Goal: Task Accomplishment & Management: Manage account settings

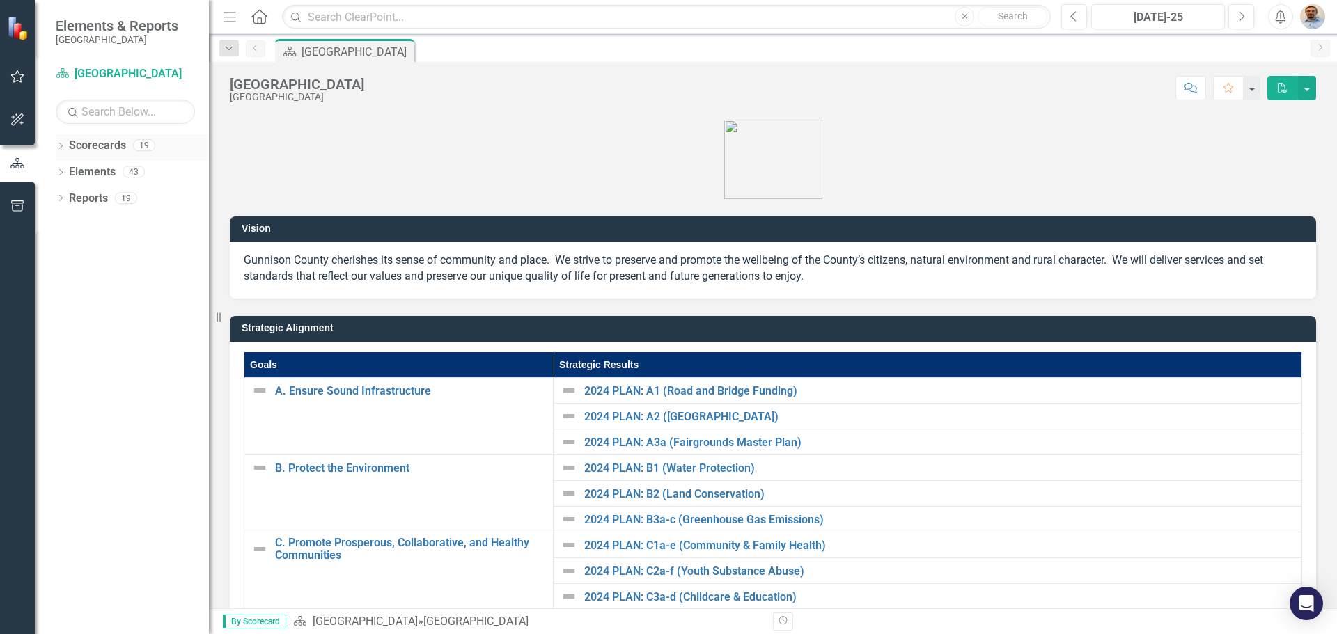
click at [61, 146] on icon "Dropdown" at bounding box center [61, 147] width 10 height 8
click at [70, 172] on icon at bounding box center [68, 171] width 3 height 7
click at [79, 201] on icon "Dropdown" at bounding box center [82, 198] width 10 height 8
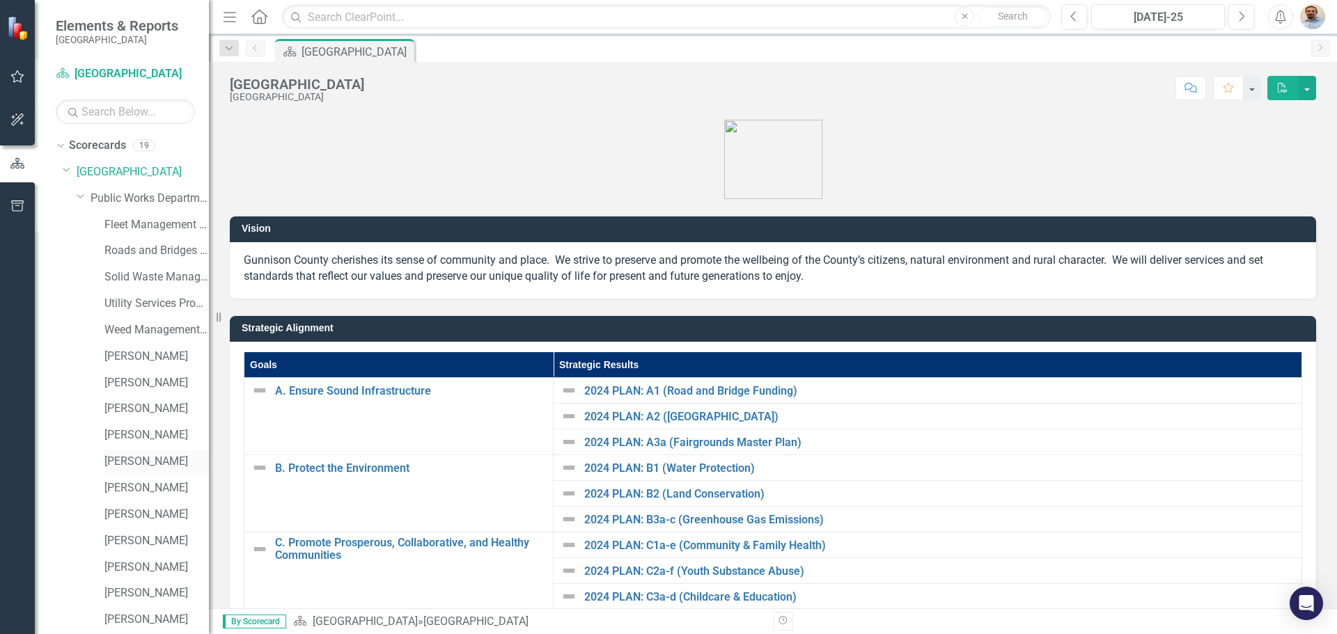
click at [133, 467] on link "[PERSON_NAME]" at bounding box center [156, 462] width 104 height 16
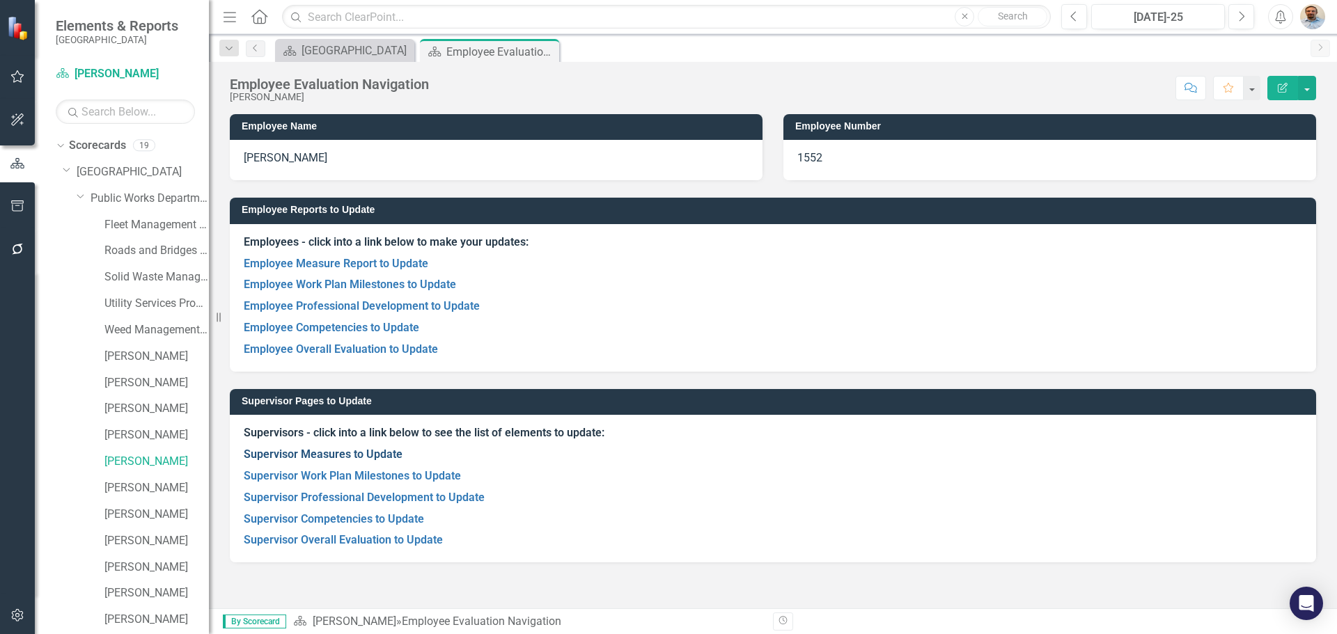
click at [354, 456] on link "Supervisor Measures to Update" at bounding box center [323, 454] width 159 height 13
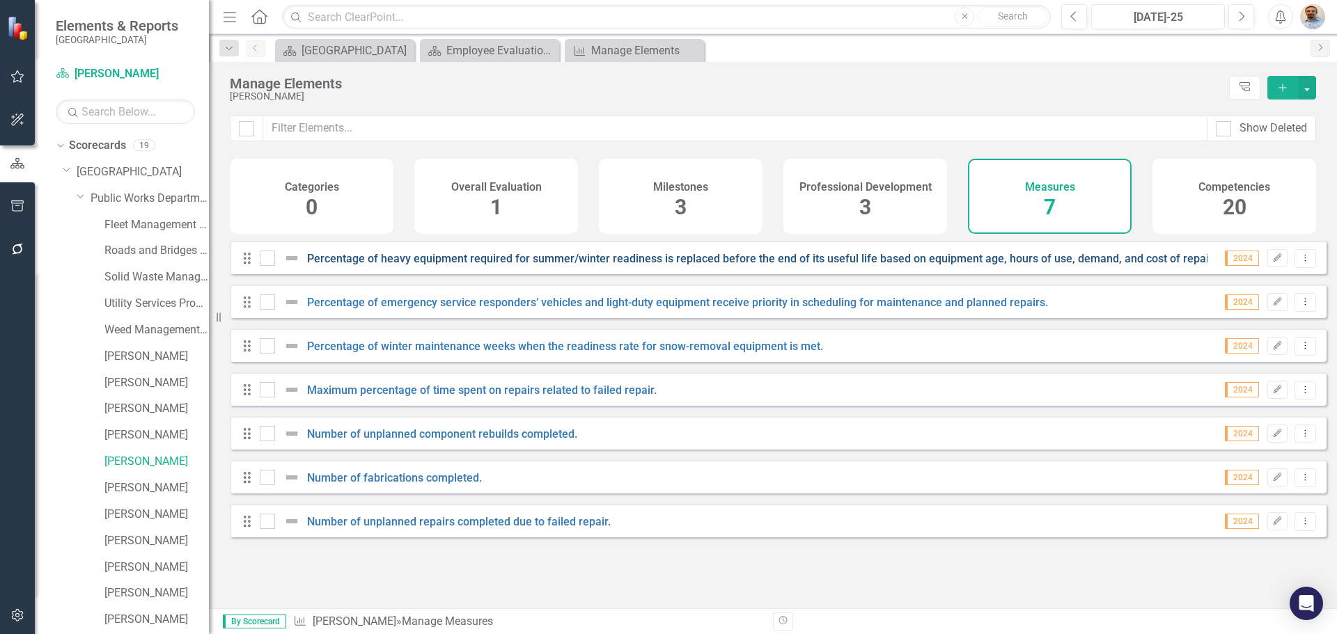
click at [384, 265] on link "Percentage of heavy equipment required for summer/winter readiness is replaced …" at bounding box center [764, 258] width 914 height 13
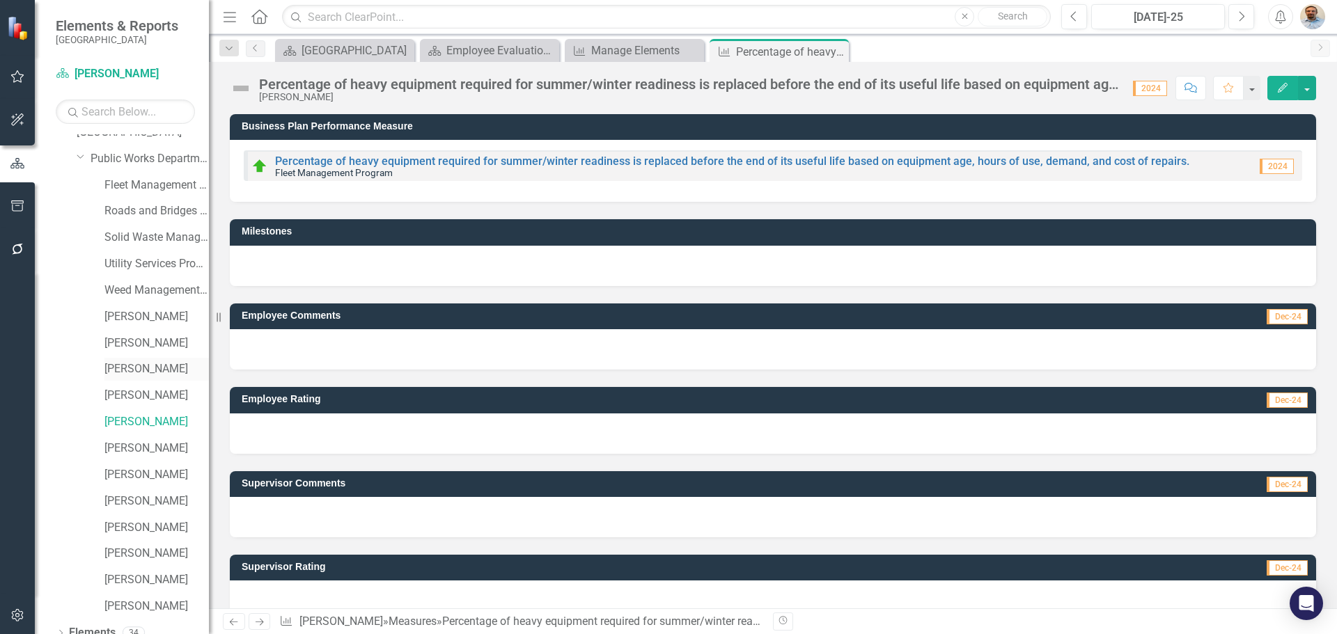
scroll to position [80, 0]
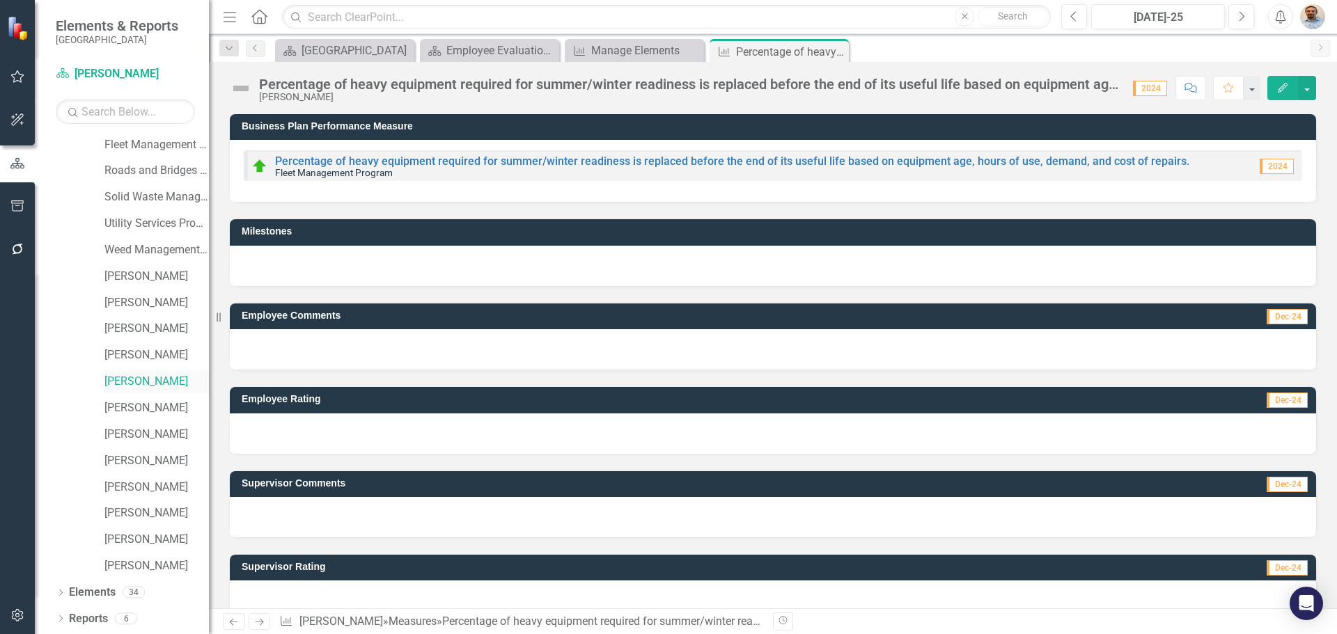
click at [158, 379] on link "[PERSON_NAME]" at bounding box center [156, 382] width 104 height 16
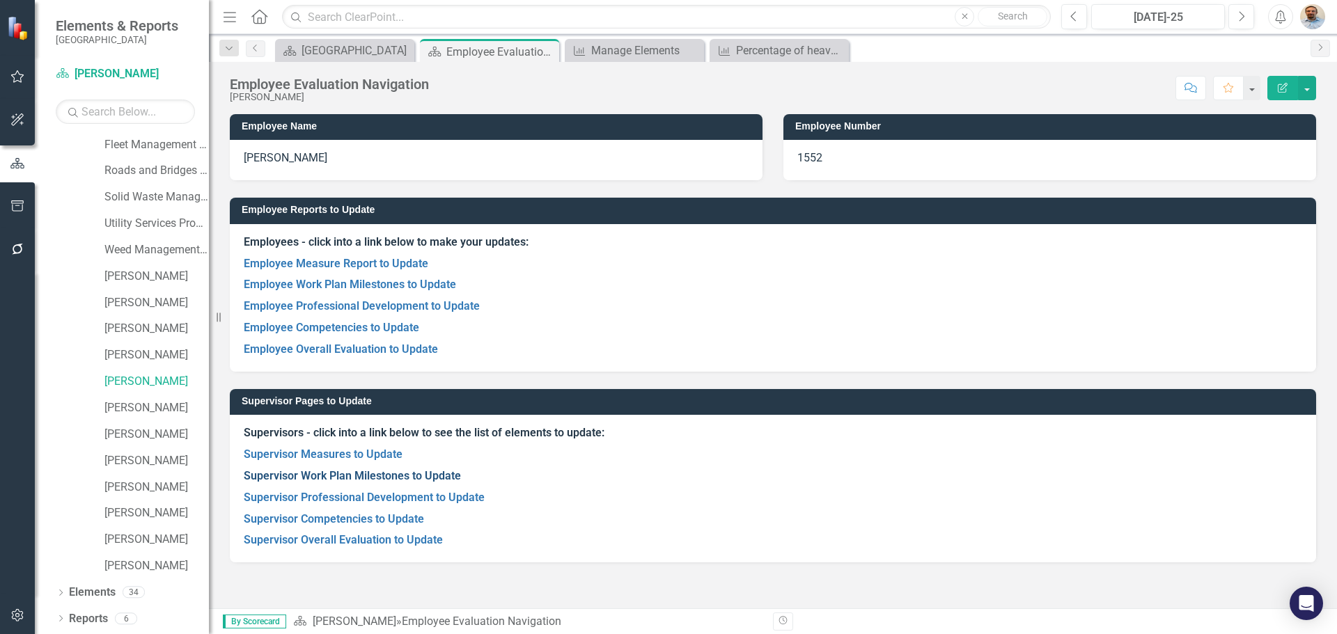
click at [299, 479] on link "Supervisor Work Plan Milestones to Update" at bounding box center [352, 475] width 217 height 13
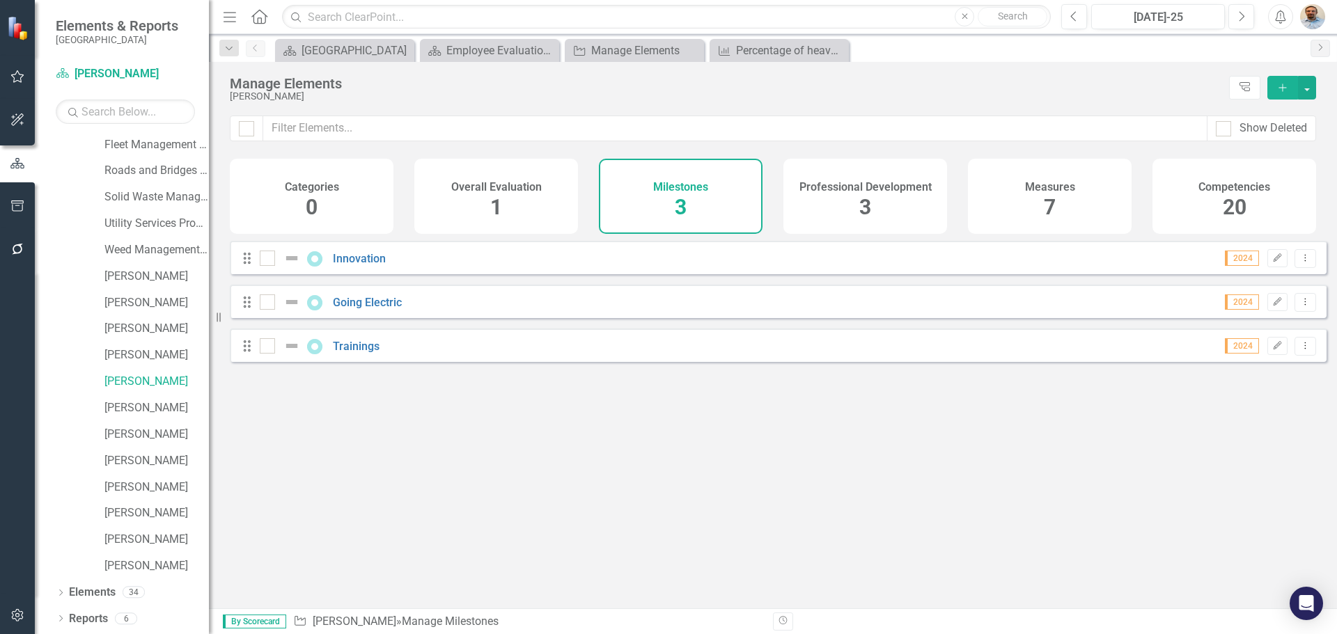
click at [364, 258] on div "Drag Innovation 2024 Edit Dropdown Menu" at bounding box center [778, 257] width 1097 height 33
click at [366, 265] on link "Innovation" at bounding box center [359, 258] width 53 height 13
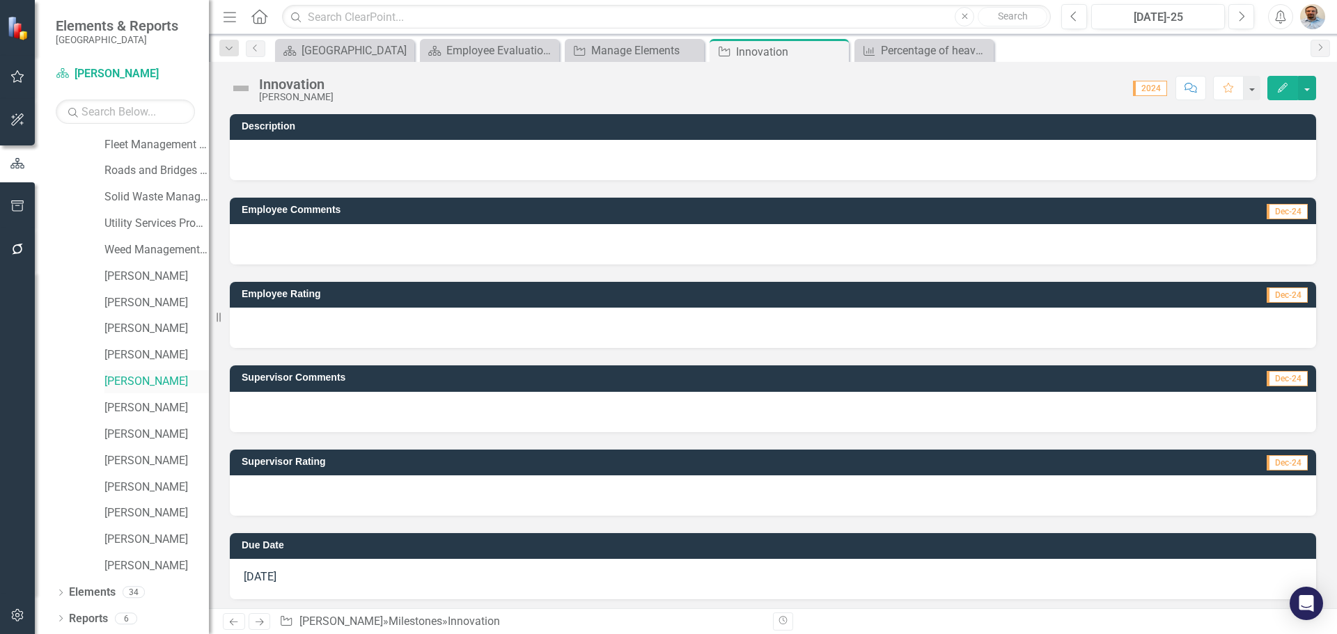
click at [137, 380] on link "[PERSON_NAME]" at bounding box center [156, 382] width 104 height 16
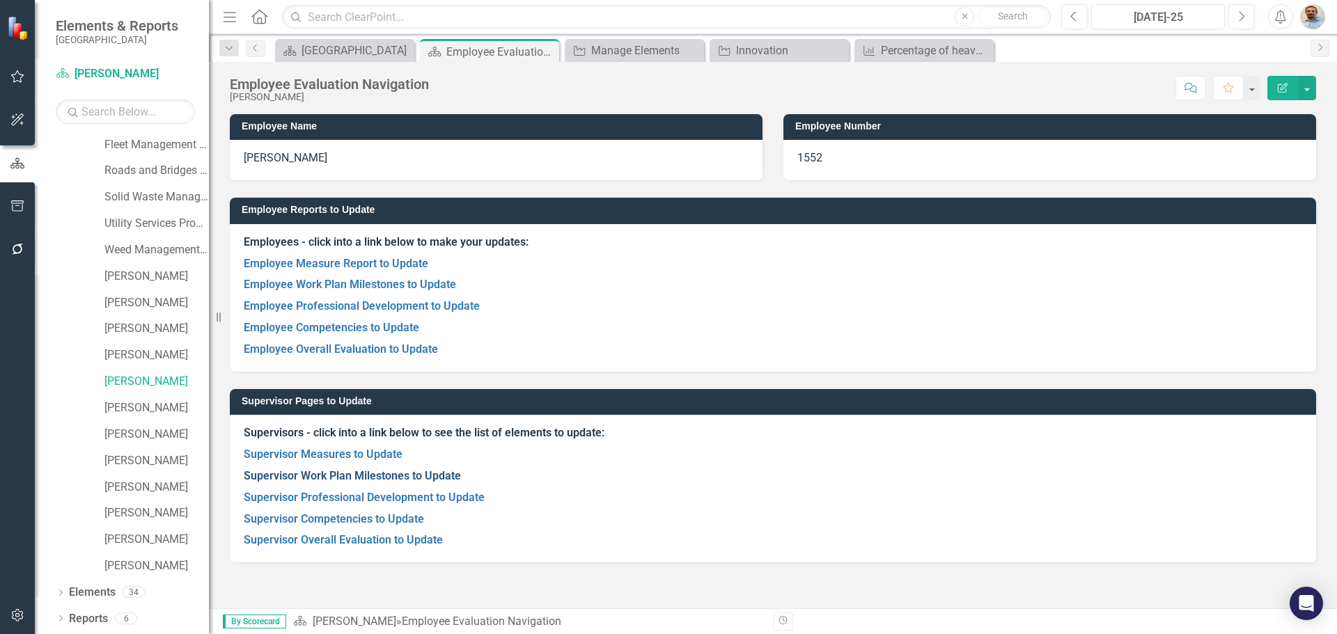
click at [386, 474] on link "Supervisor Work Plan Milestones to Update" at bounding box center [352, 475] width 217 height 13
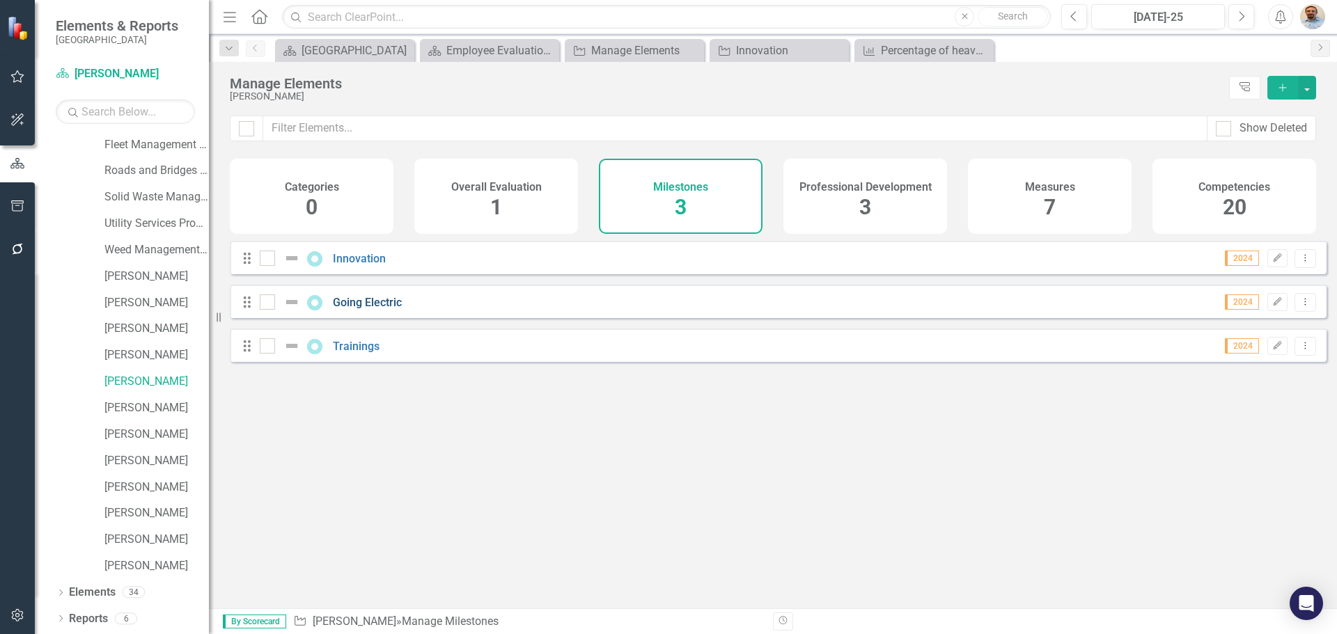
click at [372, 309] on link "Going Electric" at bounding box center [367, 302] width 69 height 13
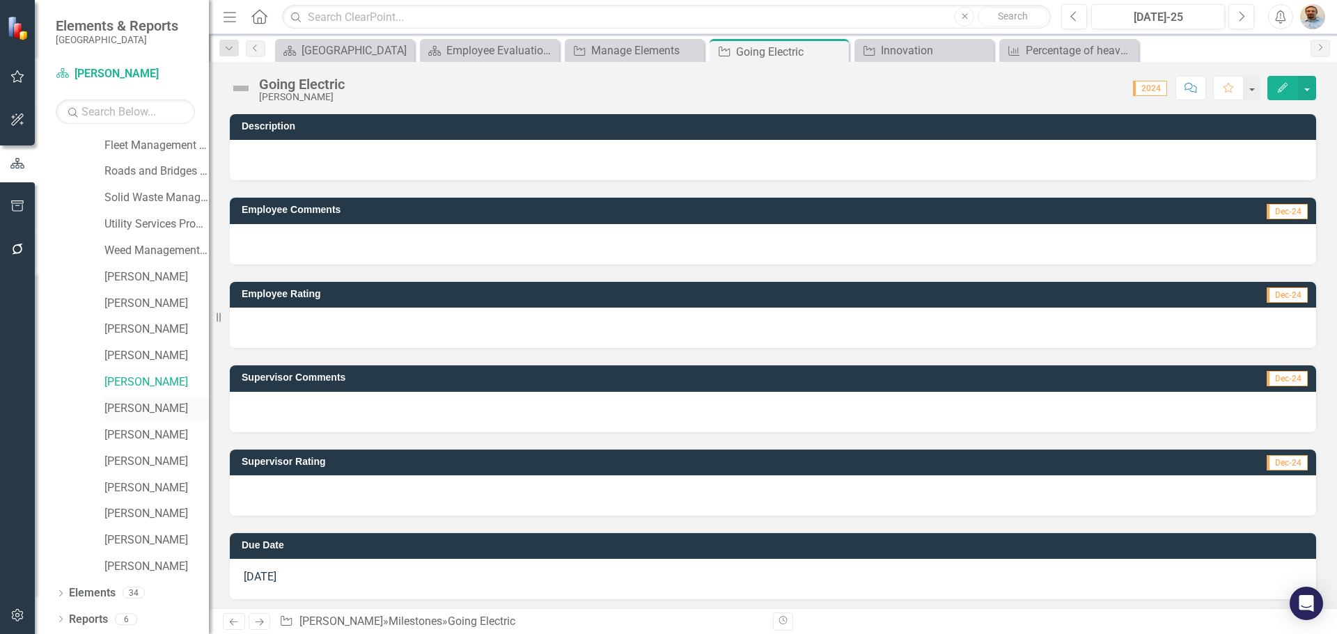
scroll to position [80, 0]
click at [134, 384] on link "[PERSON_NAME]" at bounding box center [156, 382] width 104 height 16
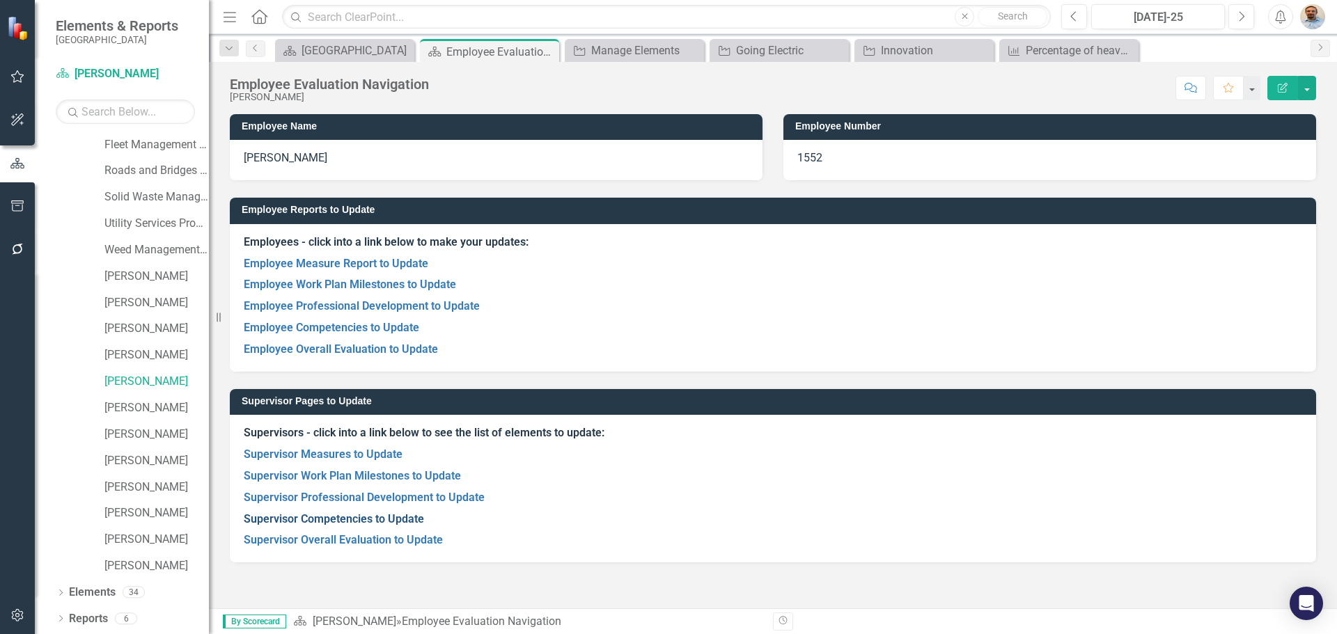
click at [346, 522] on link "Supervisor Competencies to Update" at bounding box center [334, 518] width 180 height 13
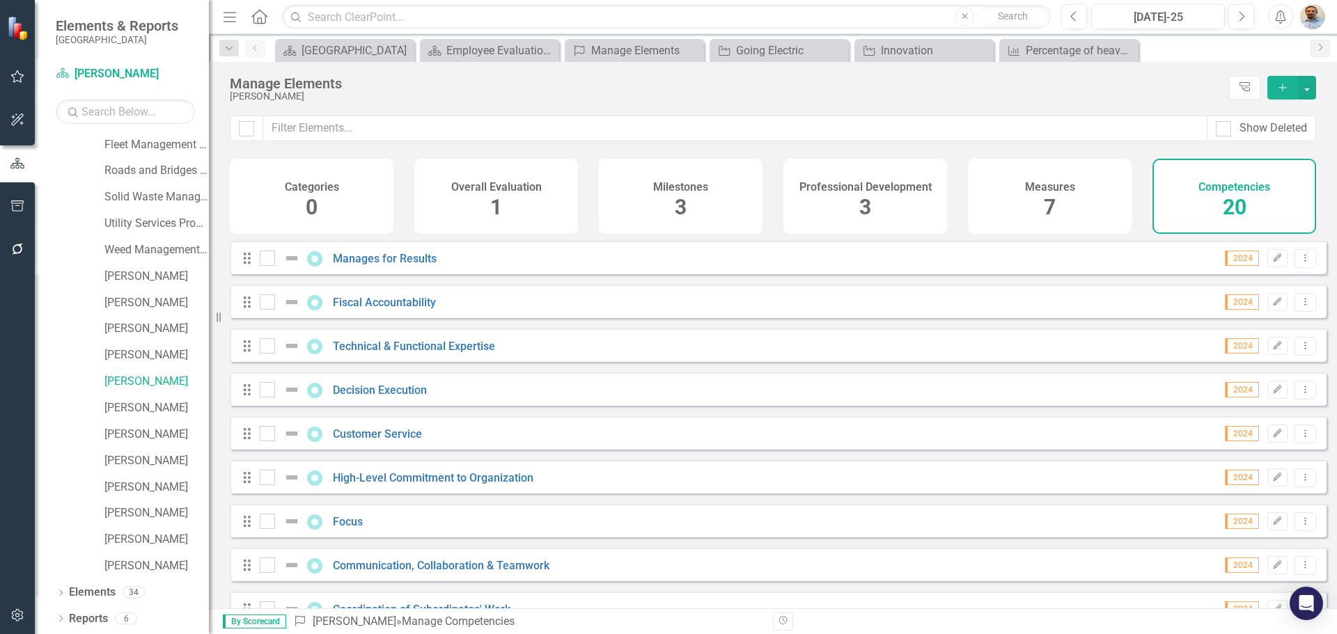
click at [375, 304] on div "Drag Fiscal Accountability 2024 Edit Dropdown Menu" at bounding box center [778, 301] width 1097 height 33
click at [377, 309] on link "Fiscal Accountability" at bounding box center [384, 302] width 103 height 13
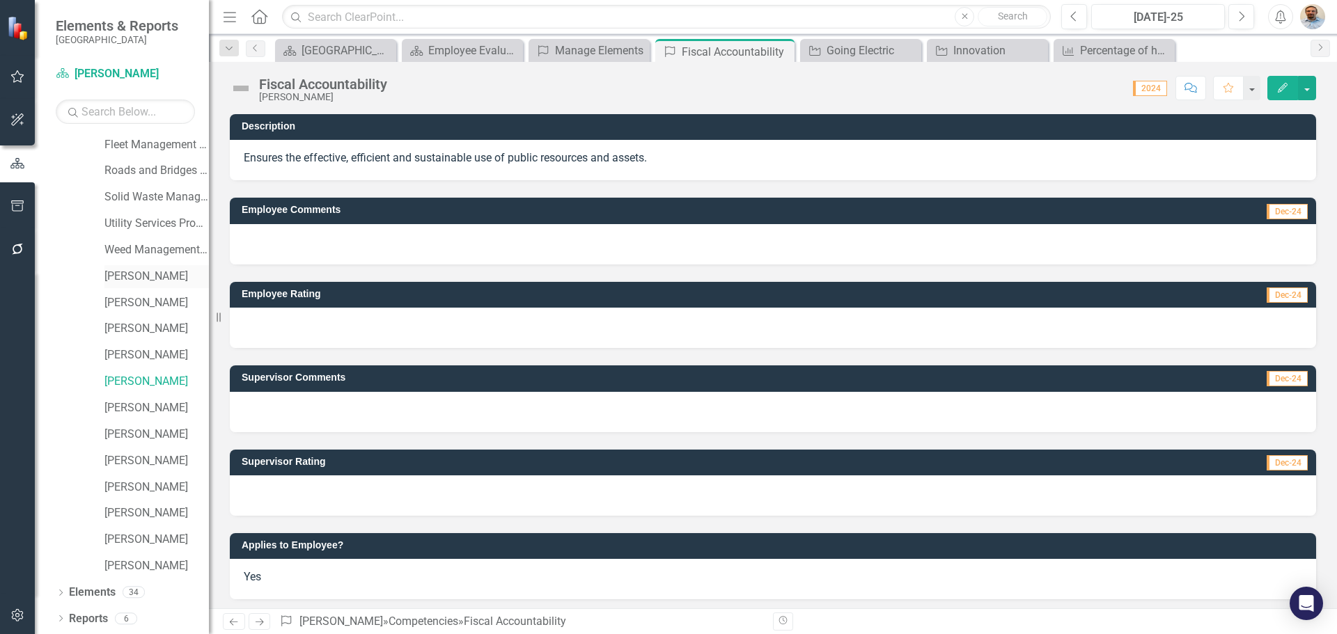
click at [134, 264] on div "Weed Management Program" at bounding box center [143, 252] width 132 height 26
click at [134, 269] on link "[PERSON_NAME]" at bounding box center [156, 277] width 104 height 16
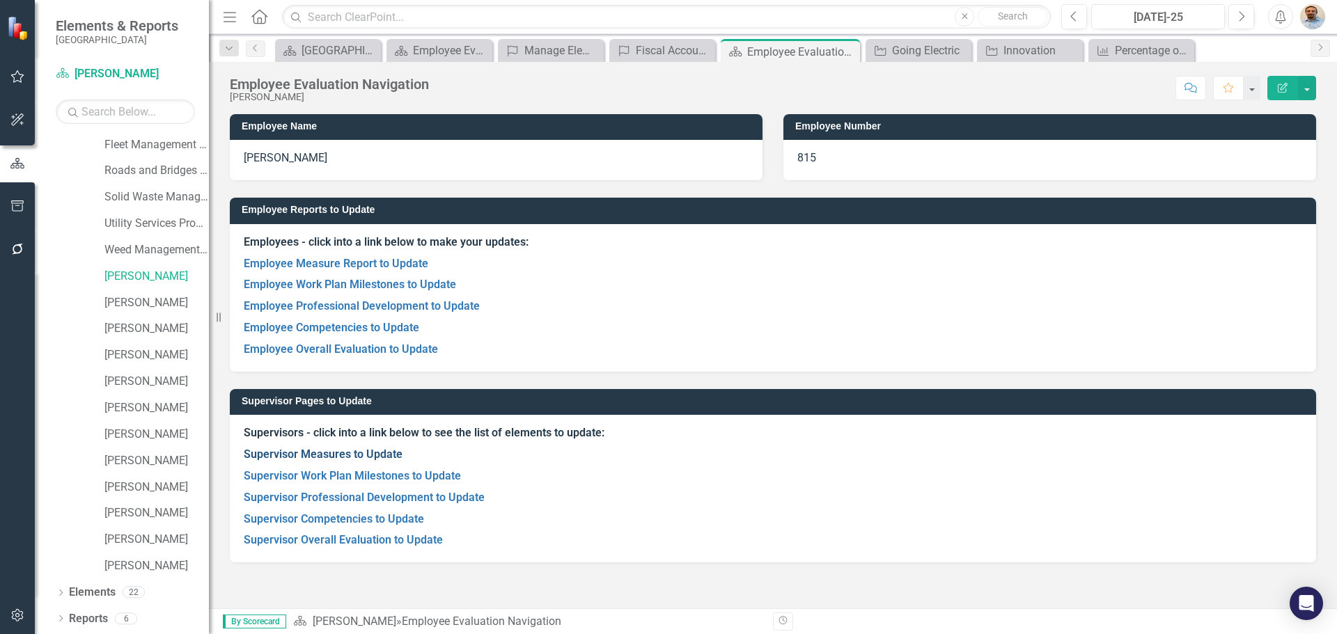
click at [325, 453] on link "Supervisor Measures to Update" at bounding box center [323, 454] width 159 height 13
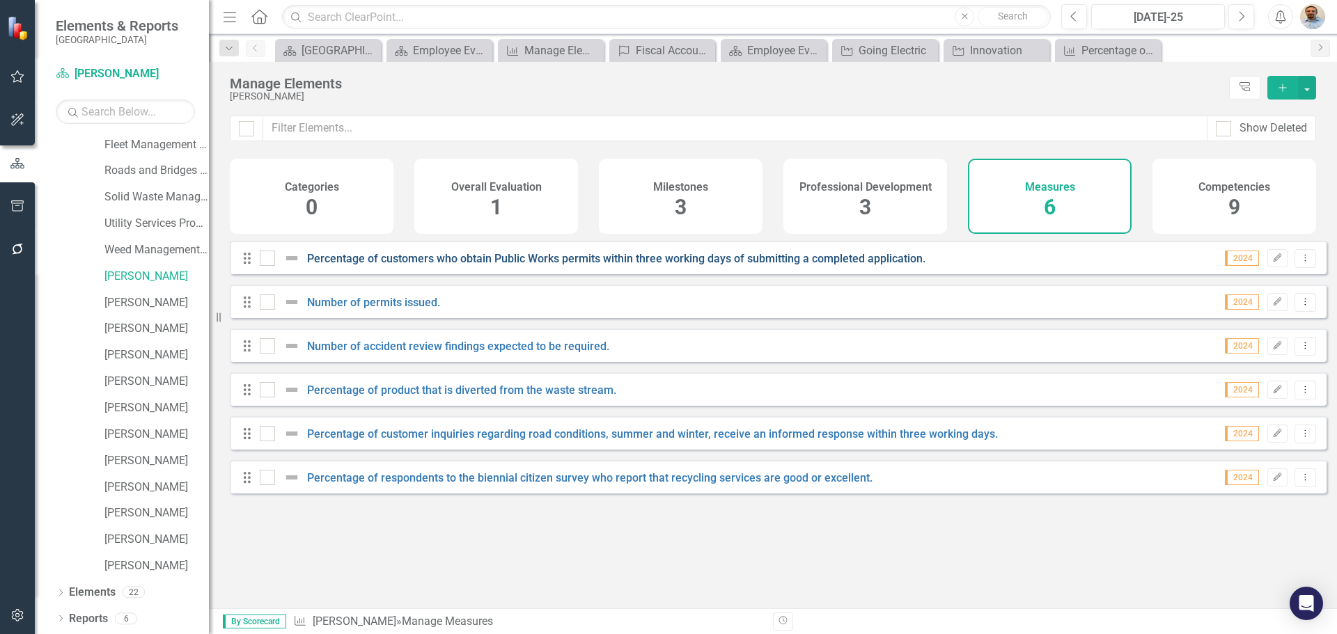
click at [643, 265] on link "Percentage of customers who obtain Public Works permits within three working da…" at bounding box center [616, 258] width 618 height 13
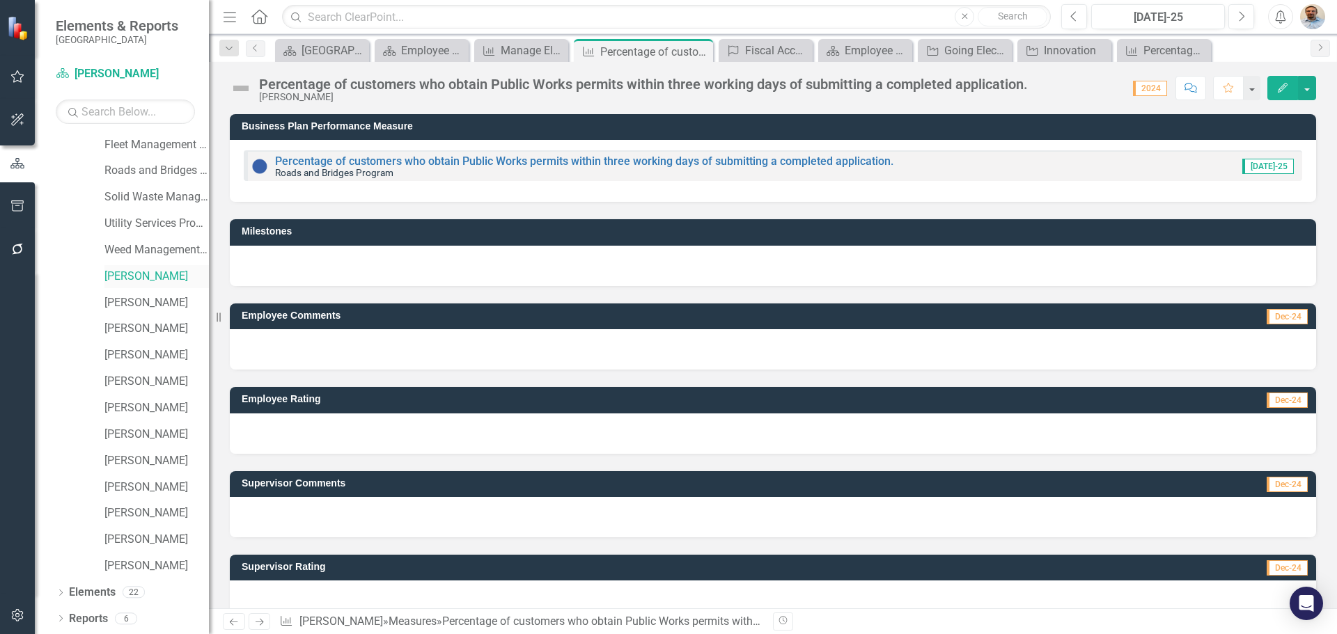
click at [137, 275] on link "[PERSON_NAME]" at bounding box center [156, 277] width 104 height 16
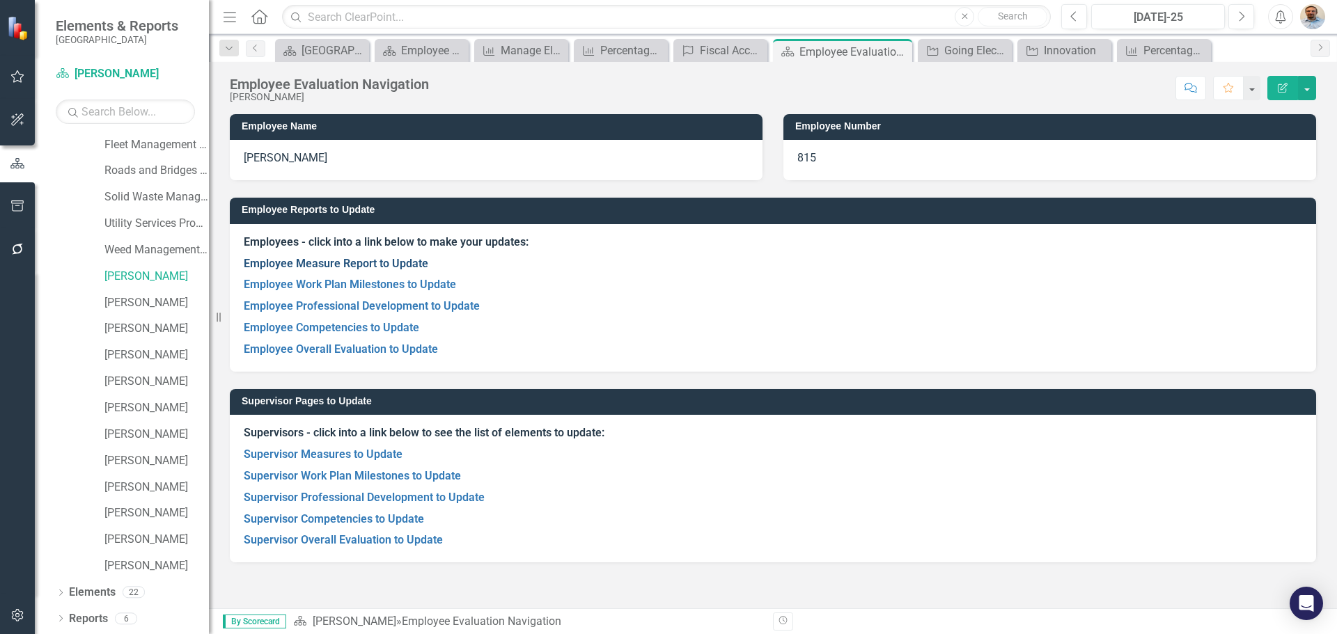
click at [318, 263] on link "Employee Measure Report to Update" at bounding box center [336, 263] width 185 height 13
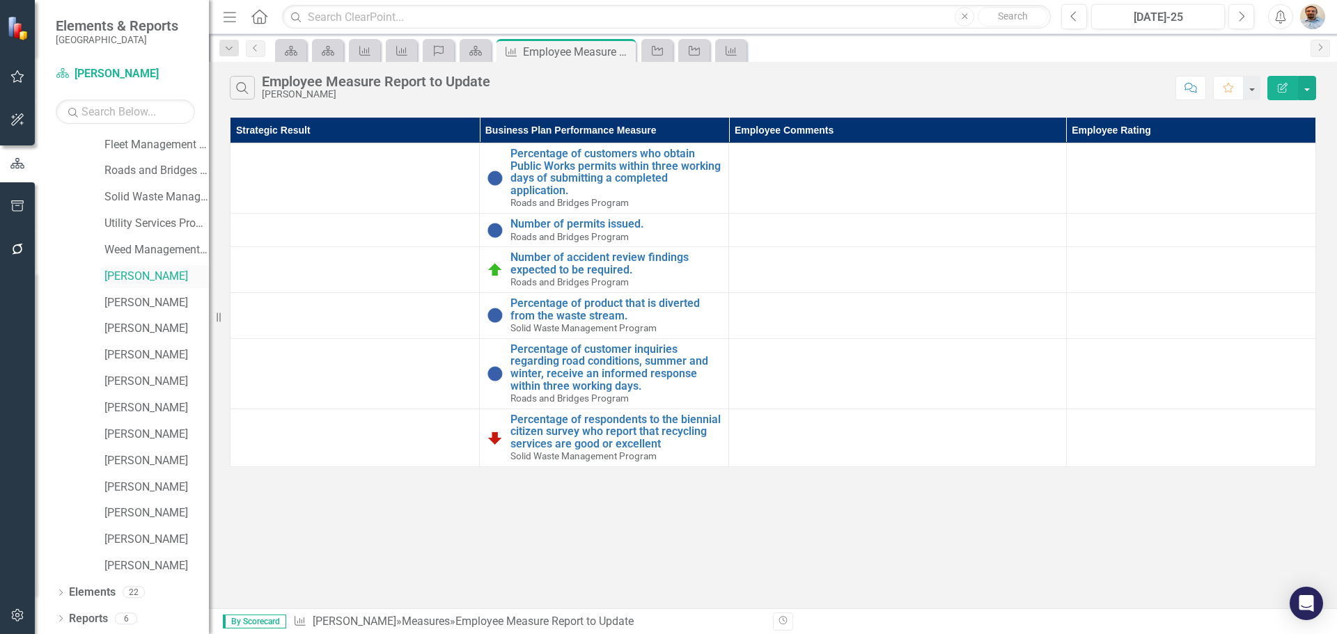
click at [146, 269] on link "[PERSON_NAME]" at bounding box center [156, 277] width 104 height 16
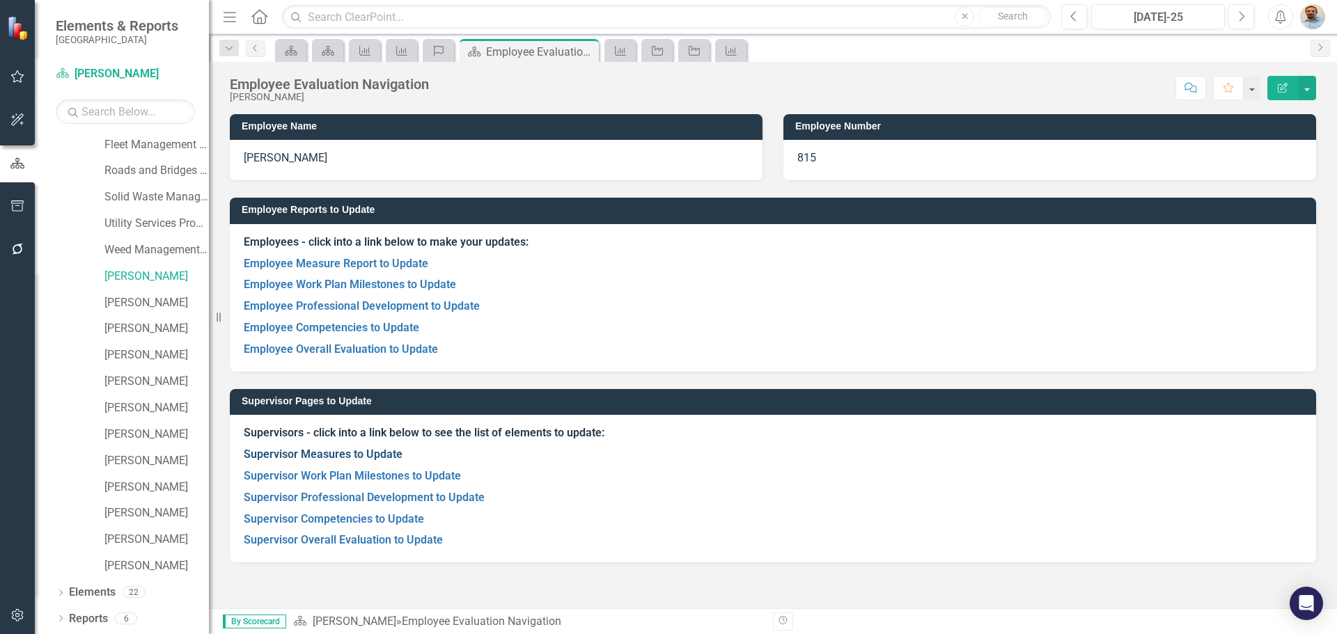
click at [337, 453] on link "Supervisor Measures to Update" at bounding box center [323, 454] width 159 height 13
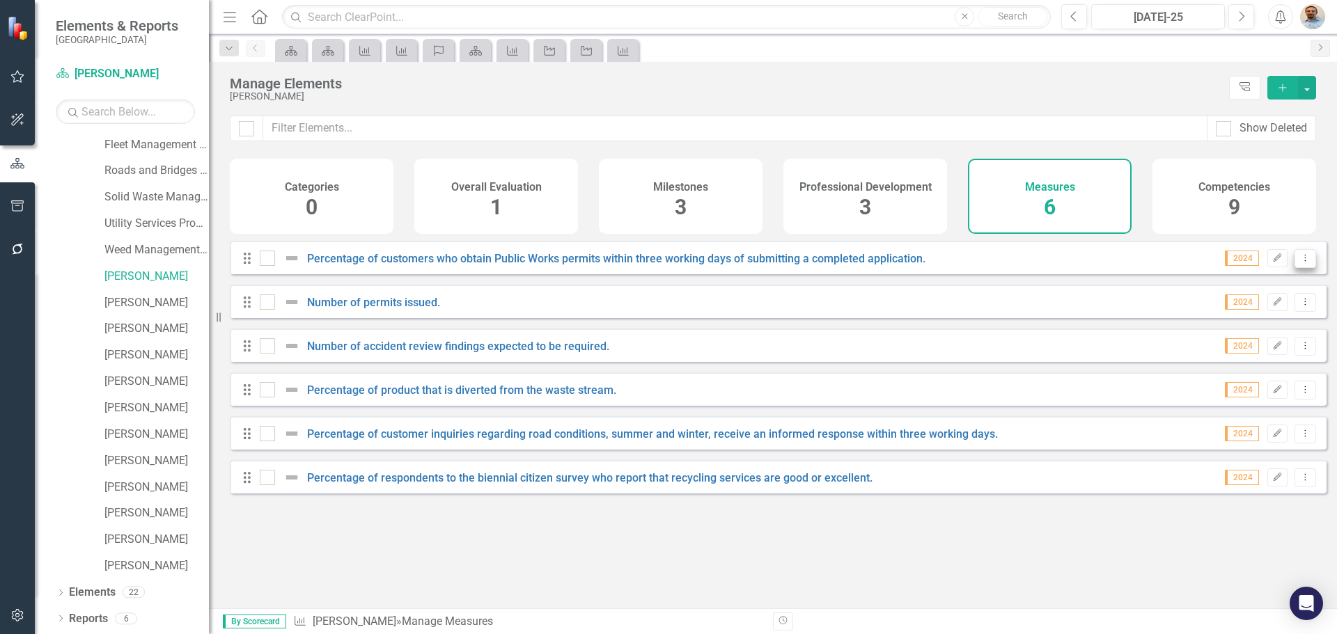
click at [1299, 263] on icon "Dropdown Menu" at bounding box center [1305, 257] width 12 height 9
click at [1244, 367] on link "Trash Delete Measure" at bounding box center [1242, 370] width 125 height 26
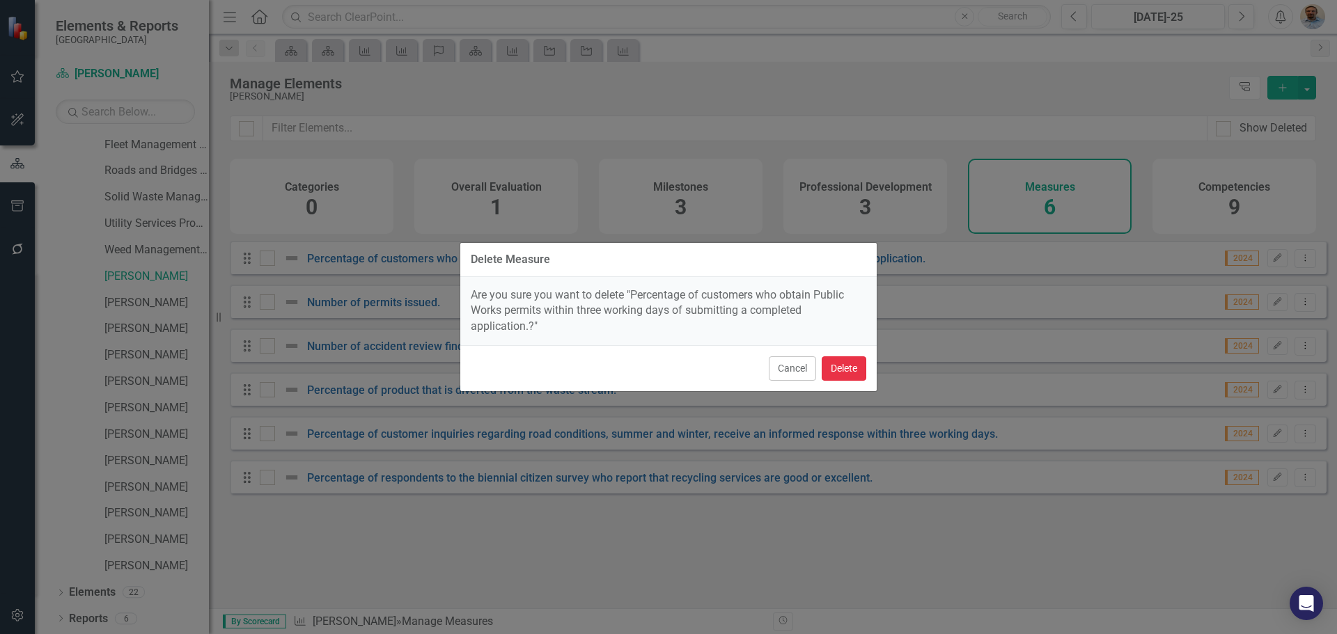
click at [849, 373] on button "Delete" at bounding box center [844, 369] width 45 height 24
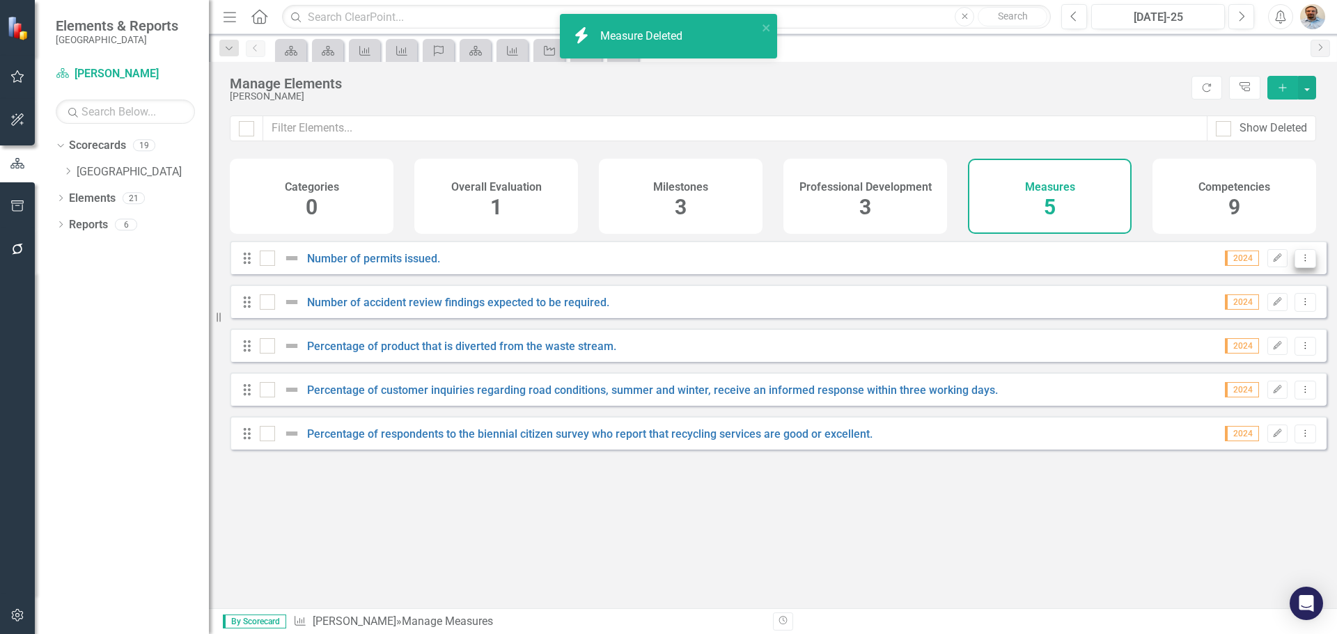
click at [1301, 268] on button "Dropdown Menu" at bounding box center [1305, 258] width 22 height 19
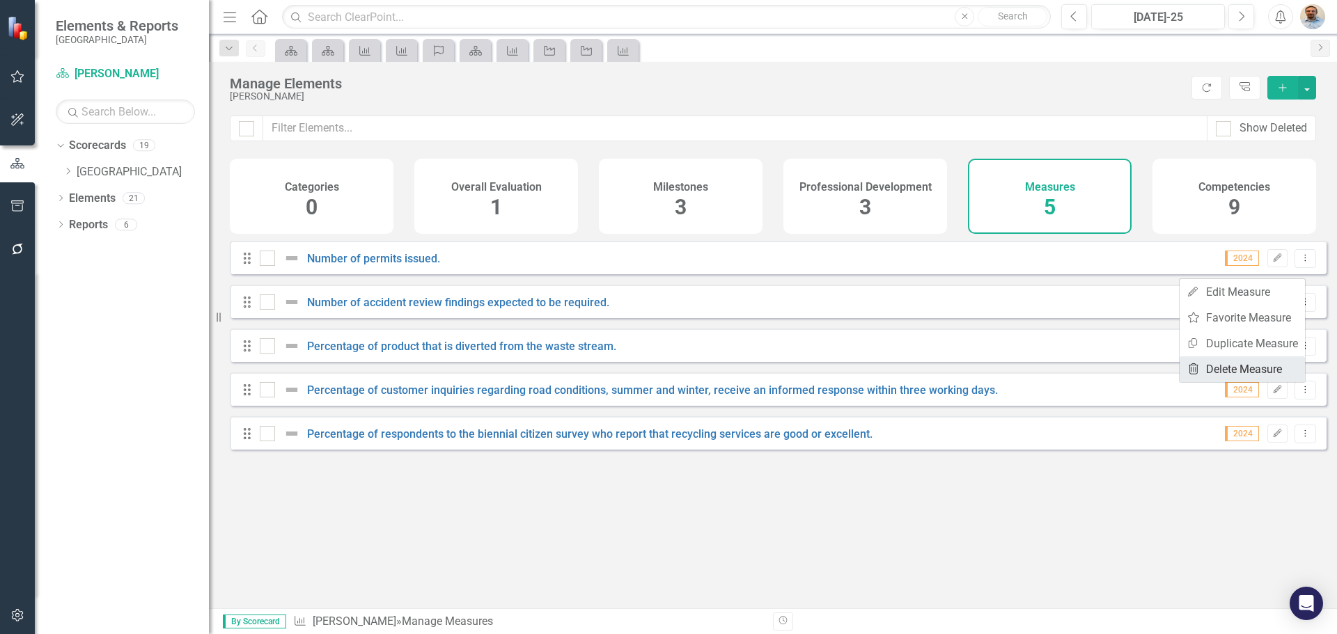
click at [1240, 365] on link "Trash Delete Measure" at bounding box center [1242, 370] width 125 height 26
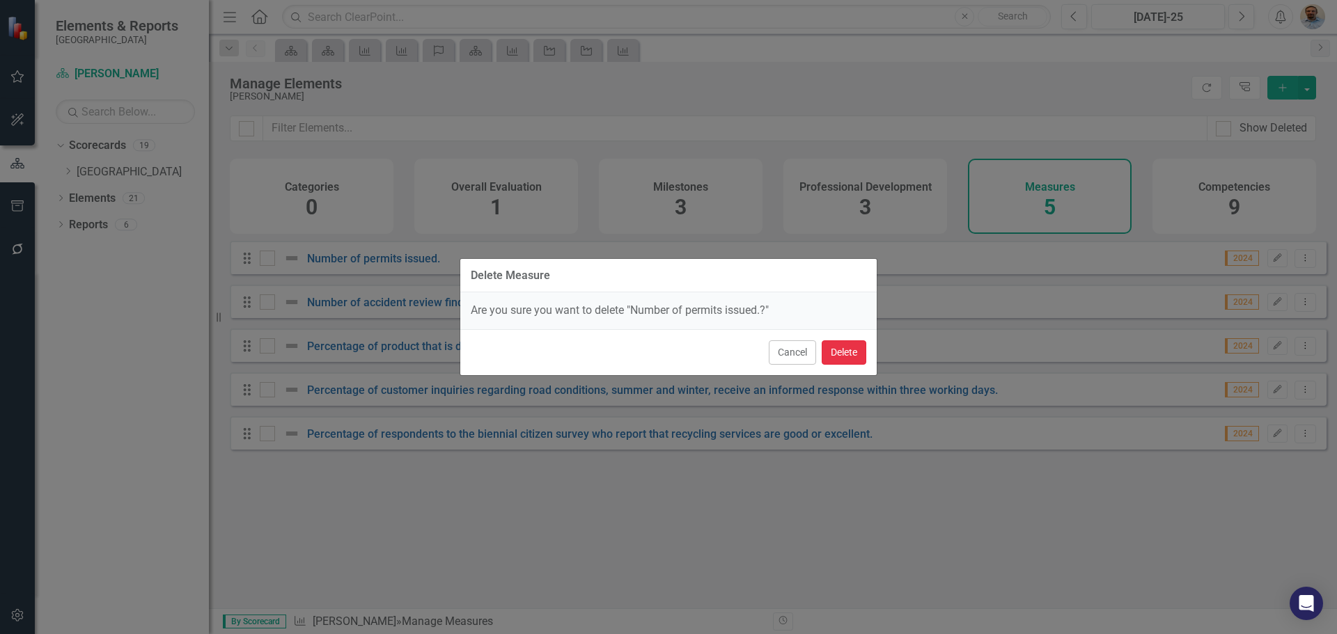
click at [843, 354] on button "Delete" at bounding box center [844, 352] width 45 height 24
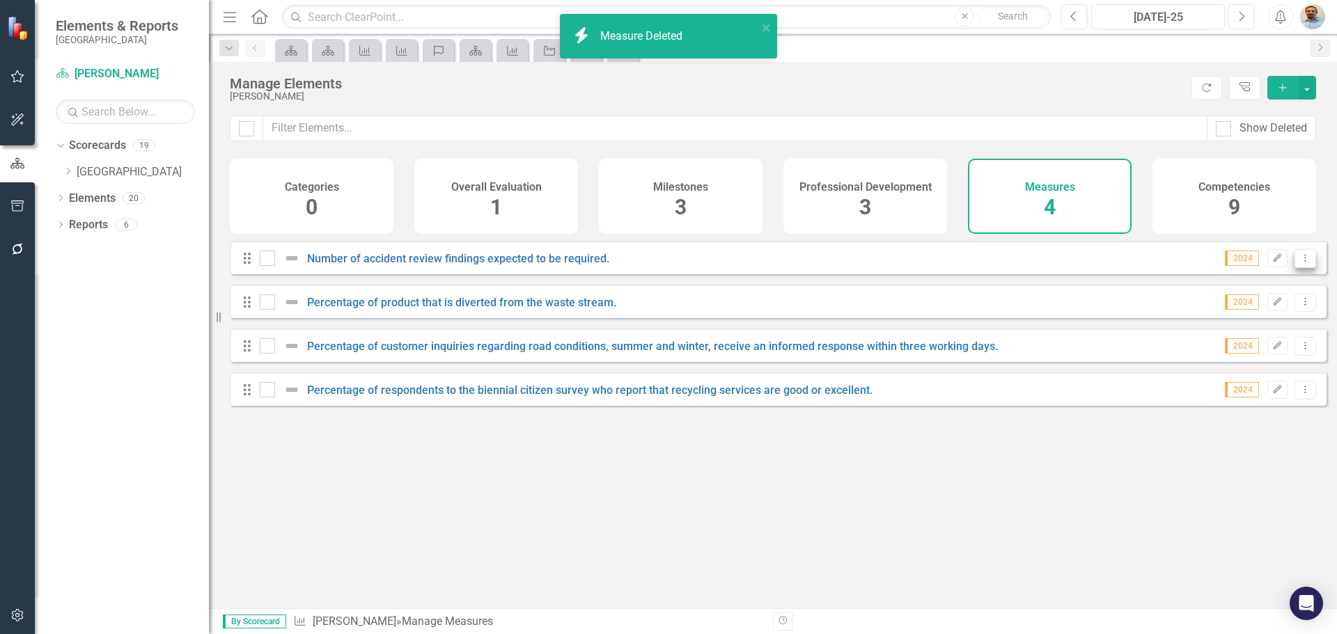
click at [1300, 263] on icon "Dropdown Menu" at bounding box center [1305, 257] width 12 height 9
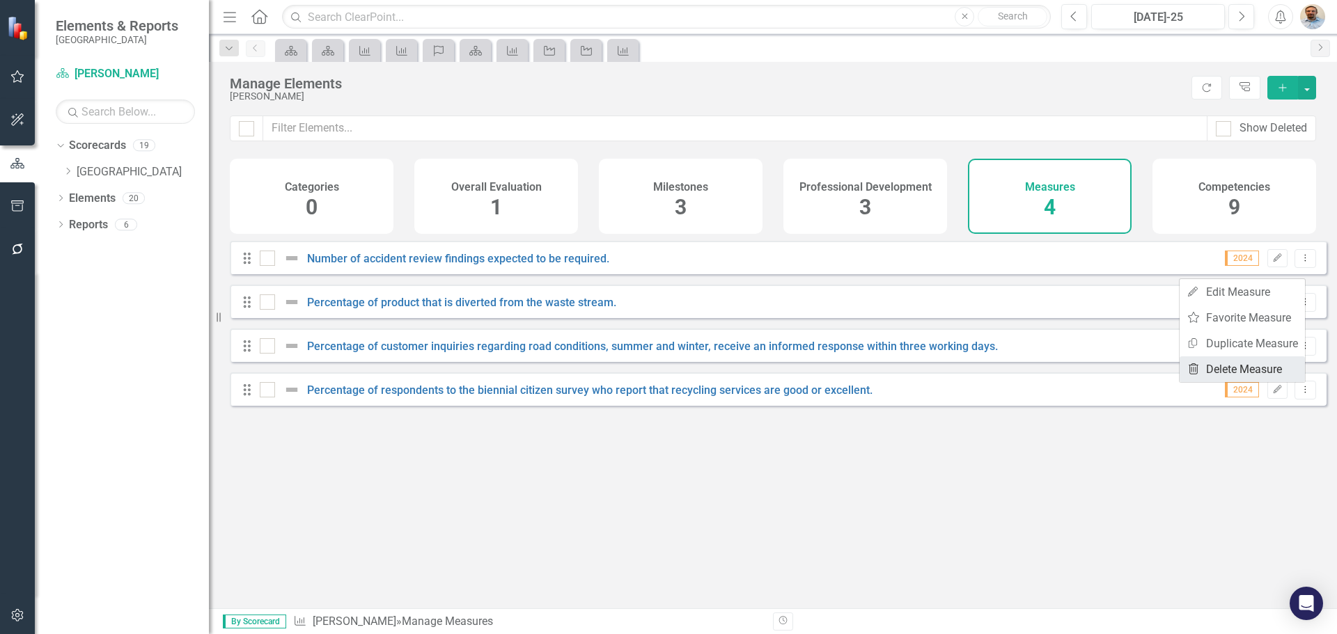
click at [1262, 362] on link "Trash Delete Measure" at bounding box center [1242, 370] width 125 height 26
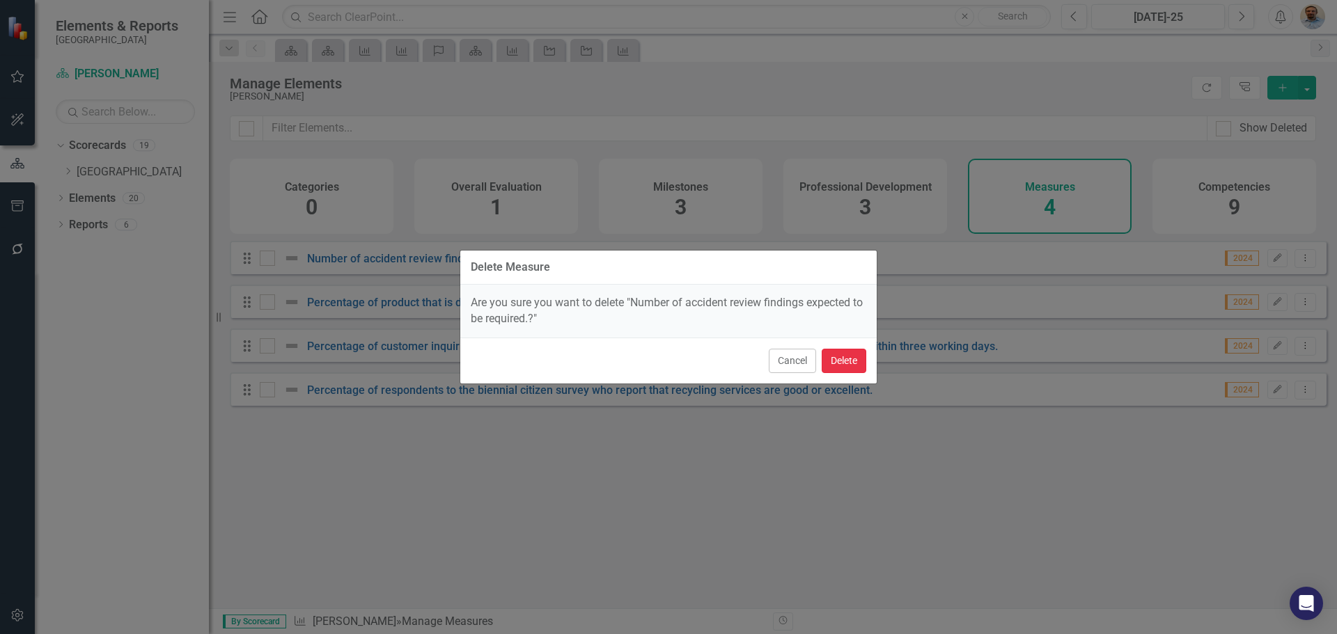
click at [852, 359] on button "Delete" at bounding box center [844, 361] width 45 height 24
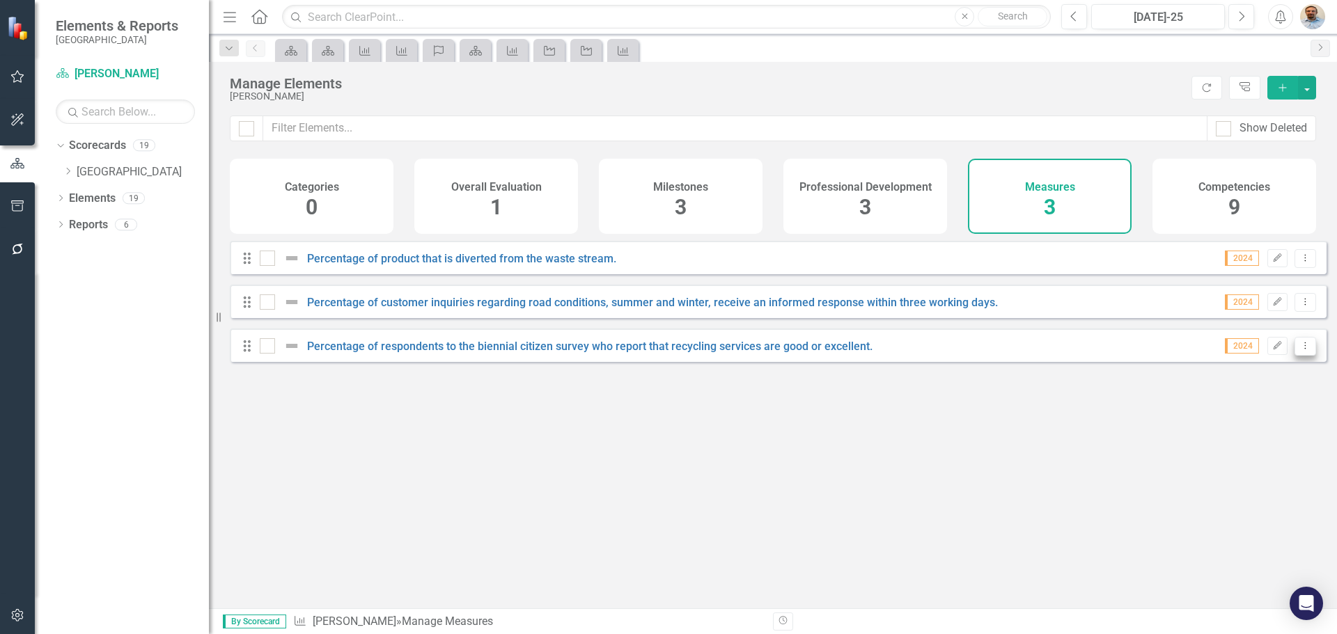
click at [1294, 356] on button "Dropdown Menu" at bounding box center [1305, 346] width 22 height 19
click at [1261, 455] on link "Trash Delete Measure" at bounding box center [1242, 457] width 125 height 26
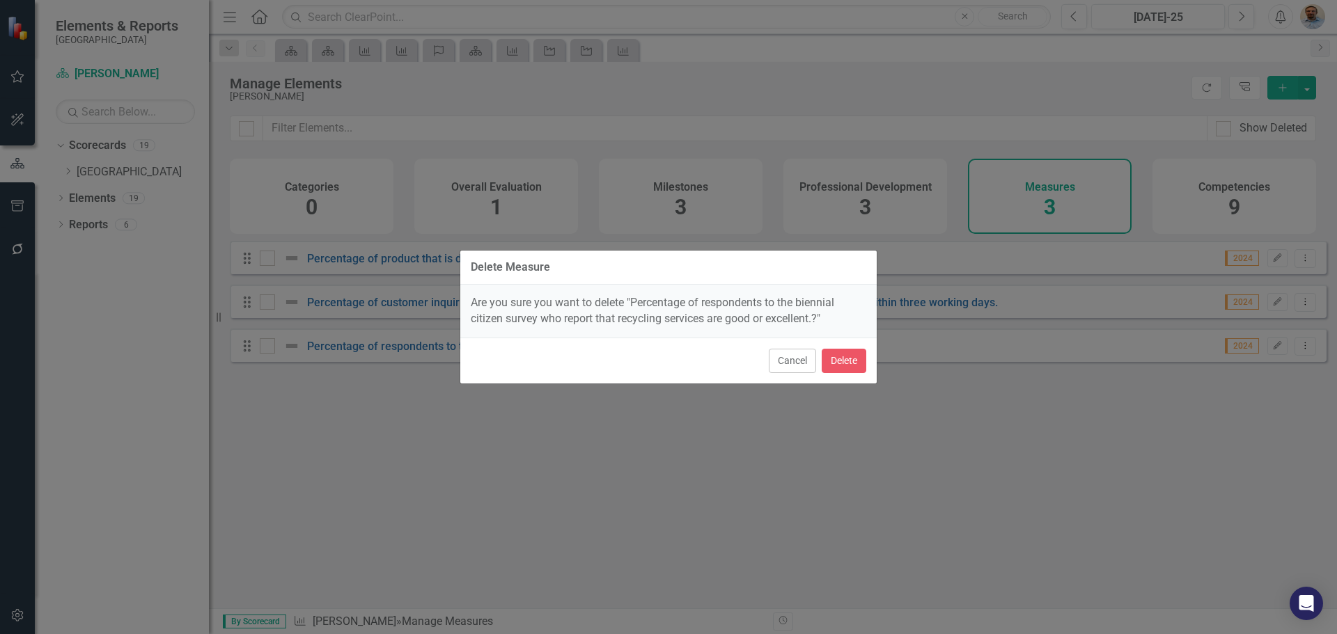
click at [835, 347] on div "Cancel Delete" at bounding box center [668, 361] width 416 height 46
click at [845, 359] on button "Delete" at bounding box center [844, 361] width 45 height 24
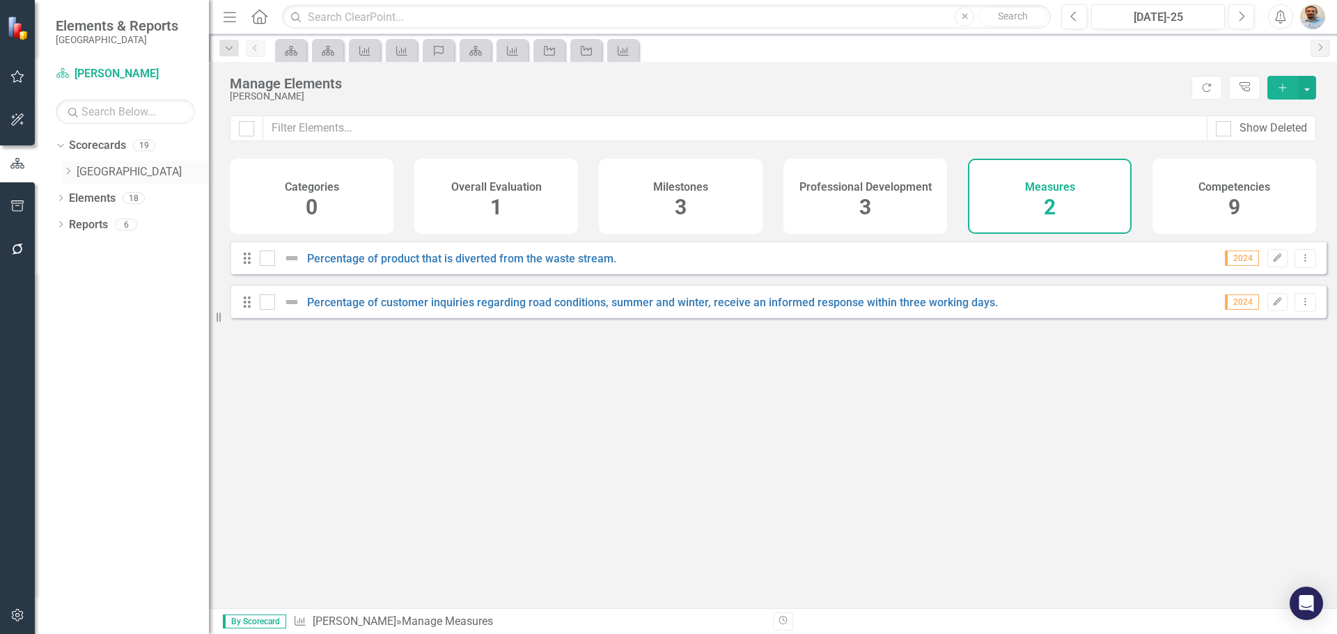
click at [65, 171] on icon "Dropdown" at bounding box center [68, 171] width 10 height 8
click at [82, 195] on icon "Dropdown" at bounding box center [82, 198] width 10 height 8
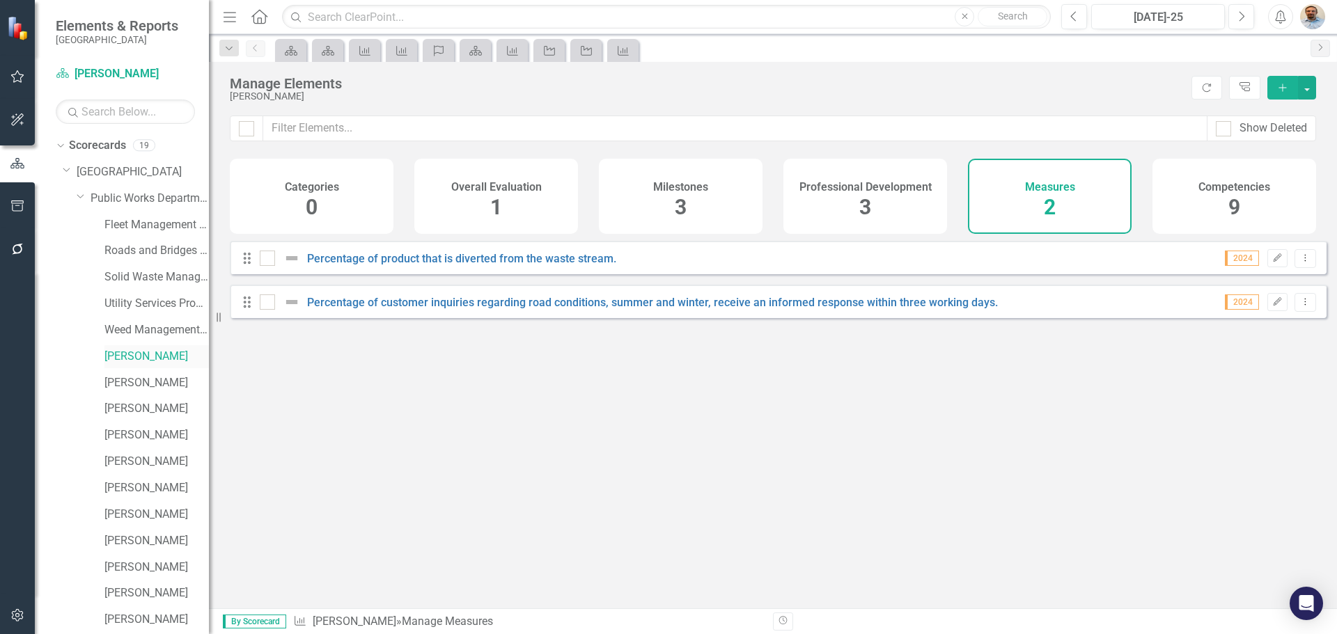
click at [121, 359] on link "[PERSON_NAME]" at bounding box center [156, 357] width 104 height 16
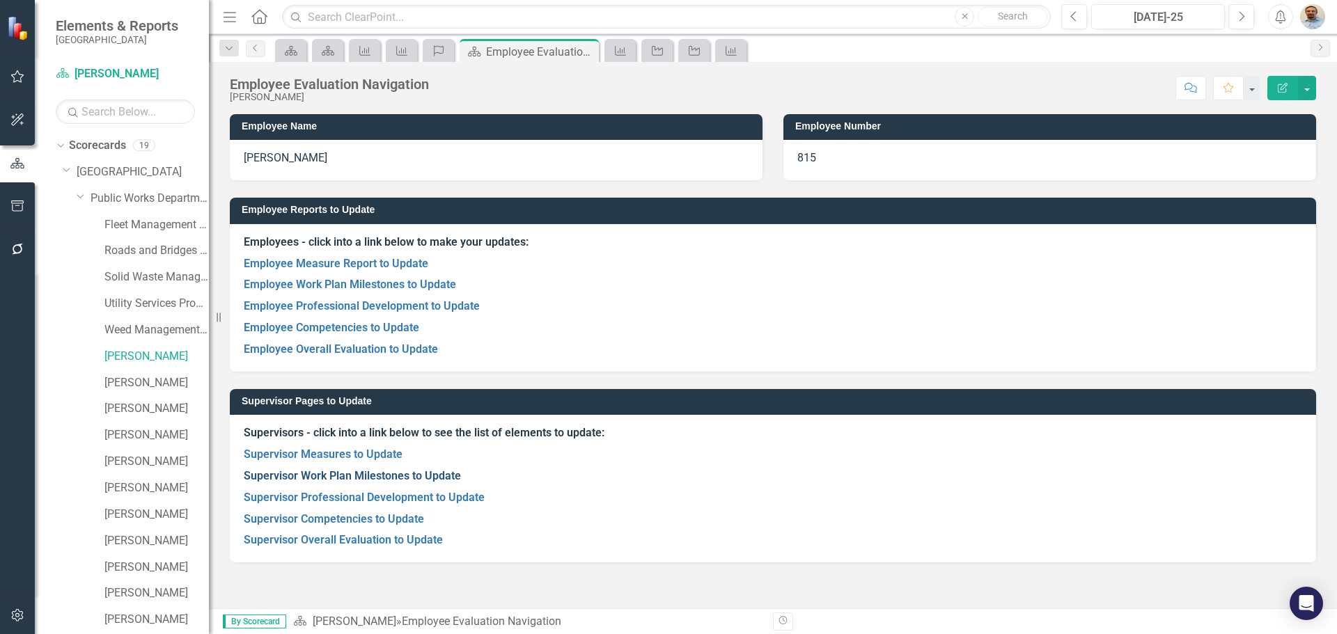
click at [333, 472] on link "Supervisor Work Plan Milestones to Update" at bounding box center [352, 475] width 217 height 13
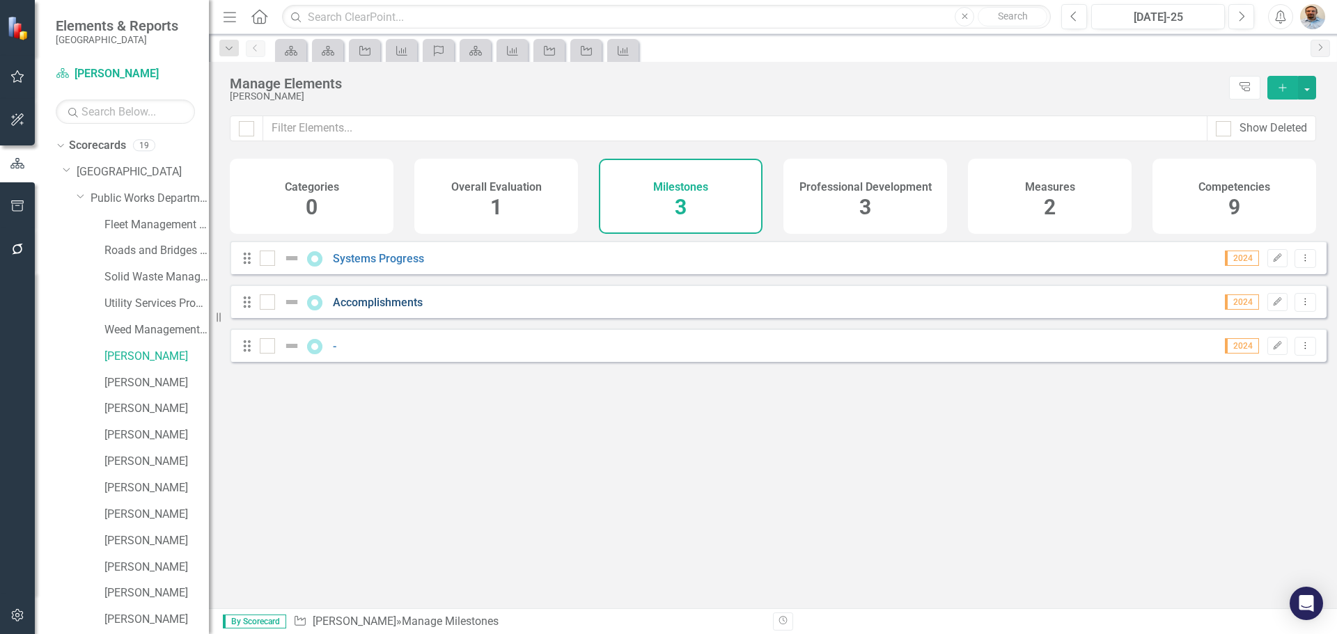
click at [385, 309] on link "Accomplishments" at bounding box center [378, 302] width 90 height 13
checkbox input "false"
click at [357, 265] on link "Systems Progress" at bounding box center [378, 258] width 91 height 13
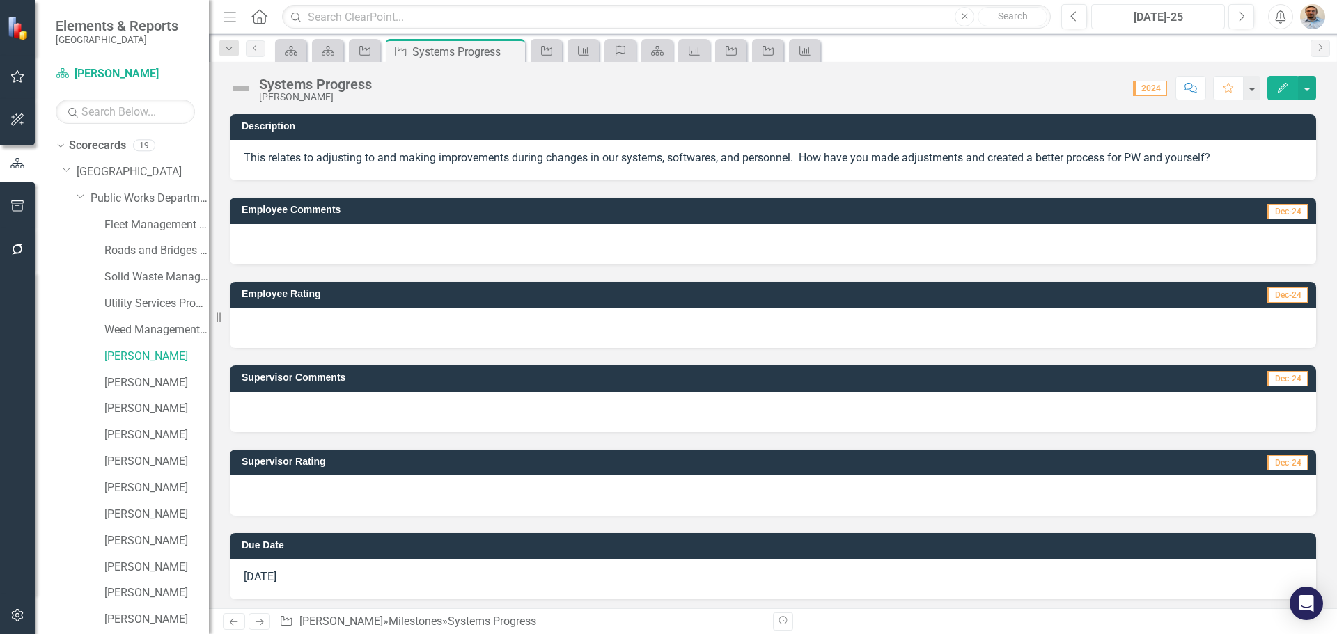
click at [1180, 13] on div "[DATE]-25" at bounding box center [1158, 17] width 124 height 17
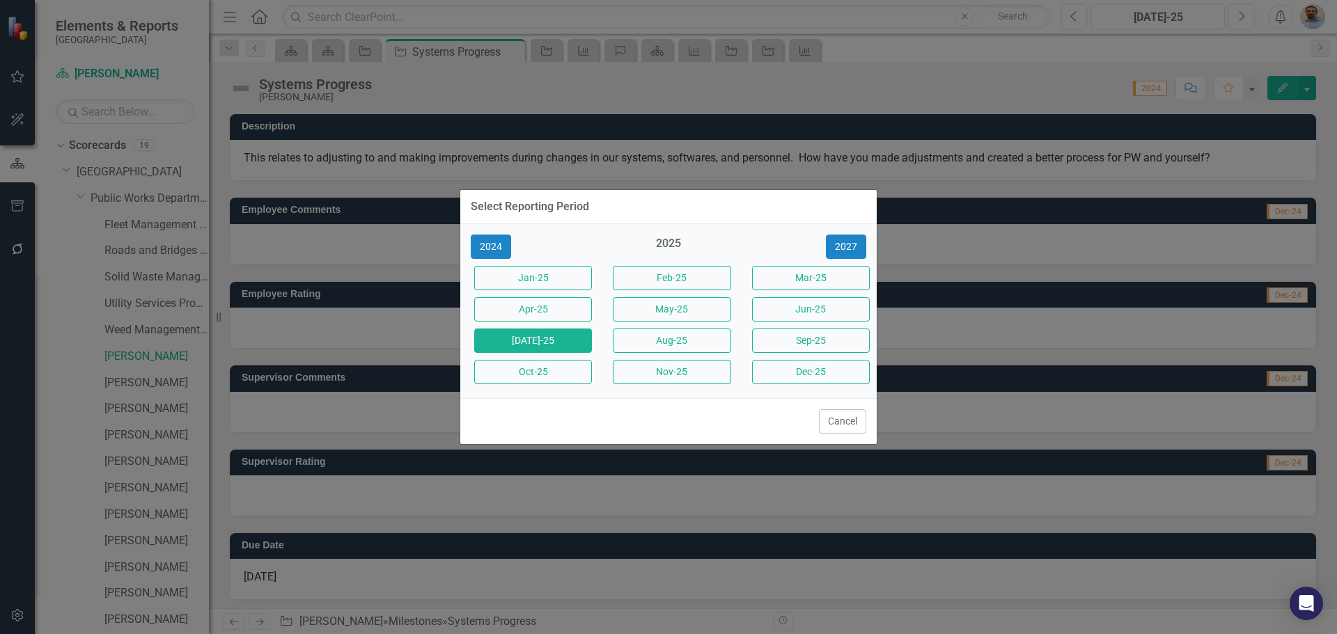
click at [994, 89] on div "Select Reporting Period 2024 2025 [DATE]-25 Feb-25 Mar-25 Apr-25 May-25 Jun-25 …" at bounding box center [668, 317] width 1337 height 634
drag, startPoint x: 847, startPoint y: 421, endPoint x: 812, endPoint y: 434, distance: 37.7
click at [846, 421] on button "Cancel" at bounding box center [842, 421] width 47 height 24
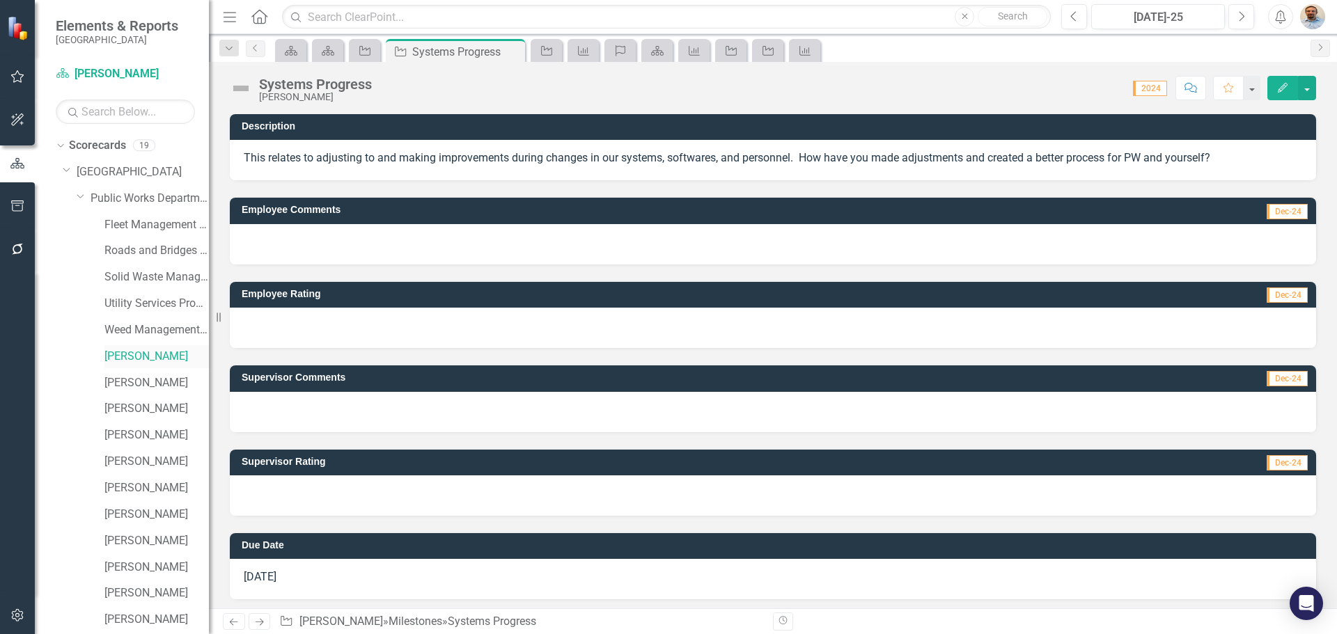
click at [147, 356] on link "[PERSON_NAME]" at bounding box center [156, 357] width 104 height 16
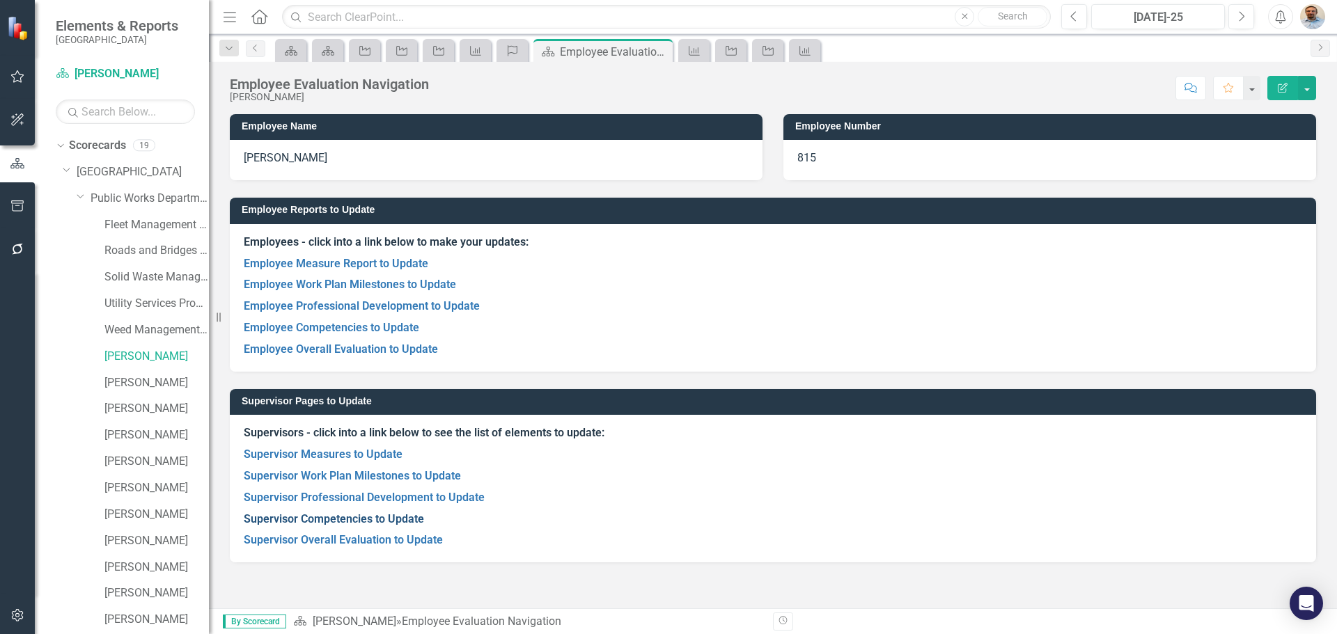
click at [370, 517] on link "Supervisor Competencies to Update" at bounding box center [334, 518] width 180 height 13
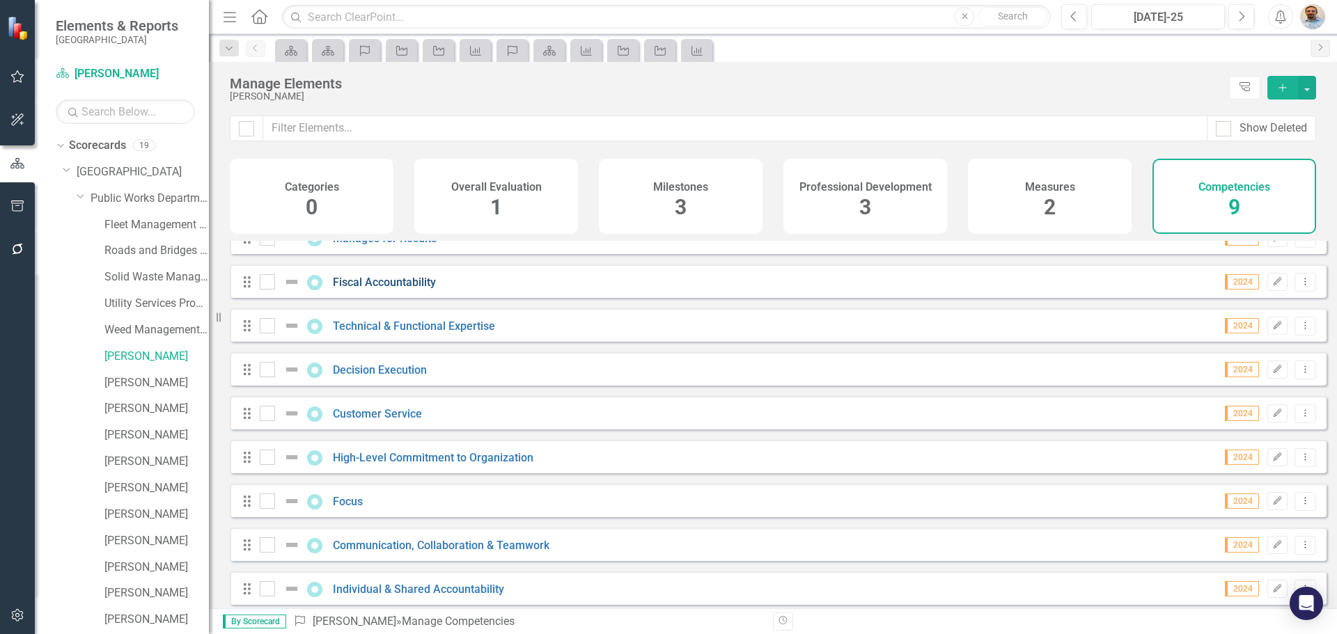
scroll to position [38, 0]
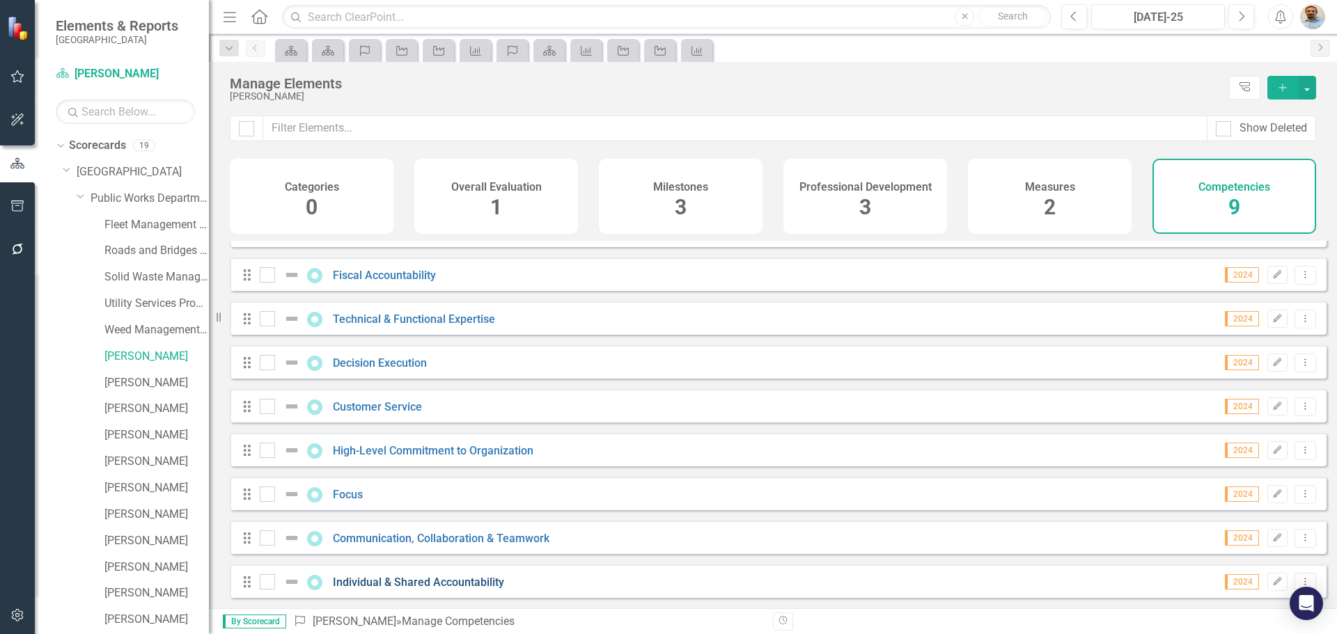
click at [391, 578] on link "Individual & Shared Accountability" at bounding box center [418, 582] width 171 height 13
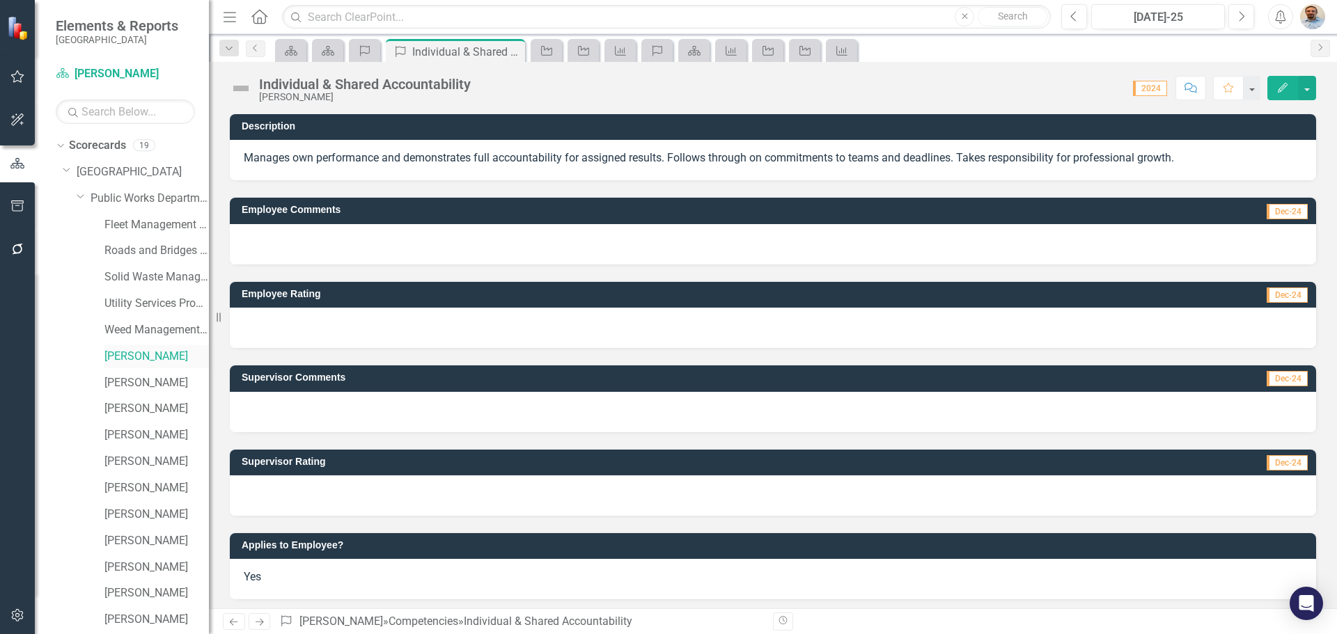
click at [139, 360] on link "[PERSON_NAME]" at bounding box center [156, 357] width 104 height 16
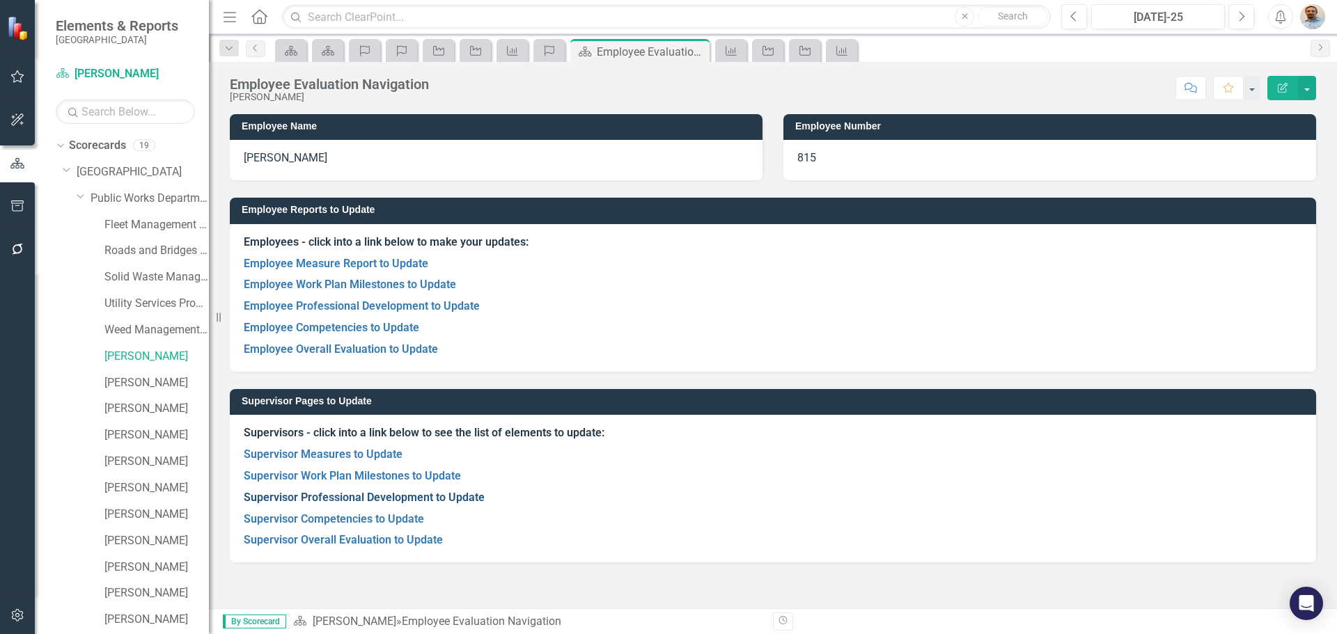
click at [331, 493] on link "Supervisor Professional Development to Update" at bounding box center [364, 497] width 241 height 13
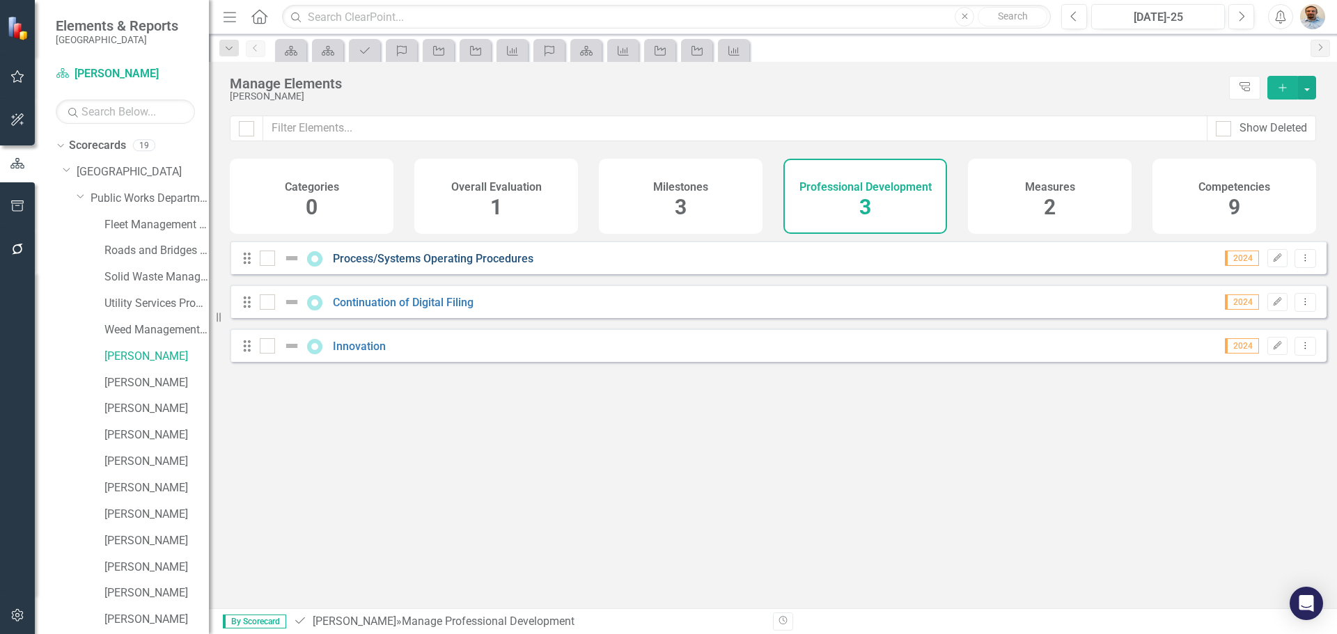
click at [422, 265] on link "Process/Systems Operating Procedures" at bounding box center [433, 258] width 201 height 13
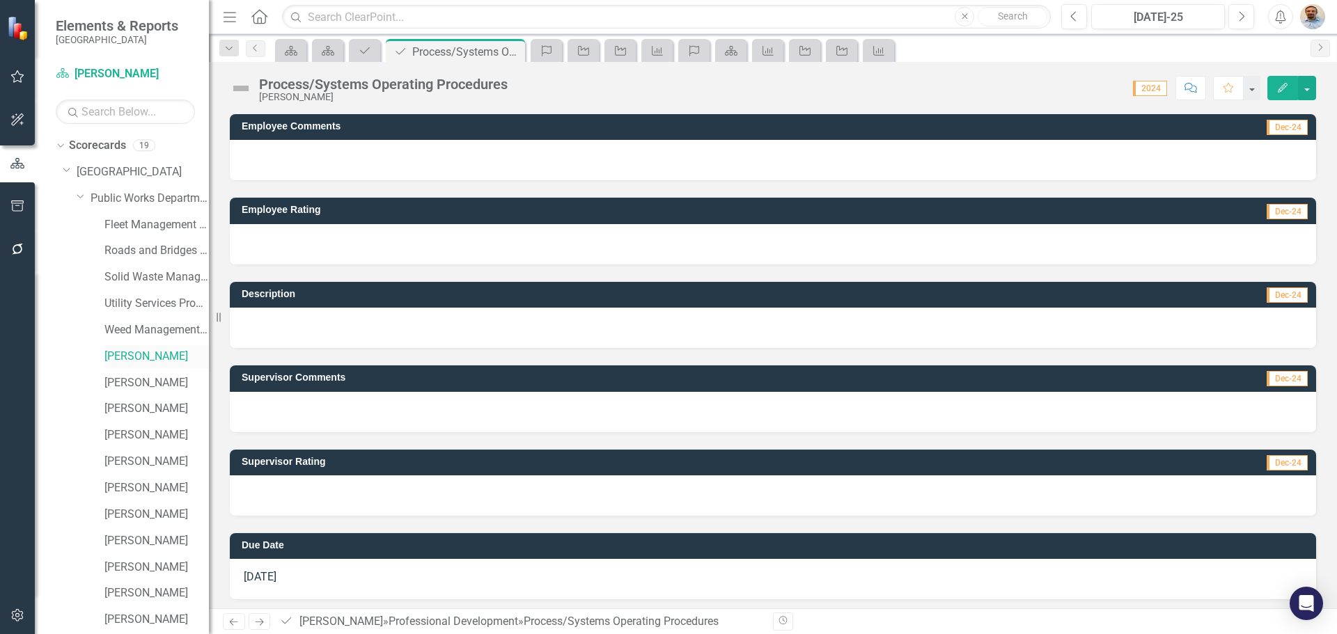
click at [139, 353] on link "[PERSON_NAME]" at bounding box center [156, 357] width 104 height 16
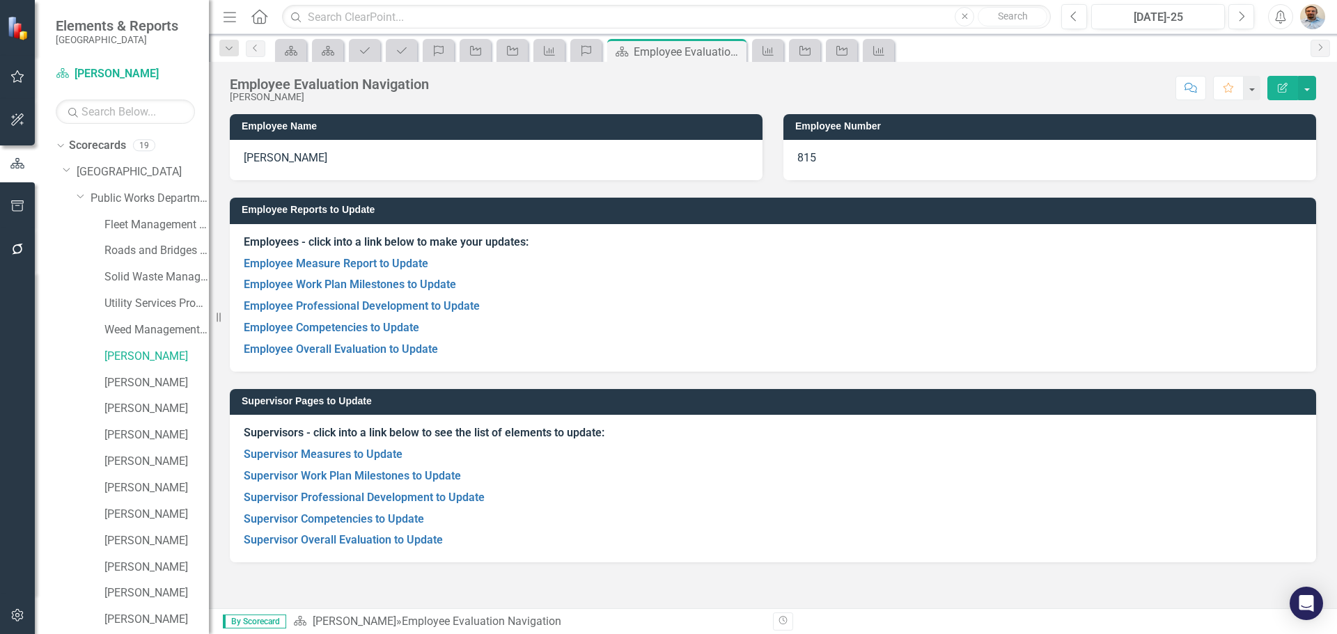
click at [392, 506] on p "Supervisor Professional Development to Update" at bounding box center [773, 498] width 1058 height 22
click at [393, 499] on link "Supervisor Professional Development to Update" at bounding box center [364, 497] width 241 height 13
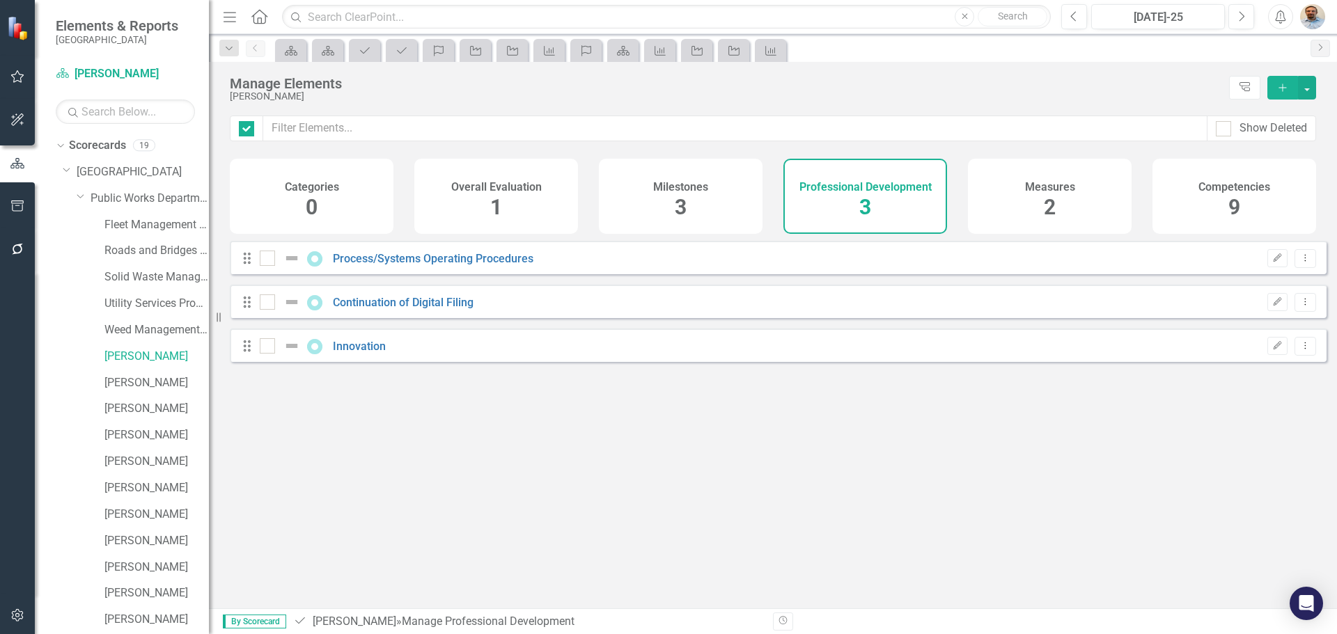
checkbox input "false"
click at [358, 353] on link "Innovation" at bounding box center [359, 346] width 53 height 13
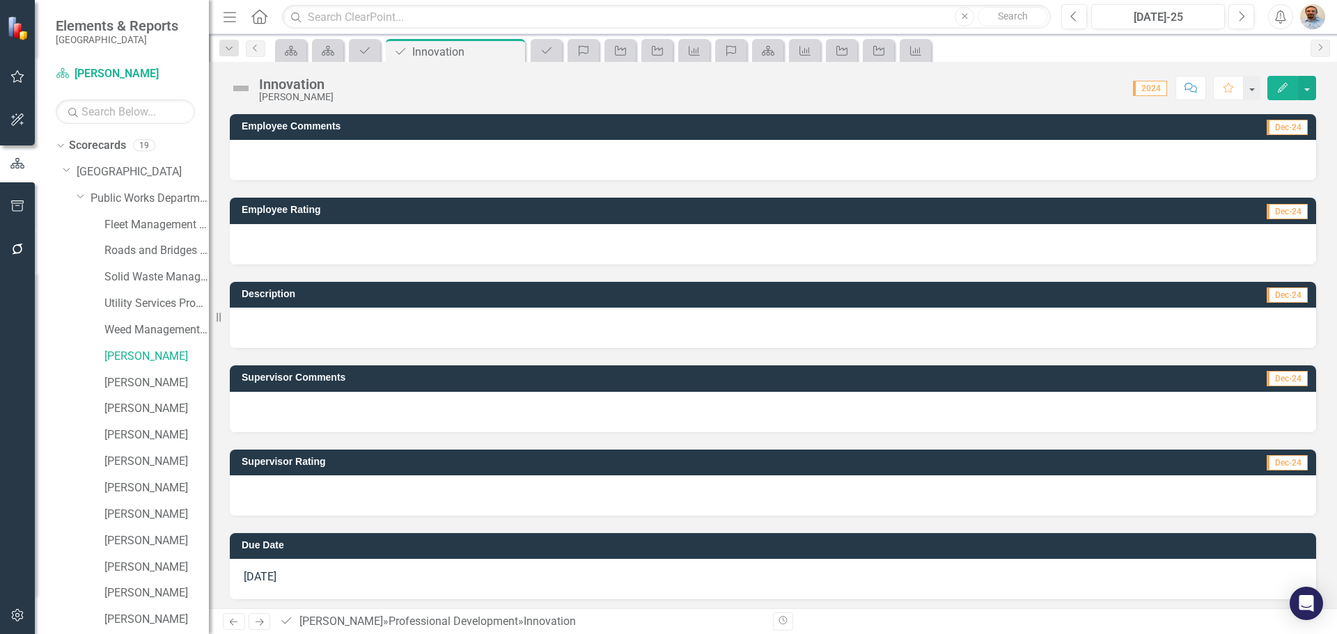
click at [429, 337] on div at bounding box center [773, 328] width 1086 height 40
click at [498, 334] on div at bounding box center [773, 328] width 1086 height 40
click at [364, 327] on div at bounding box center [773, 328] width 1086 height 40
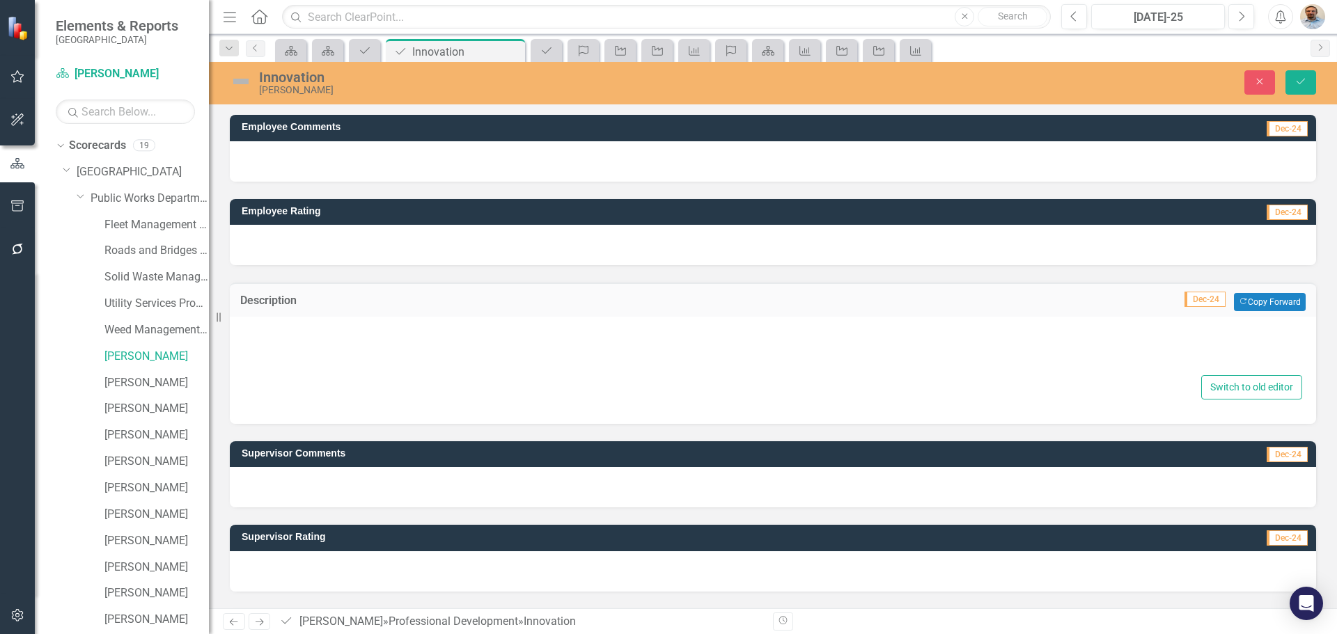
click at [327, 373] on div "Switch to old editor" at bounding box center [773, 363] width 1058 height 72
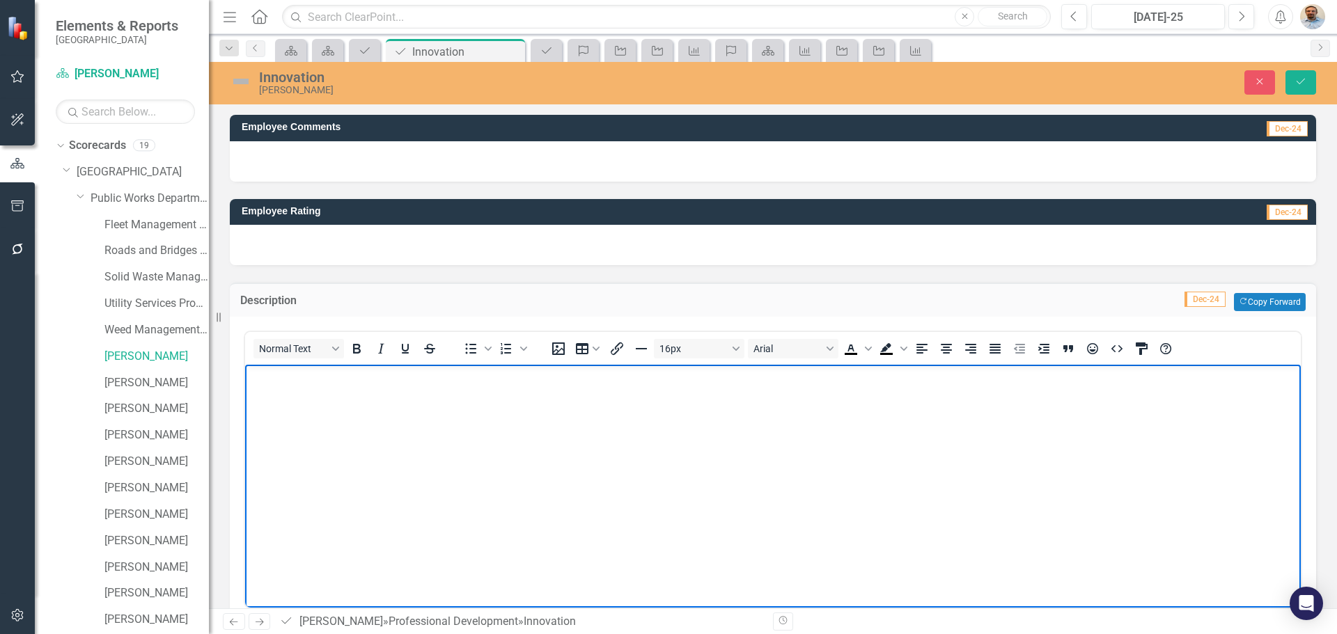
click at [462, 400] on body "Rich Text Area. Press ALT-0 for help." at bounding box center [773, 469] width 1056 height 209
click at [361, 377] on p "Research and produce one innovation related to your position per quarter." at bounding box center [773, 376] width 1049 height 17
click at [616, 378] on p "Research and present one innovation related to your position per quarter." at bounding box center [773, 376] width 1049 height 17
click at [1307, 84] on button "Save" at bounding box center [1300, 82] width 31 height 24
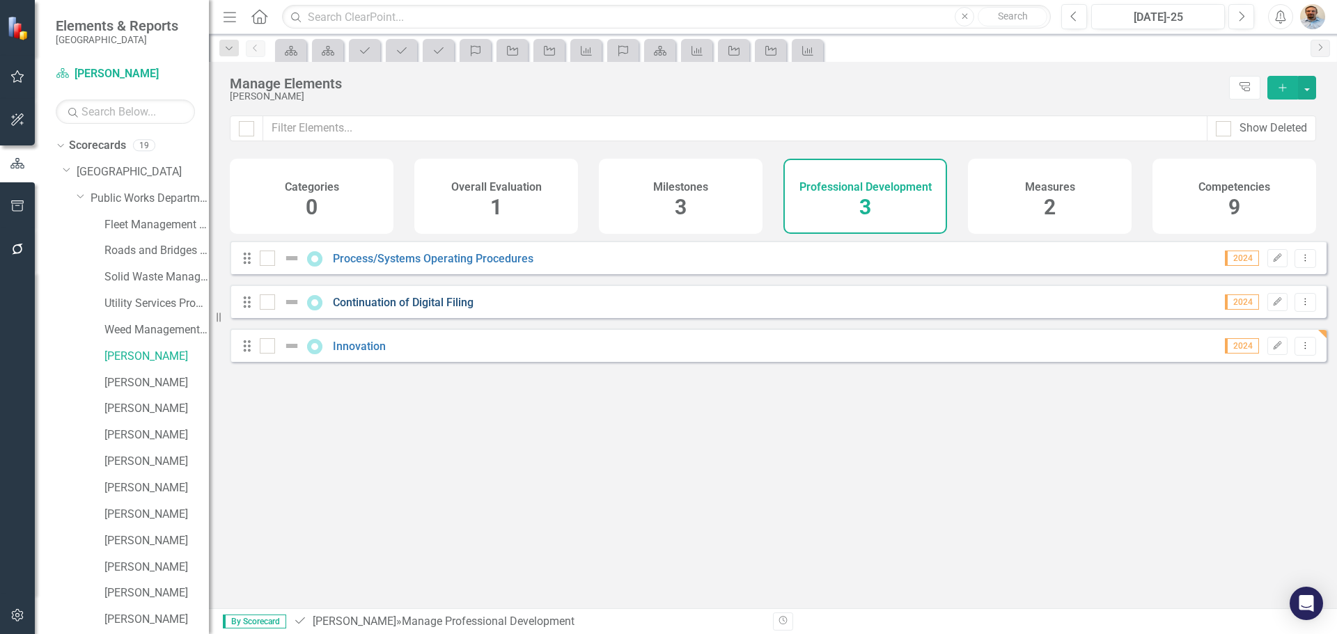
click at [410, 309] on link "Continuation of Digital Filing" at bounding box center [403, 302] width 141 height 13
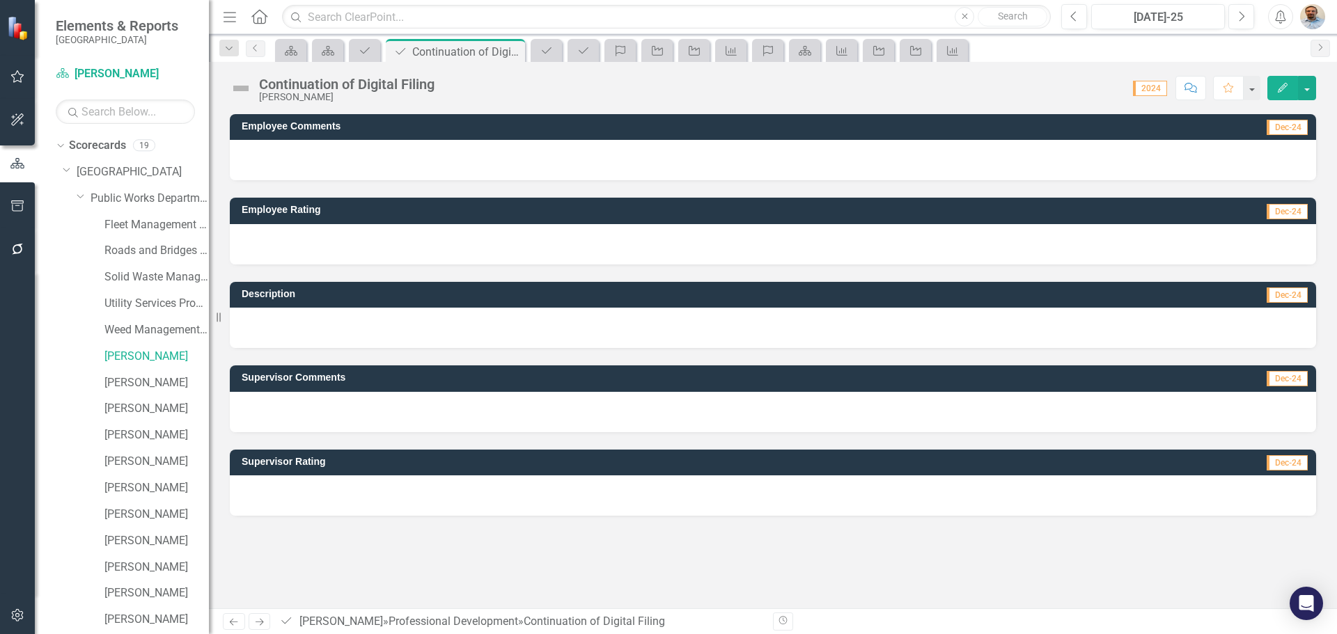
click at [322, 336] on div at bounding box center [773, 328] width 1086 height 40
click at [352, 327] on div at bounding box center [773, 328] width 1086 height 40
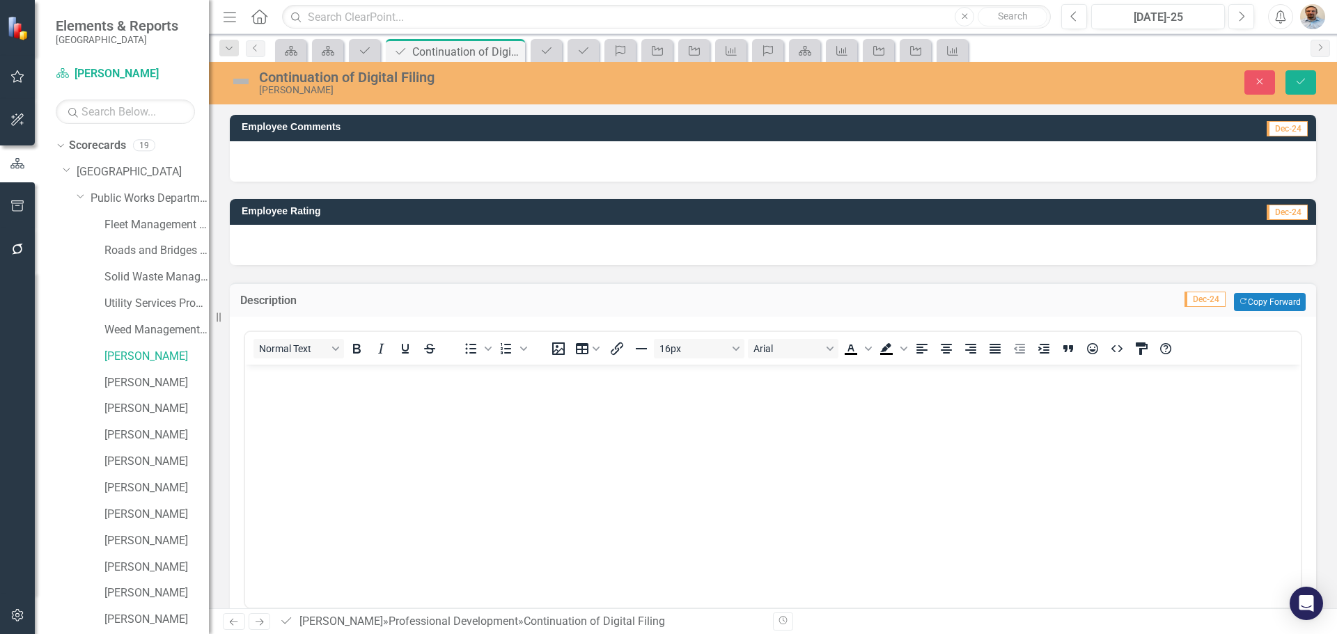
click at [375, 74] on div "Continuation of Digital Filing" at bounding box center [549, 77] width 580 height 15
click at [382, 78] on div "Continuation of Digital Filing" at bounding box center [549, 77] width 580 height 15
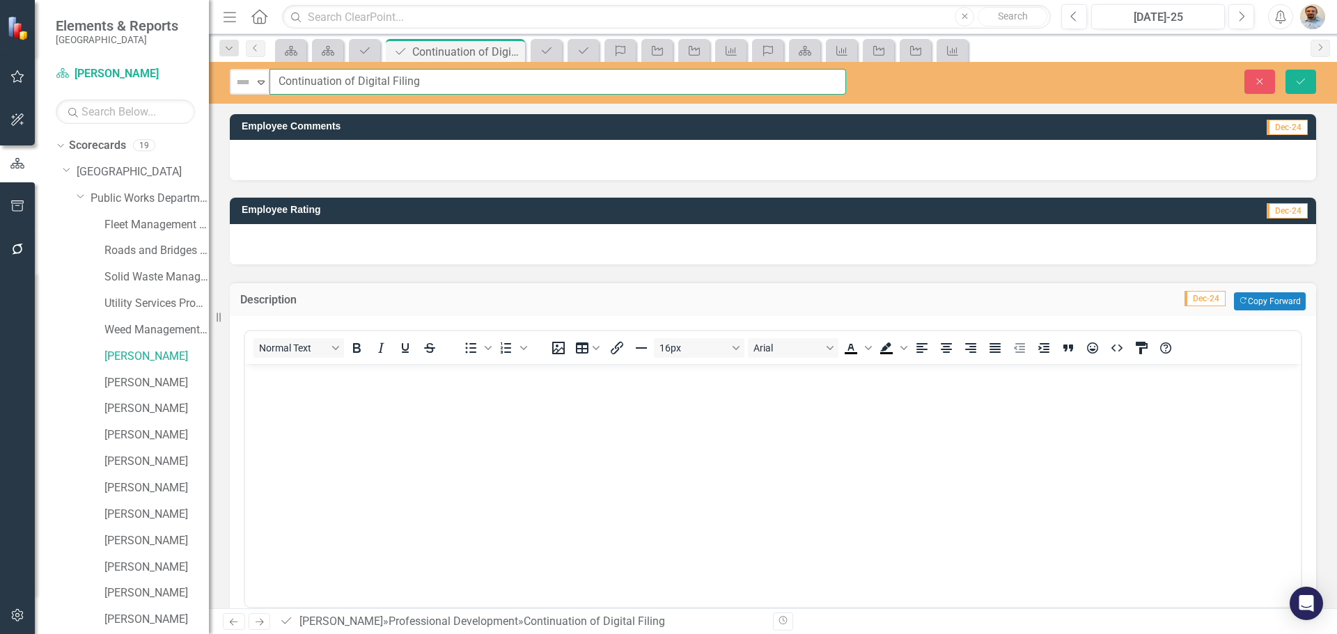
click at [414, 78] on input "Continuation of Digital Filing" at bounding box center [557, 82] width 577 height 26
click at [416, 79] on input "Continuation of Digital Filing" at bounding box center [557, 82] width 577 height 26
click at [421, 82] on input "Continuation of Digital Filing" at bounding box center [557, 82] width 577 height 26
click at [440, 79] on input "Continuation of Digitization" at bounding box center [557, 82] width 577 height 26
type input "Continuation of Digitization"
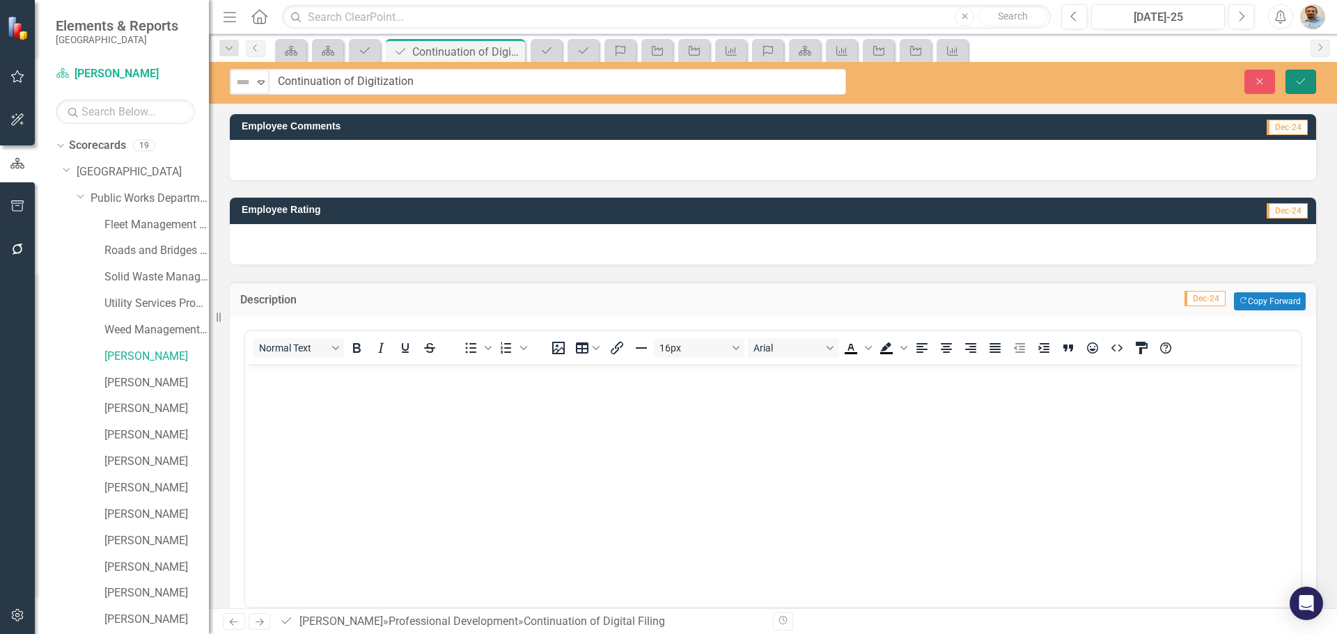
click at [1296, 84] on icon "Save" at bounding box center [1300, 82] width 13 height 10
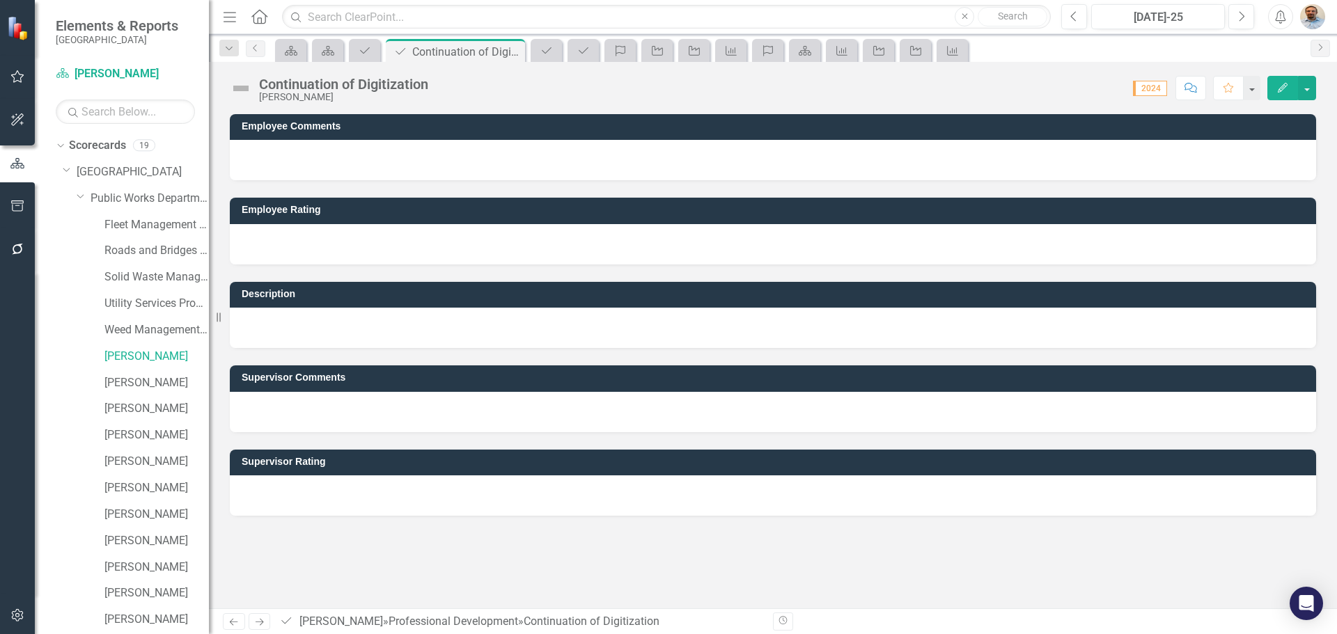
click at [327, 326] on div at bounding box center [773, 328] width 1086 height 40
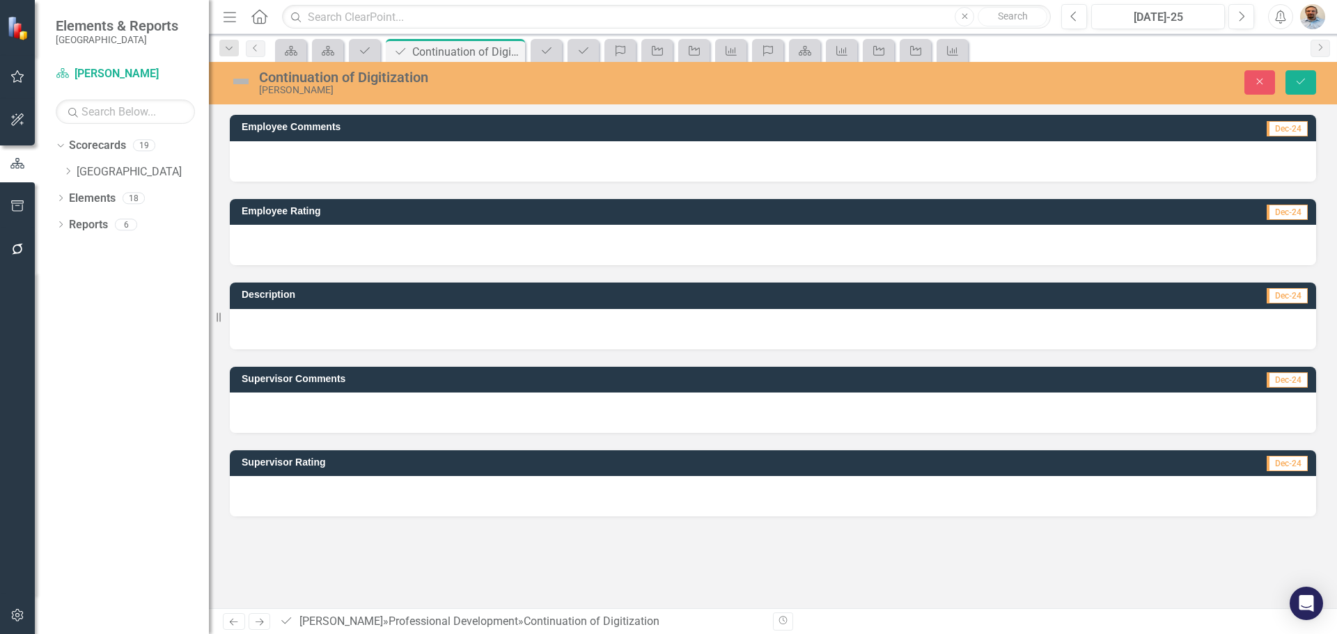
click at [356, 338] on div at bounding box center [773, 329] width 1086 height 40
click at [356, 322] on div at bounding box center [773, 329] width 1086 height 40
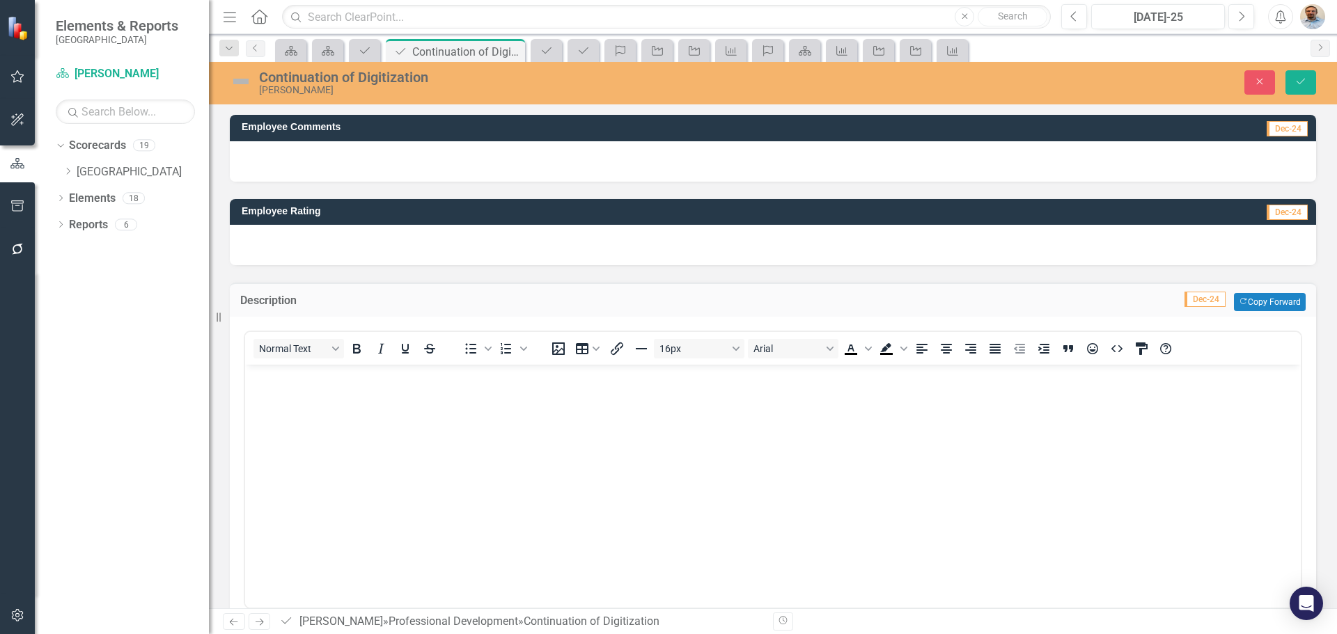
click at [356, 398] on body "Rich Text Area. Press ALT-0 for help." at bounding box center [773, 469] width 1056 height 209
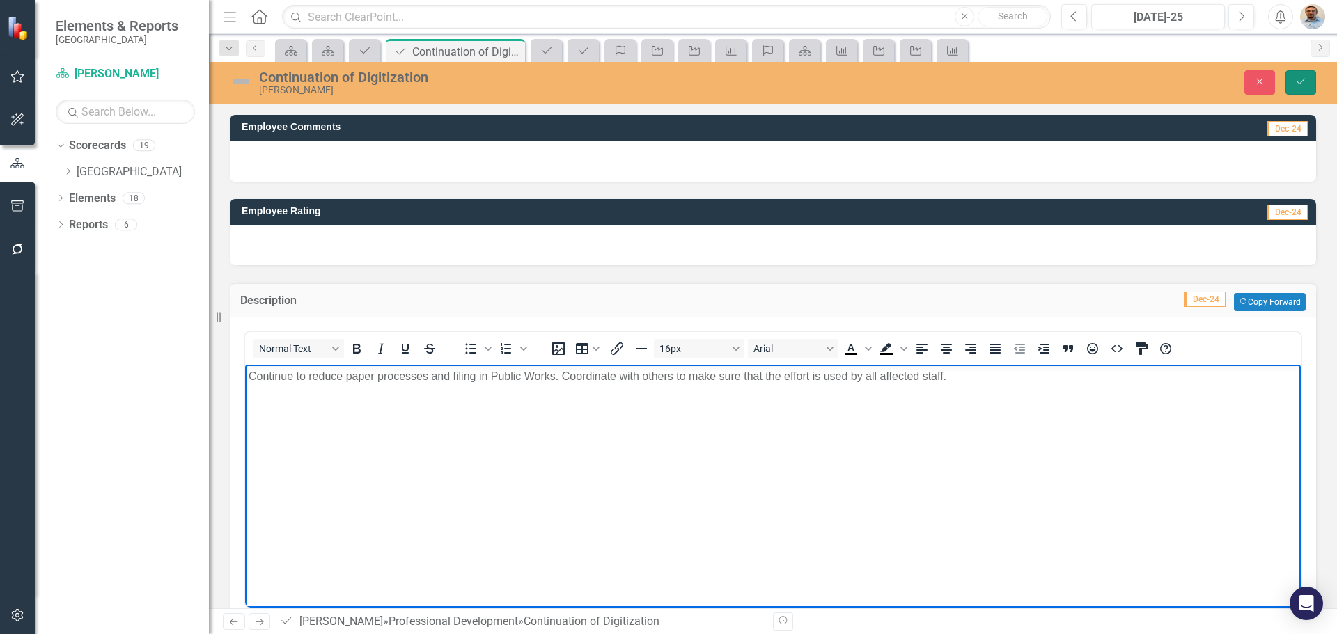
click at [1303, 86] on icon "Save" at bounding box center [1300, 82] width 13 height 10
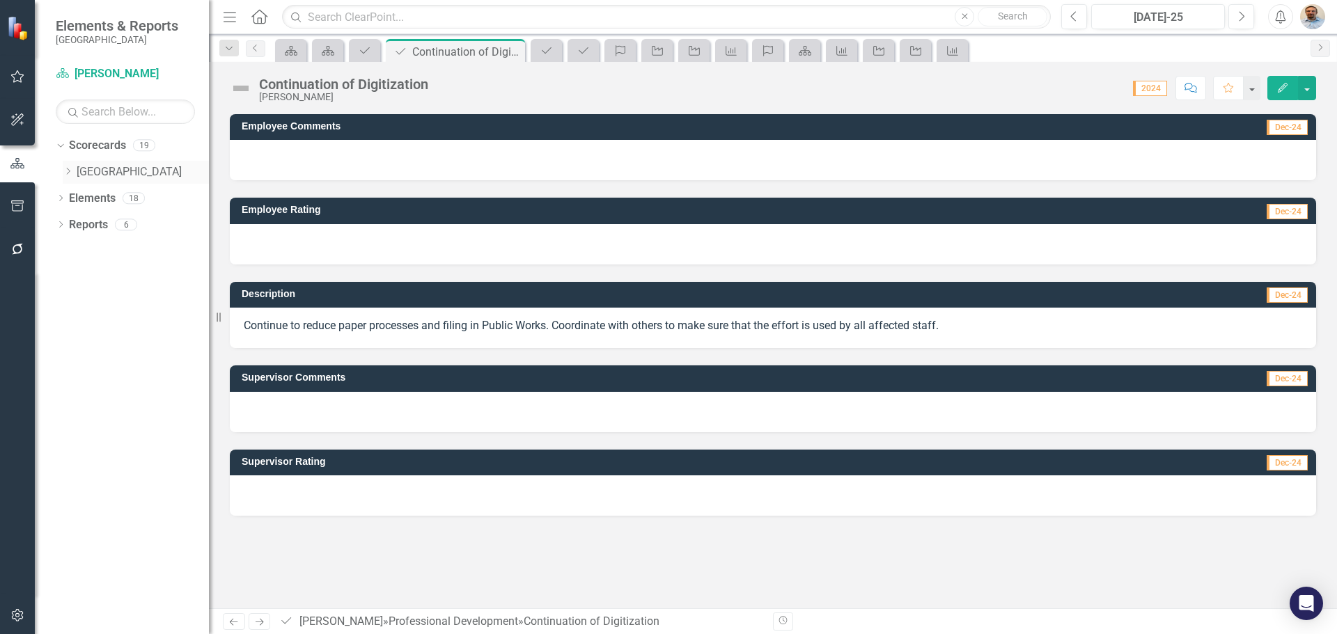
click at [66, 169] on icon "Dropdown" at bounding box center [68, 171] width 10 height 8
click at [82, 200] on icon at bounding box center [82, 197] width 3 height 7
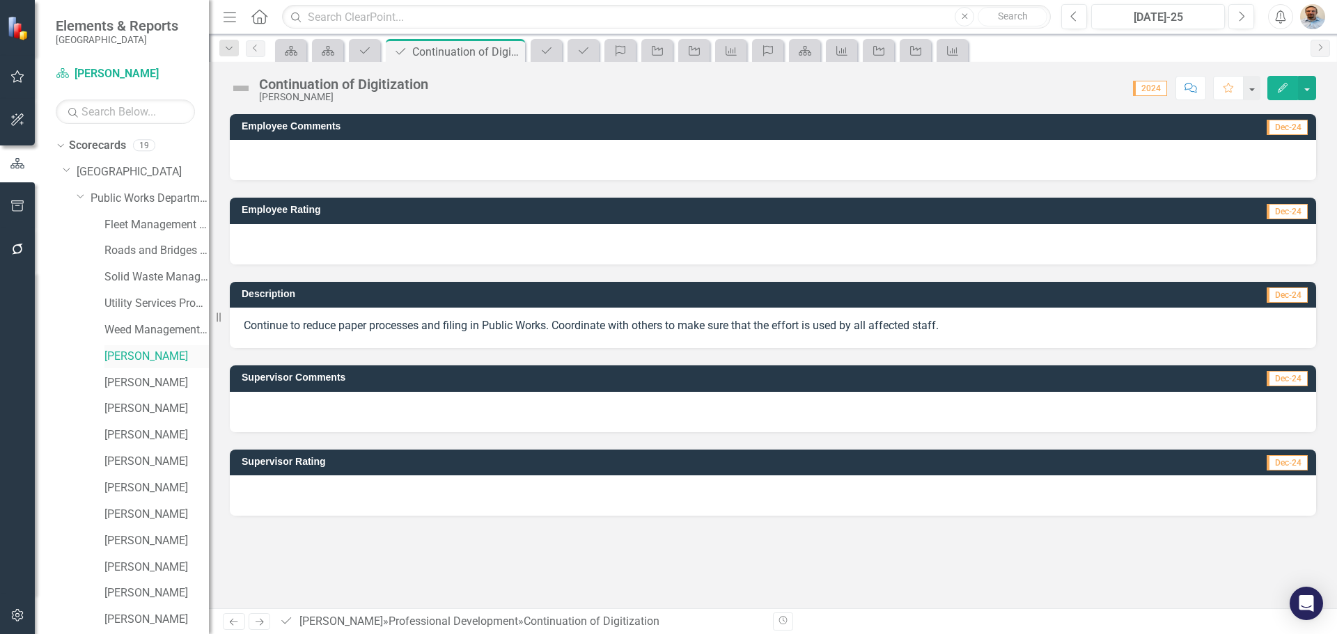
click at [141, 361] on link "[PERSON_NAME]" at bounding box center [156, 357] width 104 height 16
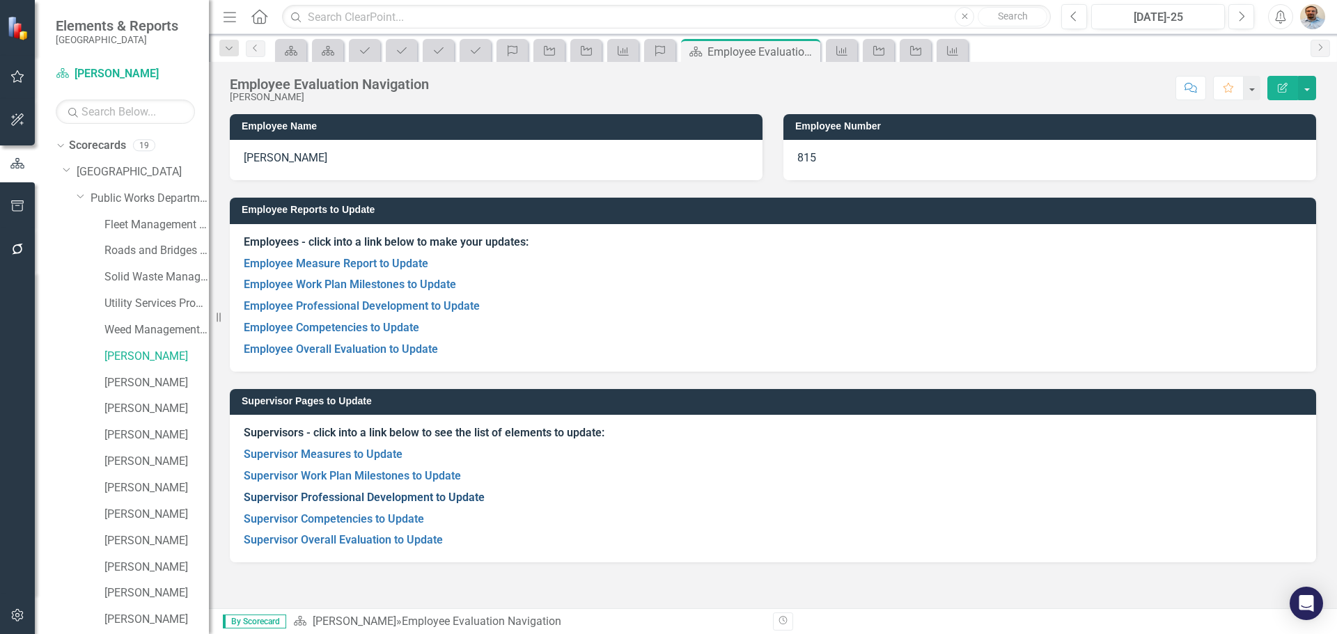
click at [331, 498] on link "Supervisor Professional Development to Update" at bounding box center [364, 497] width 241 height 13
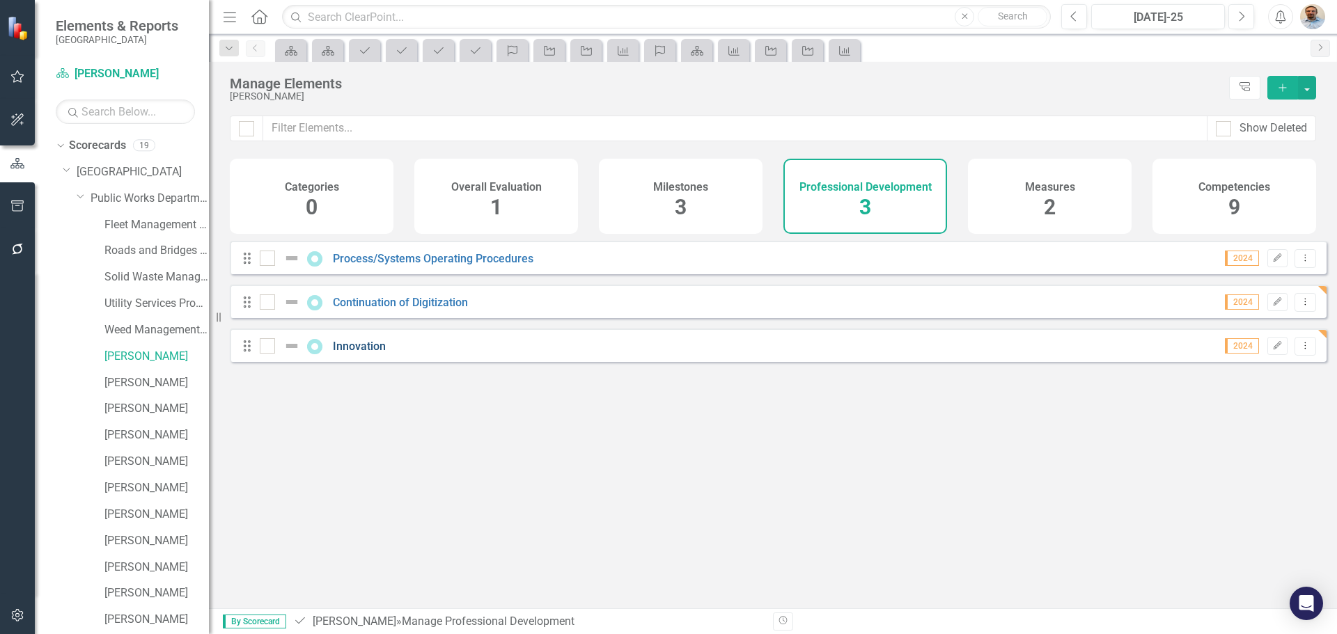
click at [373, 350] on link "Innovation" at bounding box center [359, 346] width 53 height 13
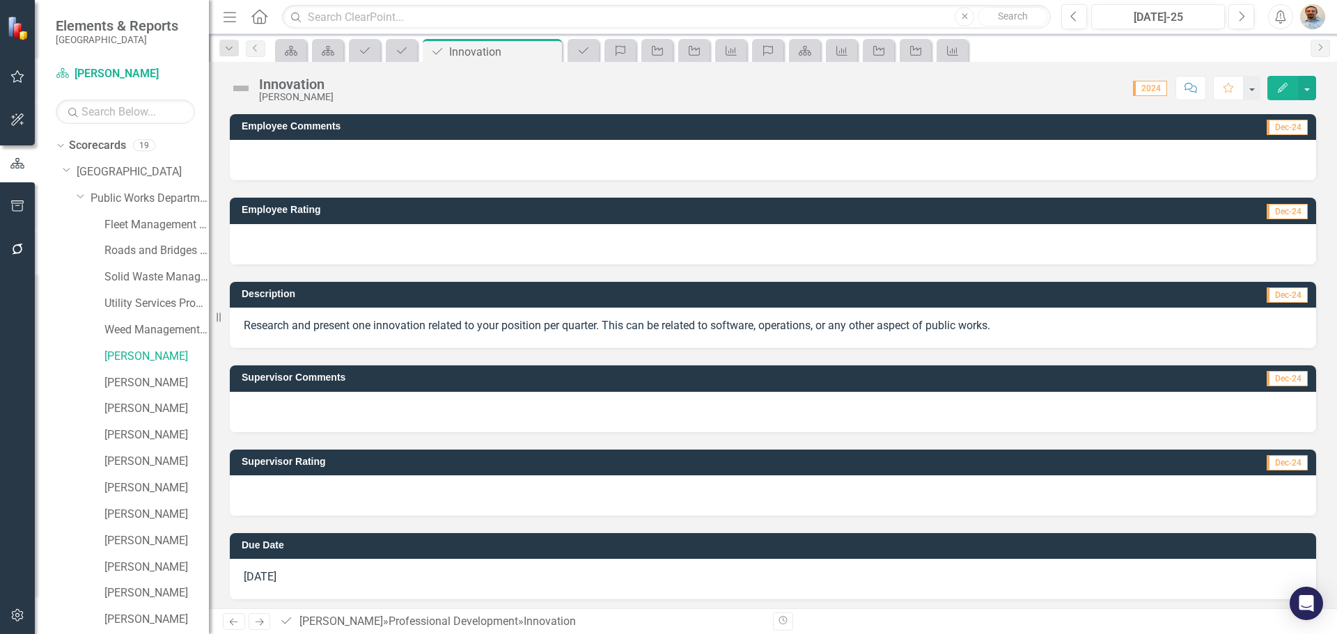
click at [308, 322] on p "Research and present one innovation related to your position per quarter. This …" at bounding box center [773, 326] width 1058 height 16
click at [148, 358] on link "[PERSON_NAME]" at bounding box center [156, 357] width 104 height 16
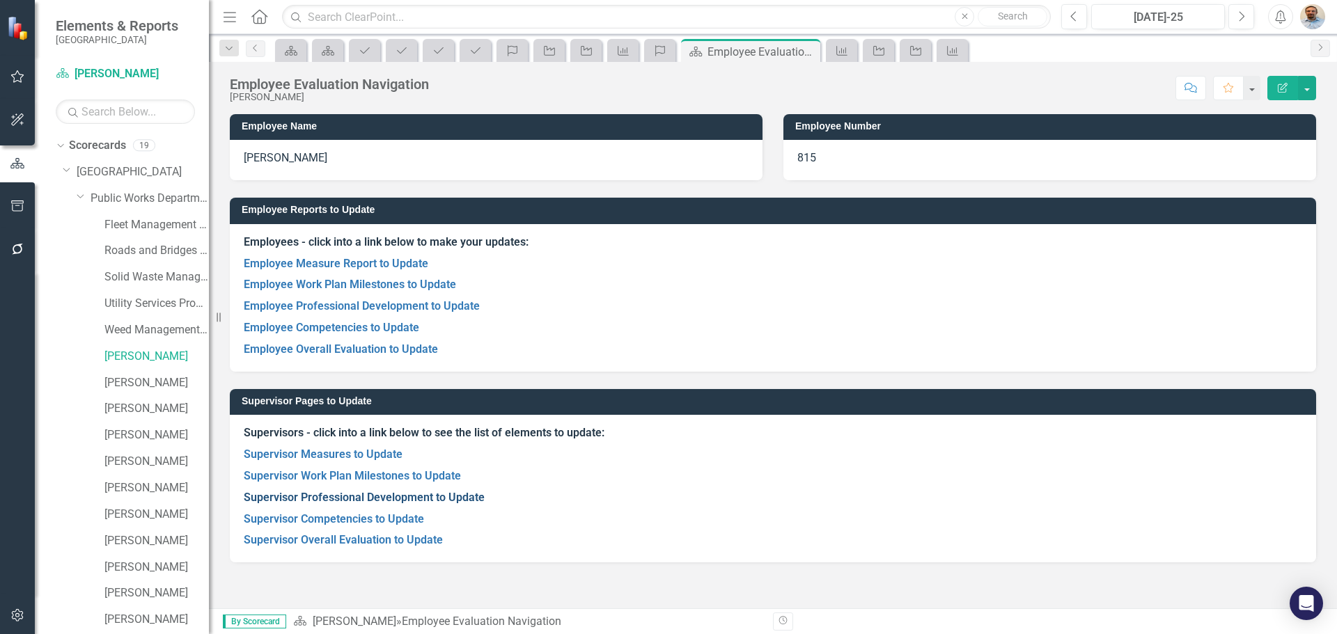
click at [340, 496] on link "Supervisor Professional Development to Update" at bounding box center [364, 497] width 241 height 13
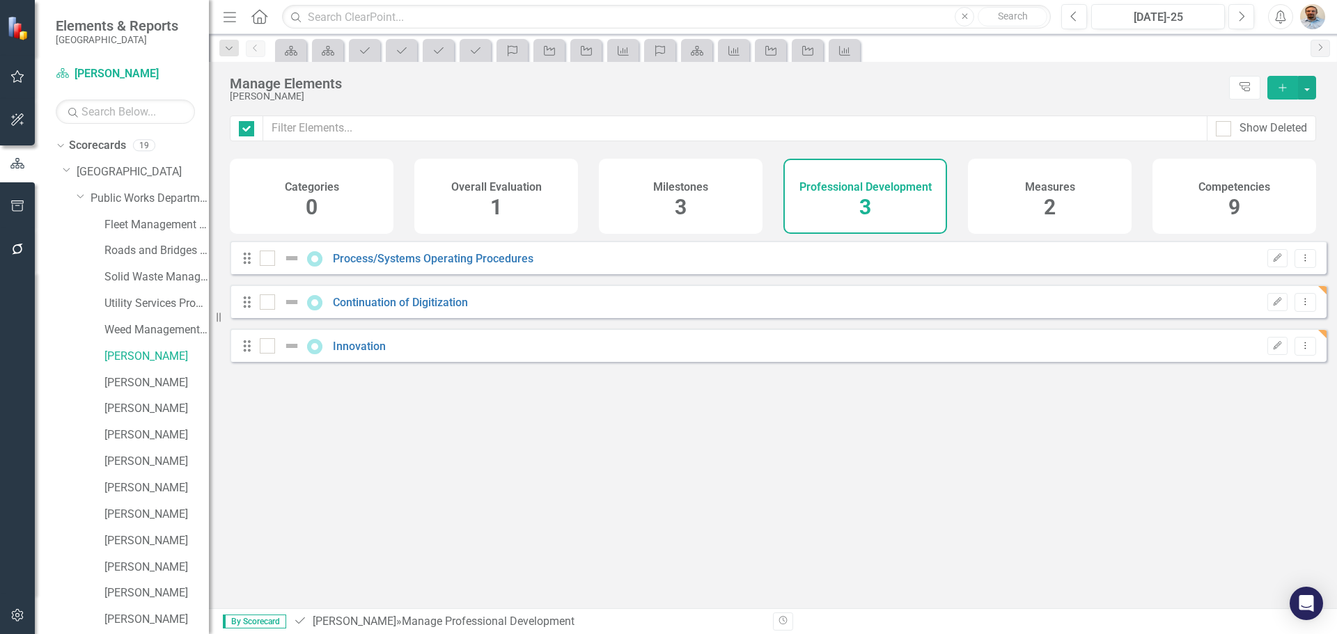
checkbox input "false"
click at [430, 265] on link "Process/Systems Operating Procedures" at bounding box center [433, 258] width 201 height 13
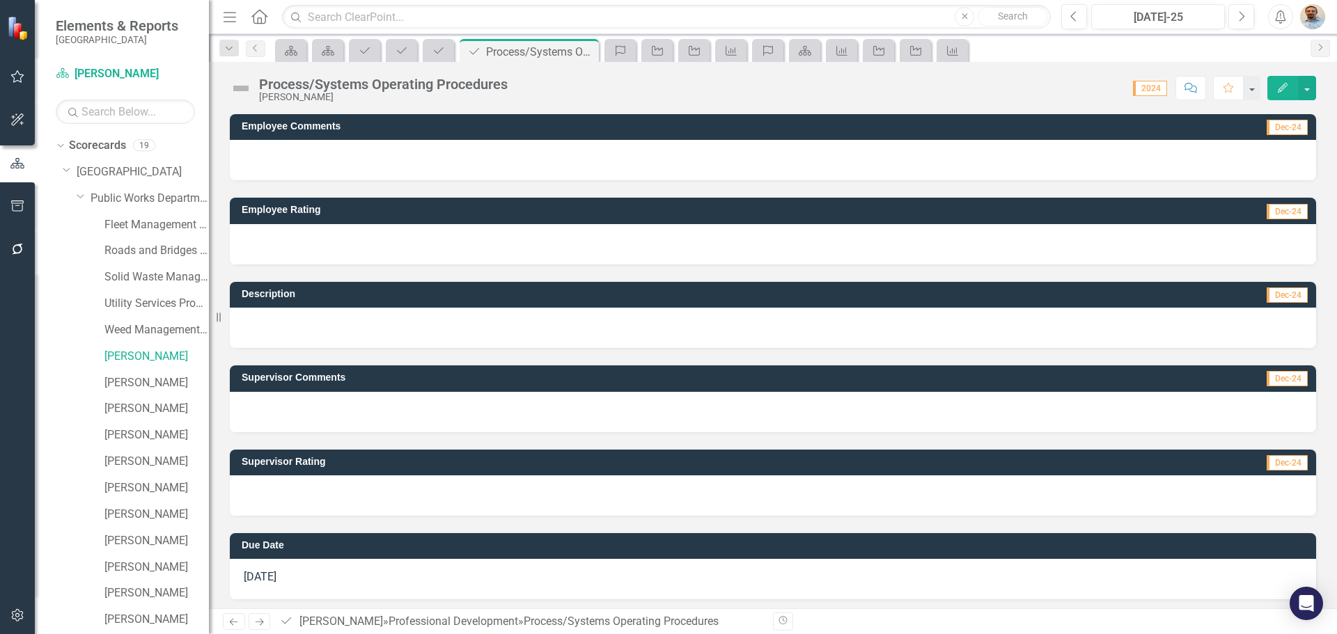
click at [345, 328] on div at bounding box center [773, 328] width 1086 height 40
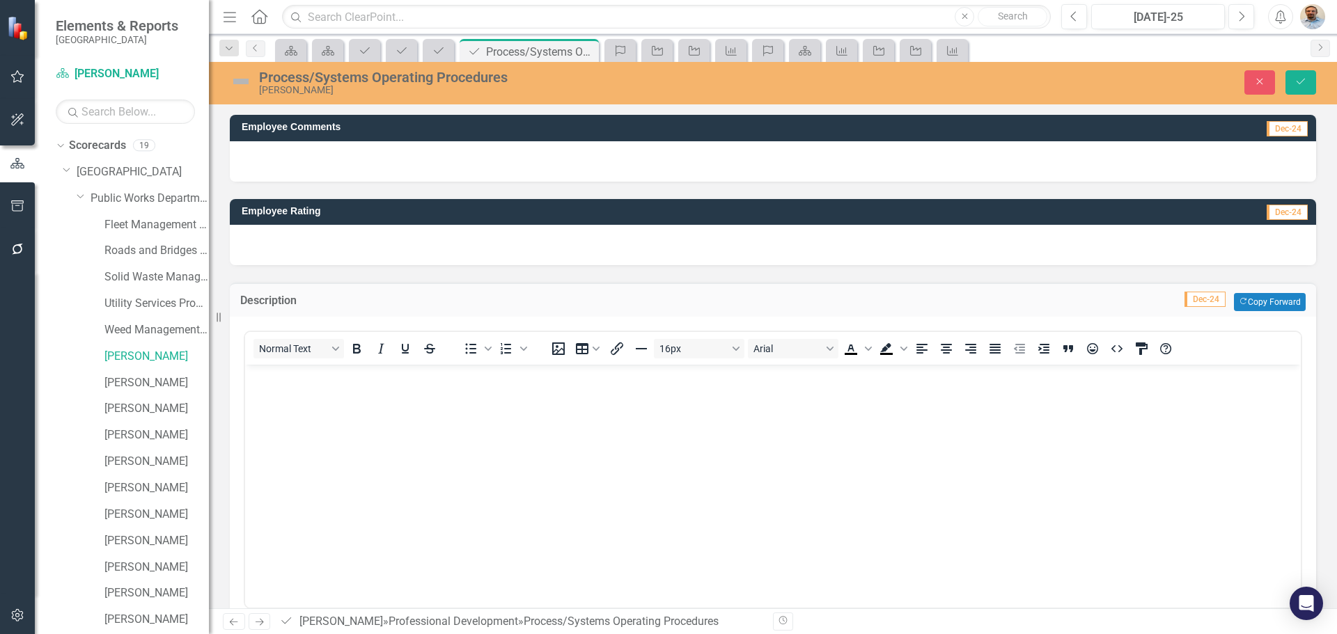
click at [368, 434] on body "Rich Text Area. Press ALT-0 for help." at bounding box center [773, 469] width 1056 height 209
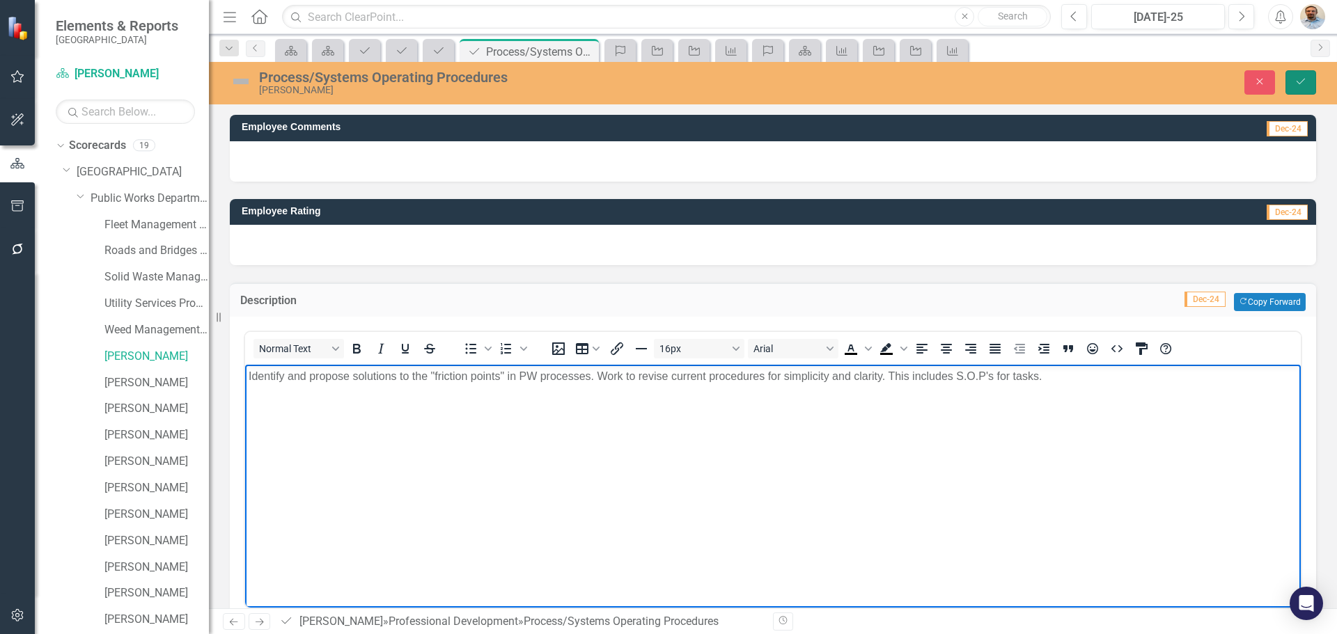
click at [1297, 83] on icon "Save" at bounding box center [1300, 82] width 13 height 10
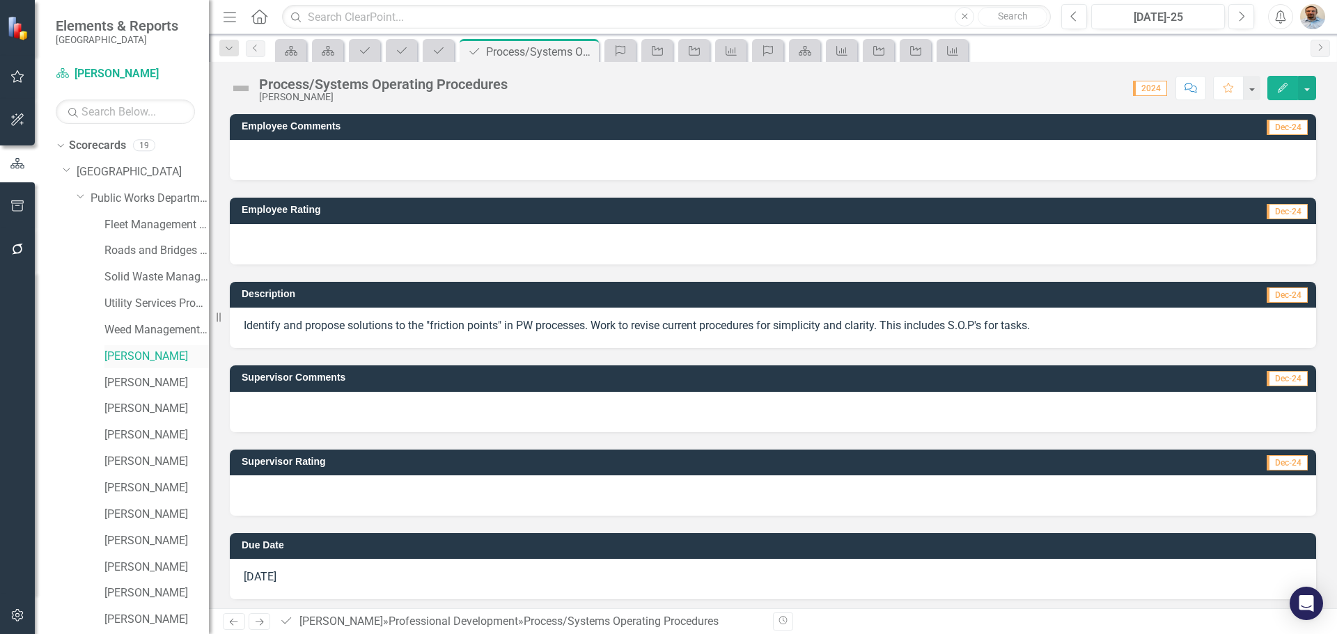
click at [152, 357] on link "[PERSON_NAME]" at bounding box center [156, 357] width 104 height 16
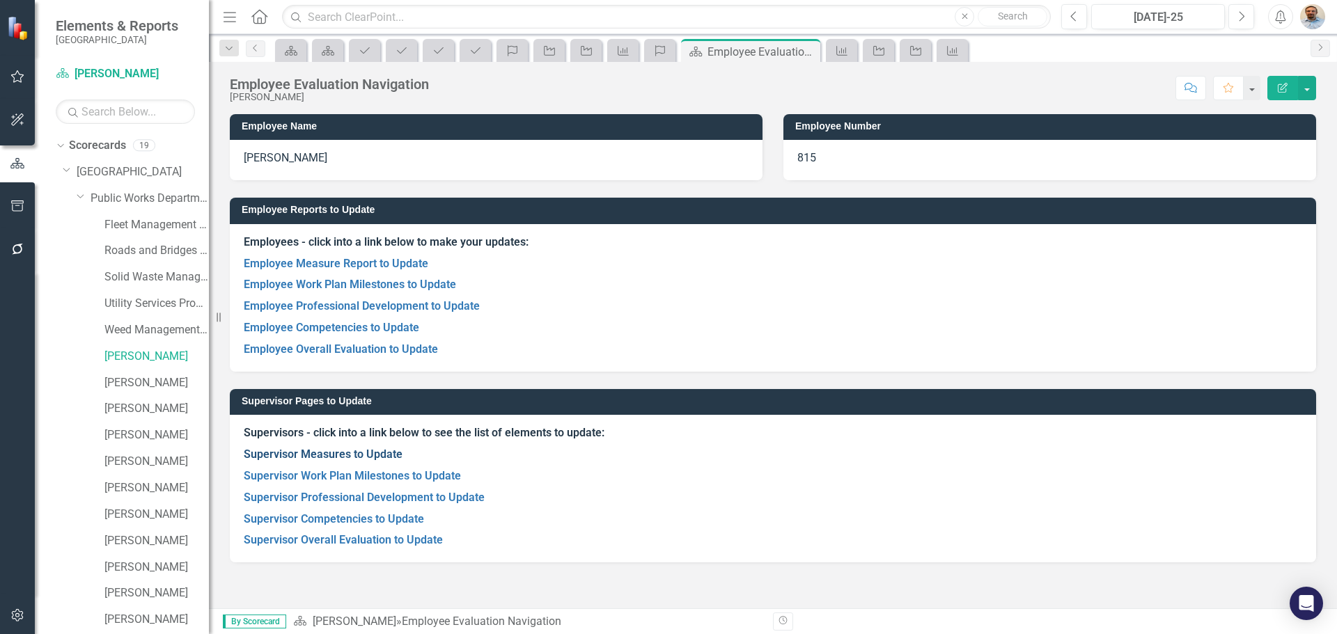
click at [364, 453] on link "Supervisor Measures to Update" at bounding box center [323, 454] width 159 height 13
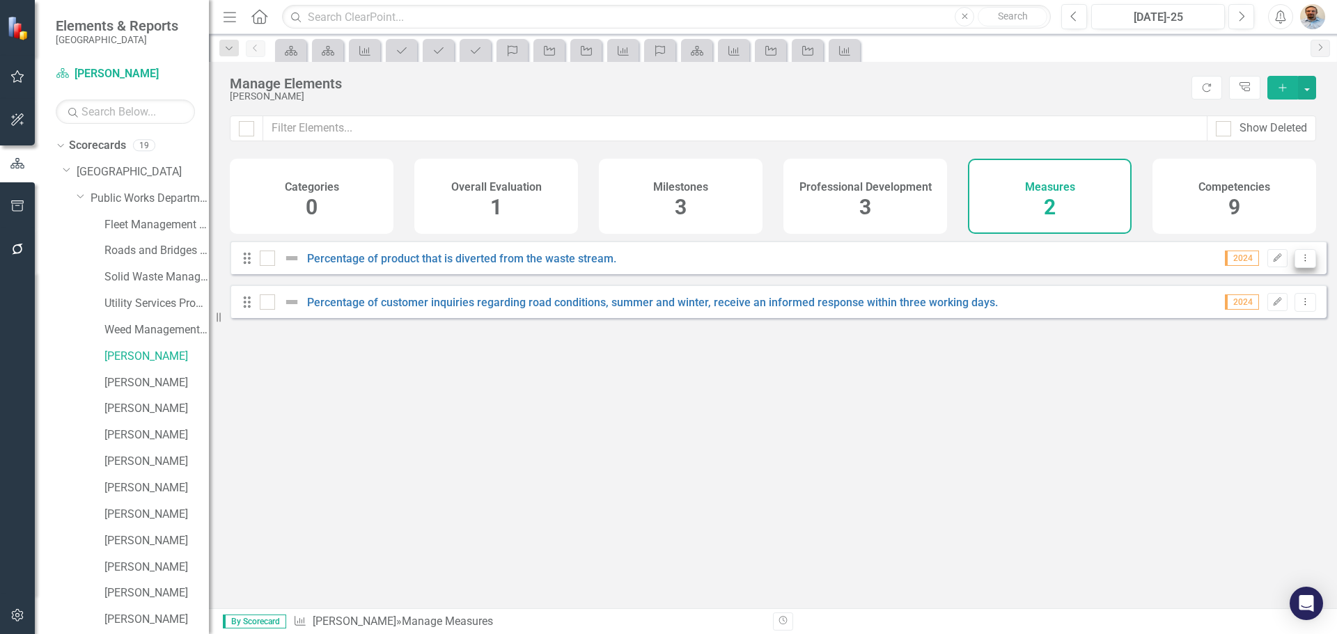
click at [1300, 263] on icon "Dropdown Menu" at bounding box center [1305, 257] width 12 height 9
click at [1047, 260] on div "Drag Percentage of product that is diverted from the waste stream. 2024 Edit Dr…" at bounding box center [778, 257] width 1097 height 33
click at [596, 265] on link "Percentage of product that is diverted from the waste stream." at bounding box center [461, 258] width 309 height 13
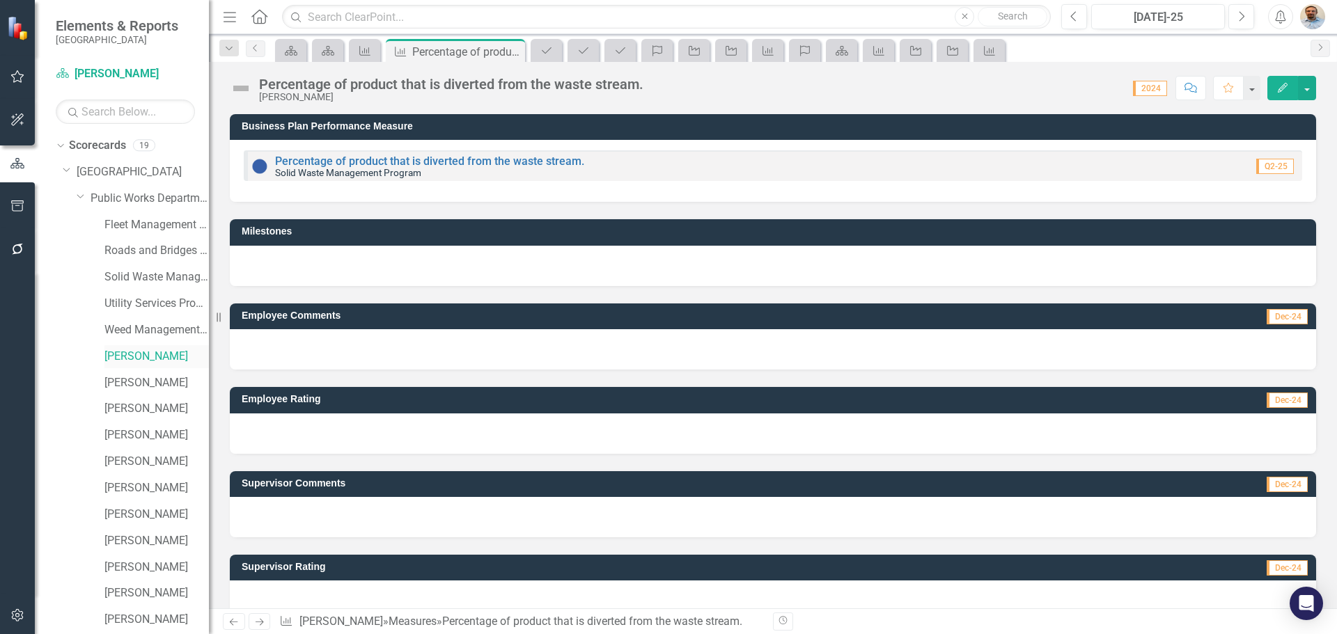
click at [130, 353] on link "[PERSON_NAME]" at bounding box center [156, 357] width 104 height 16
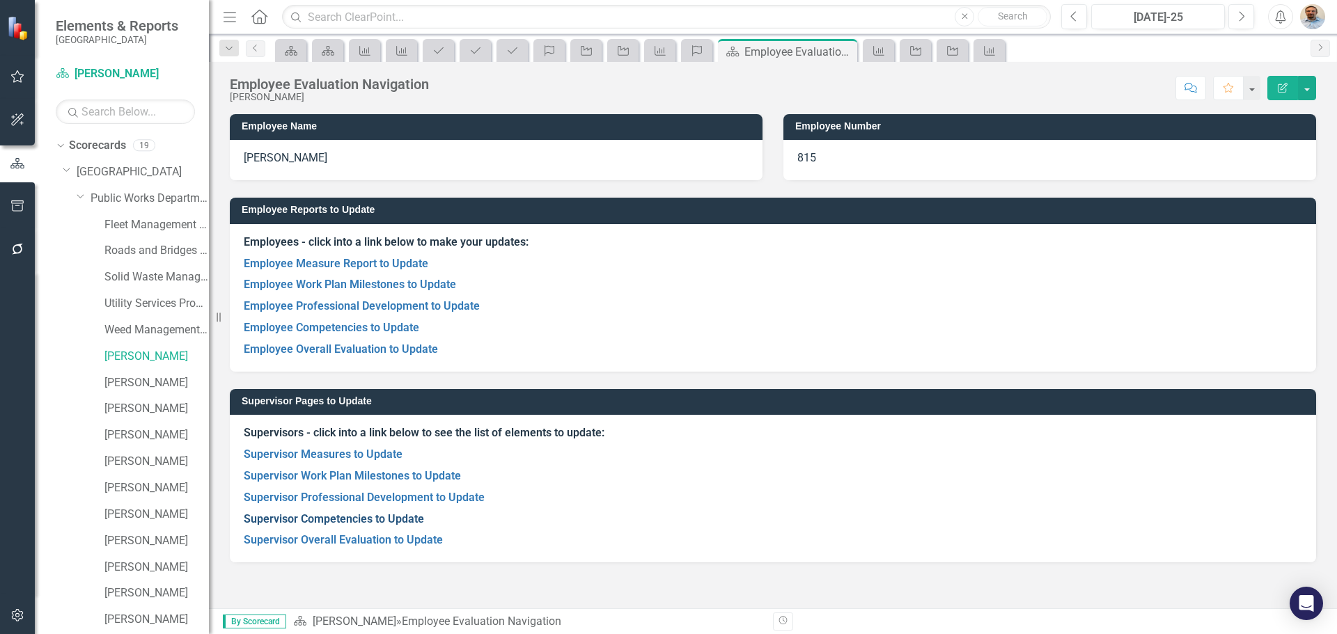
click at [391, 517] on link "Supervisor Competencies to Update" at bounding box center [334, 518] width 180 height 13
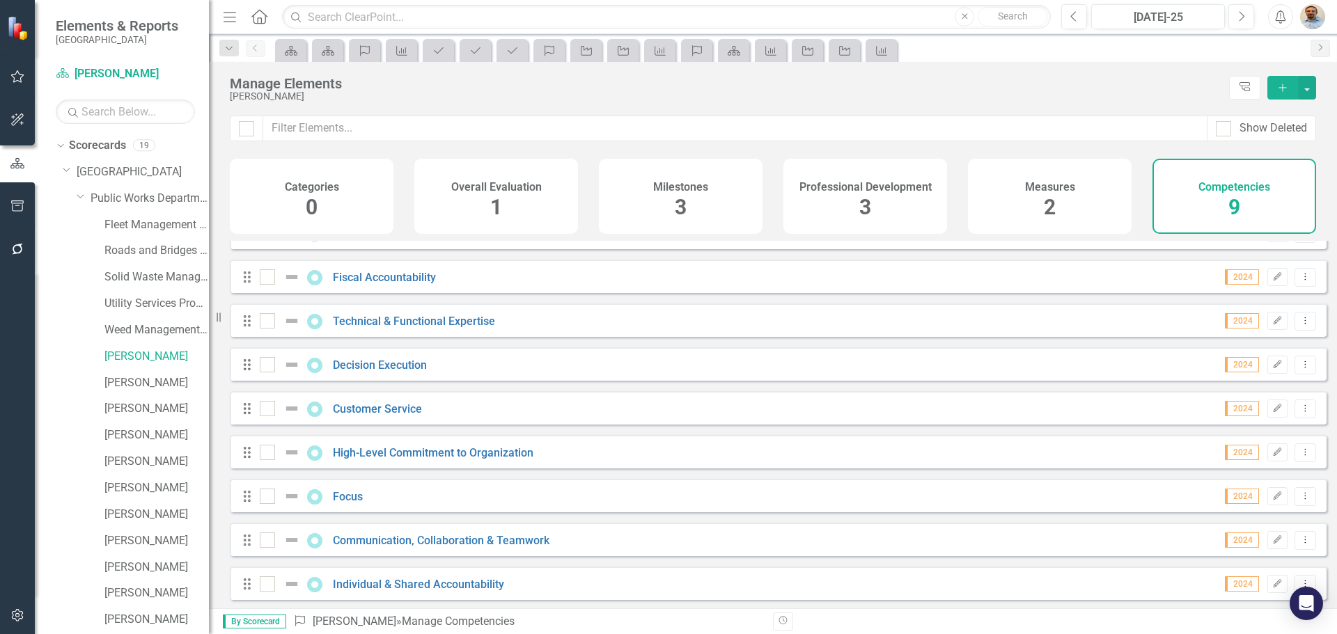
scroll to position [38, 0]
click at [139, 356] on link "[PERSON_NAME]" at bounding box center [156, 357] width 104 height 16
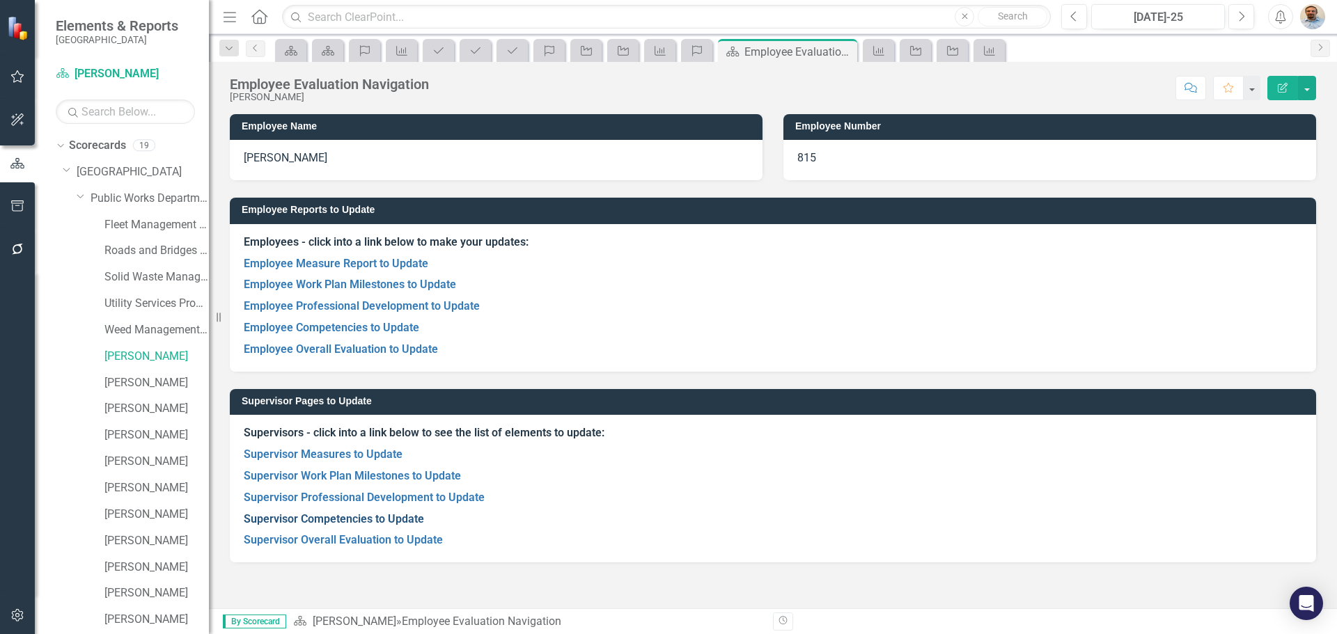
click at [339, 519] on link "Supervisor Competencies to Update" at bounding box center [334, 518] width 180 height 13
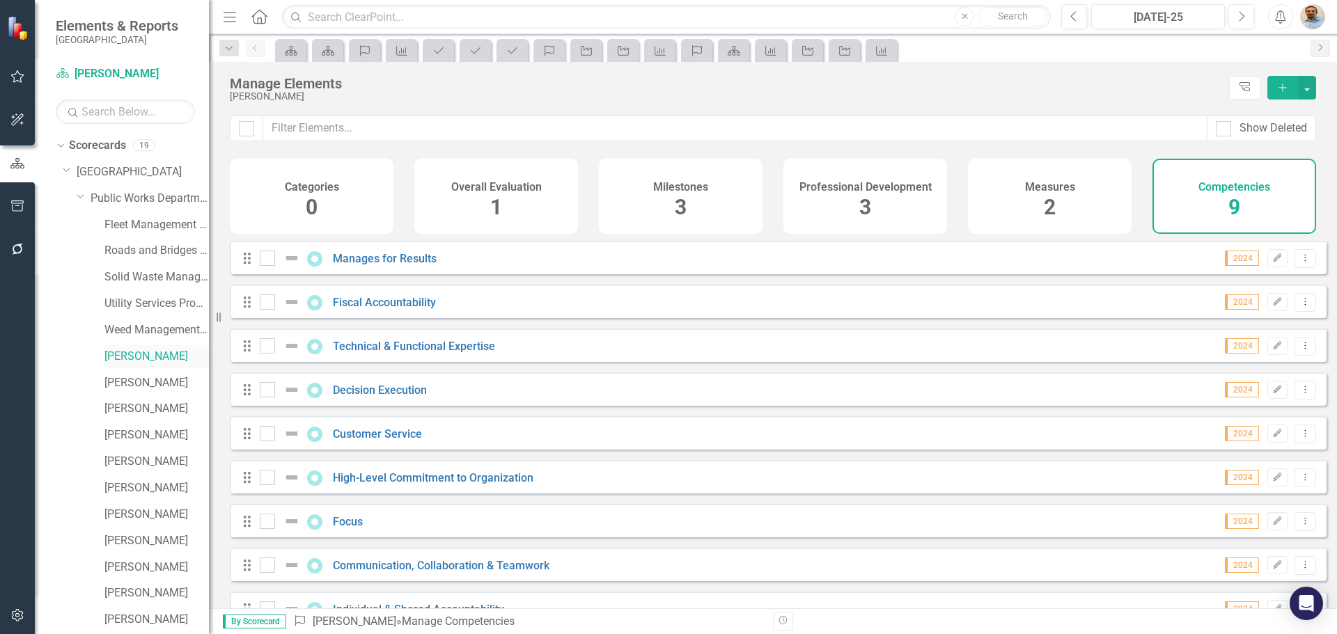
click at [152, 360] on link "[PERSON_NAME]" at bounding box center [156, 357] width 104 height 16
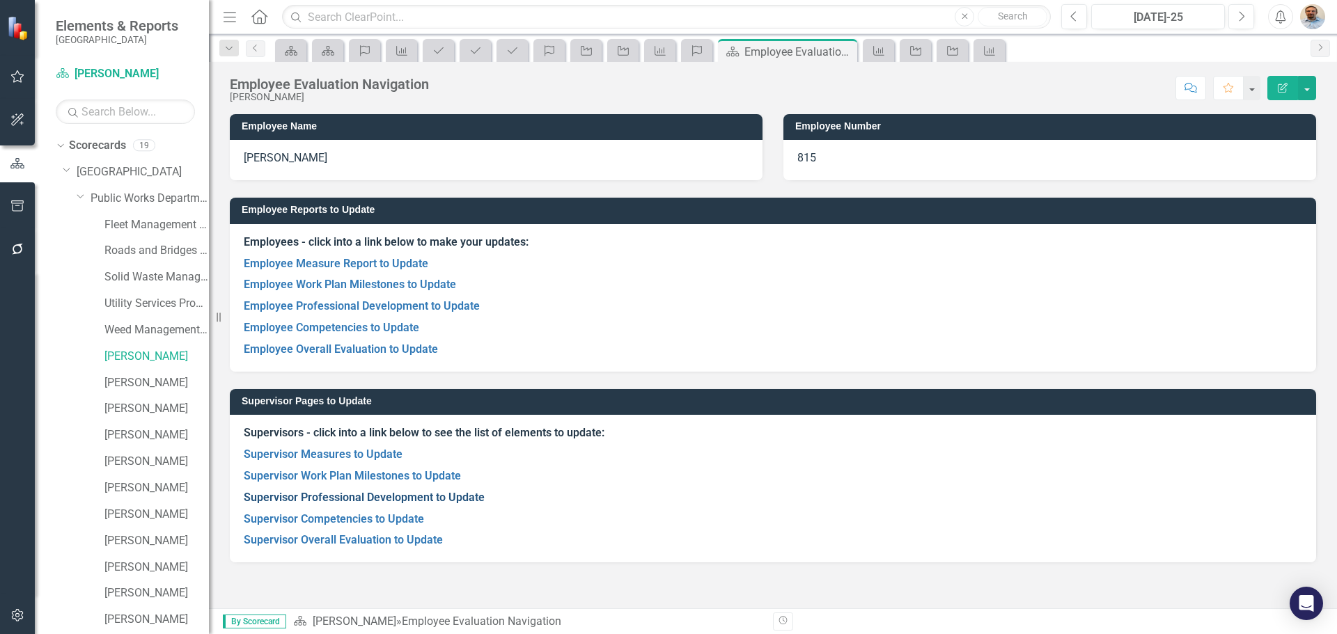
click at [340, 495] on link "Supervisor Professional Development to Update" at bounding box center [364, 497] width 241 height 13
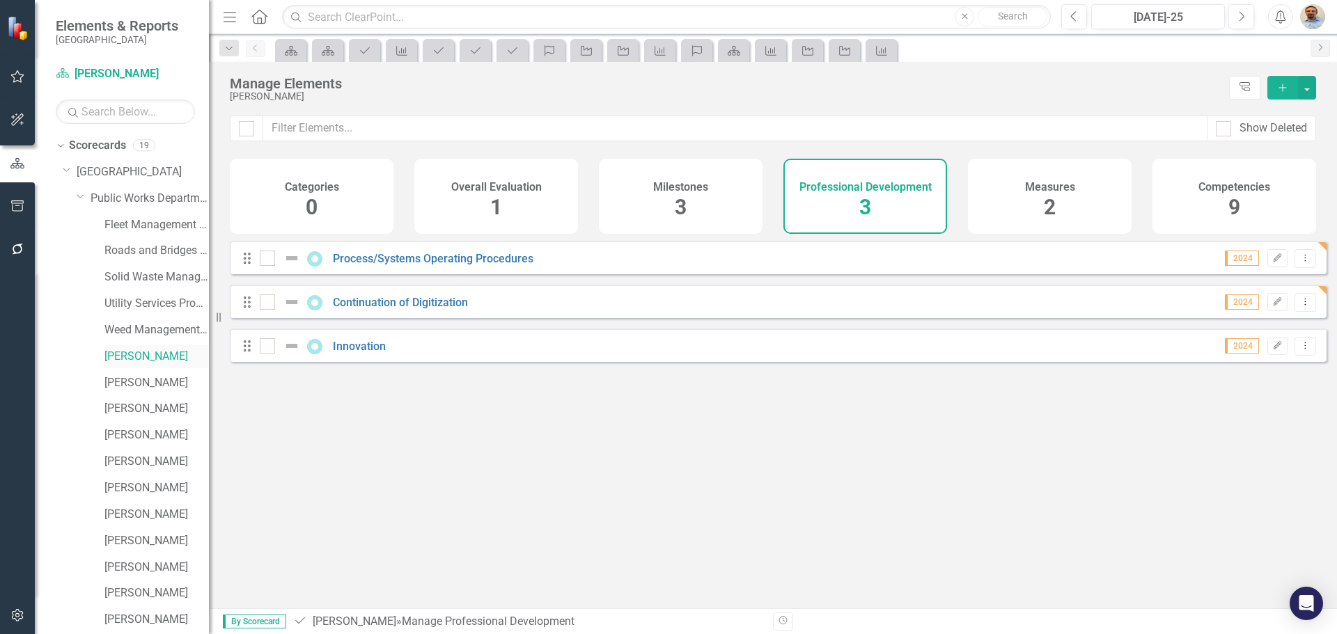
click at [143, 355] on link "[PERSON_NAME]" at bounding box center [156, 357] width 104 height 16
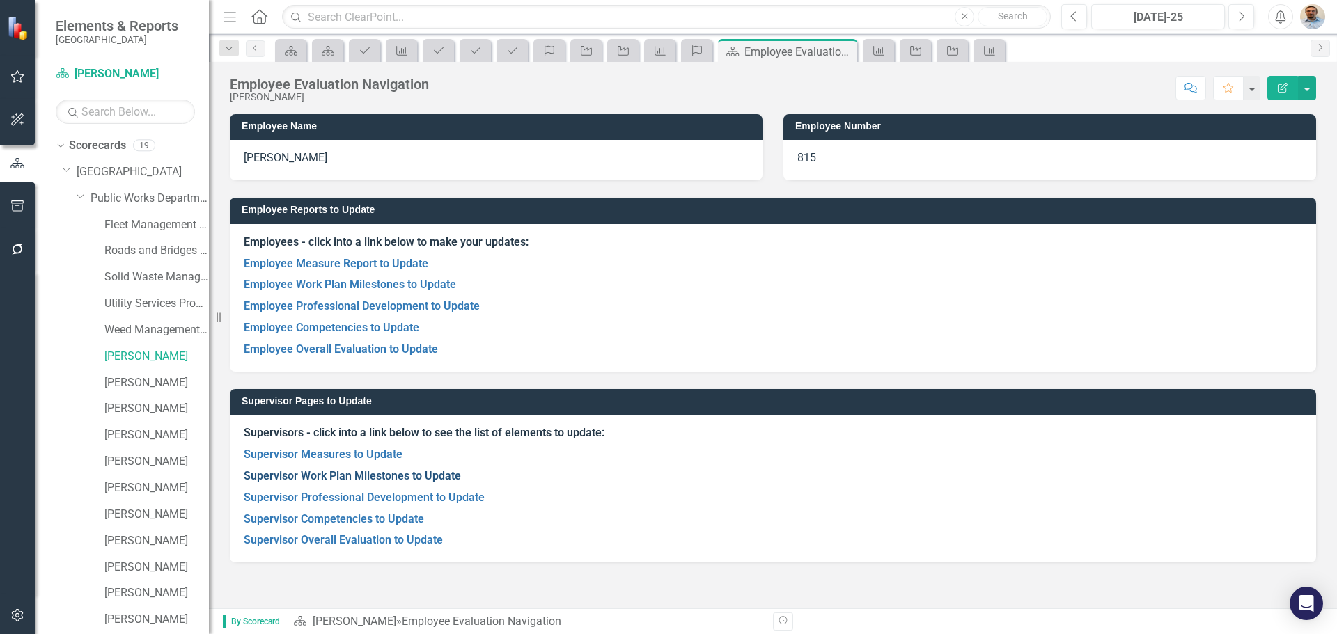
click at [340, 478] on link "Supervisor Work Plan Milestones to Update" at bounding box center [352, 475] width 217 height 13
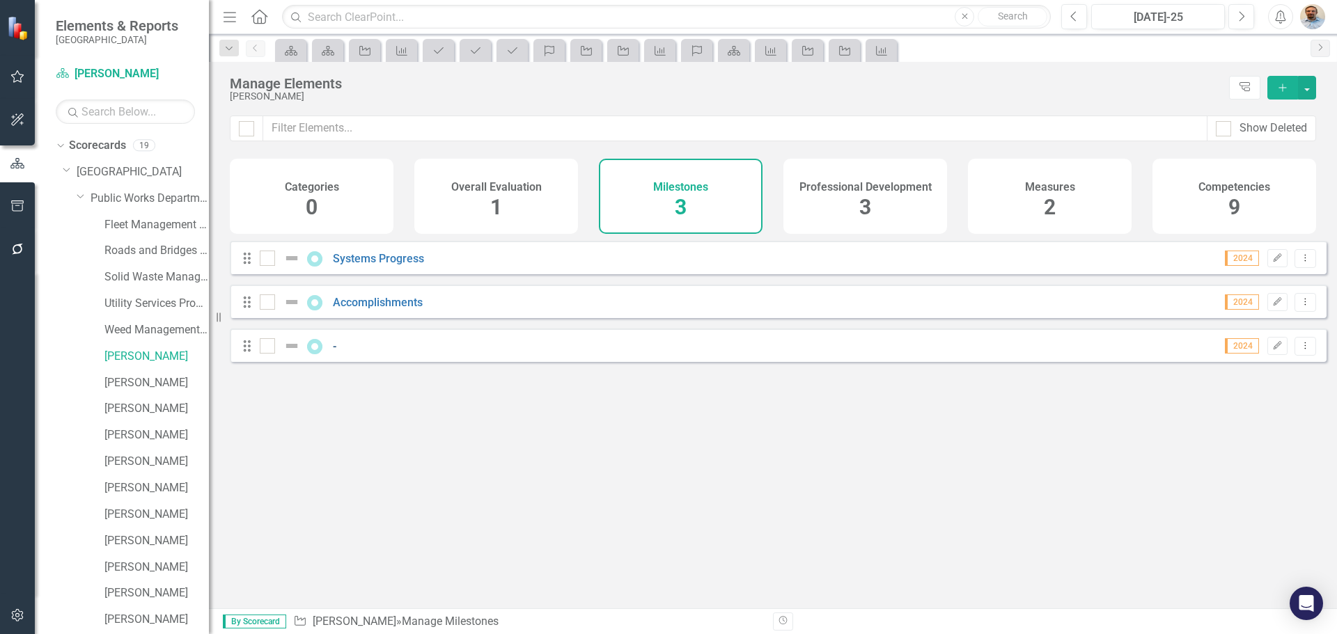
click at [333, 353] on link "-" at bounding box center [334, 346] width 3 height 13
